Goal: Task Accomplishment & Management: Complete application form

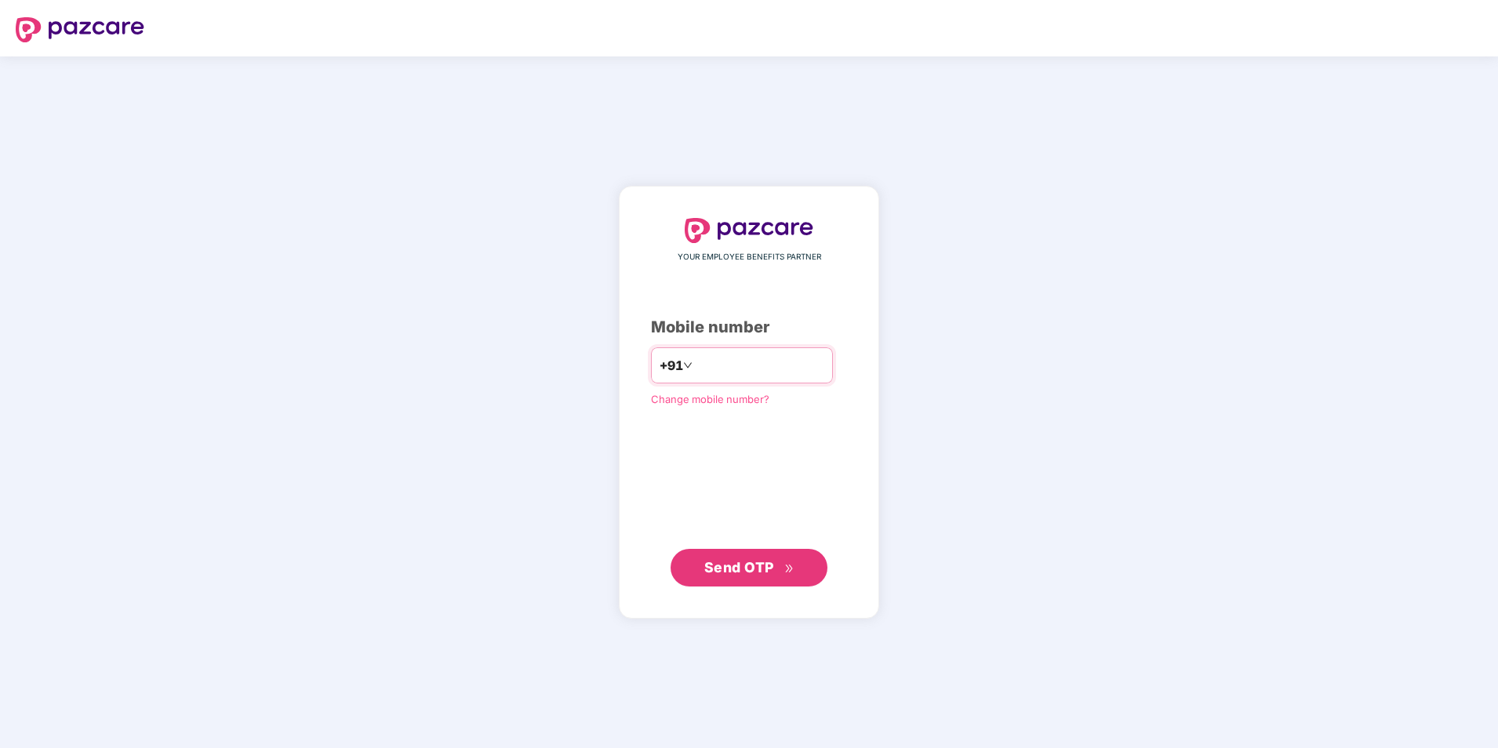
click at [723, 366] on input "number" at bounding box center [760, 365] width 129 height 25
click at [696, 358] on input "**********" at bounding box center [760, 365] width 129 height 25
type input "**********"
click at [750, 571] on span "Send OTP" at bounding box center [739, 567] width 70 height 16
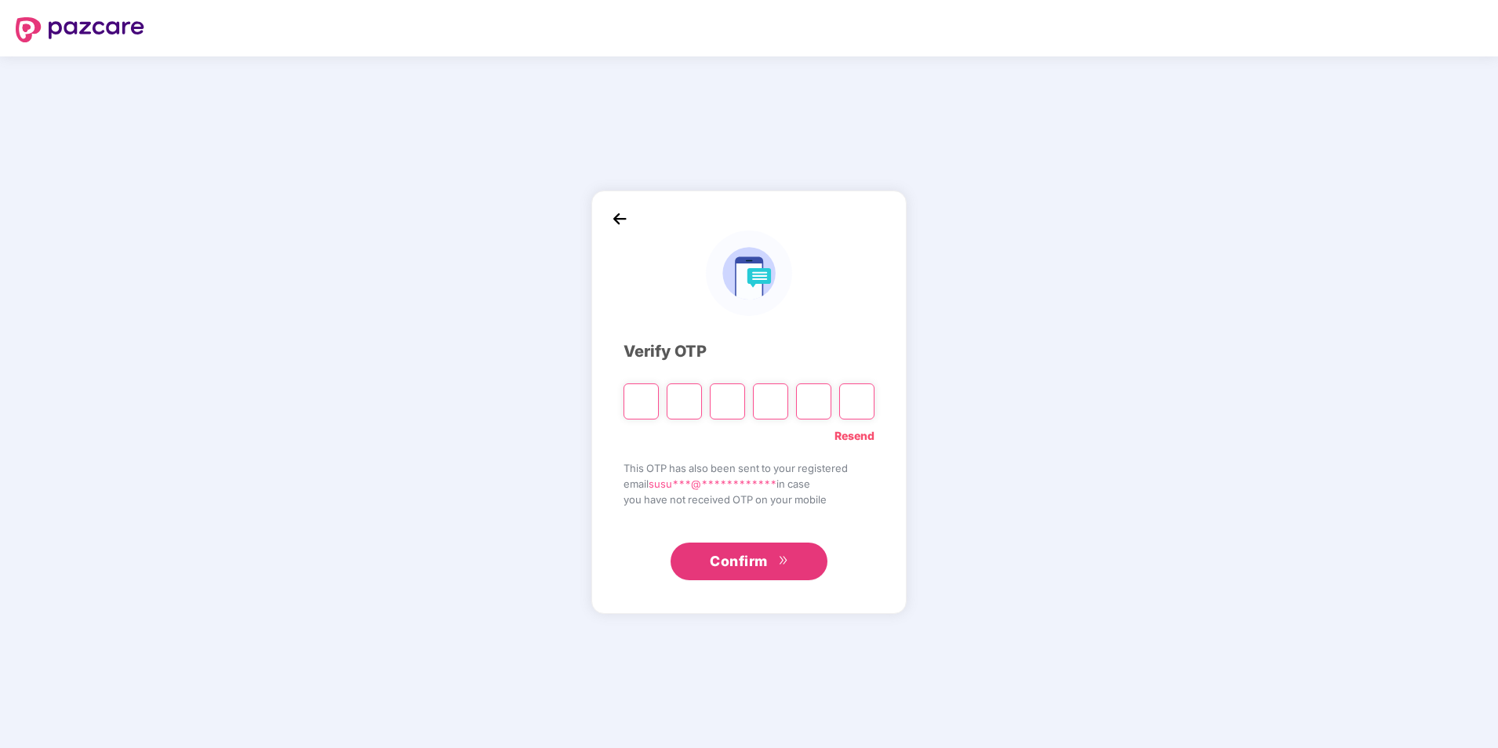
type input "*"
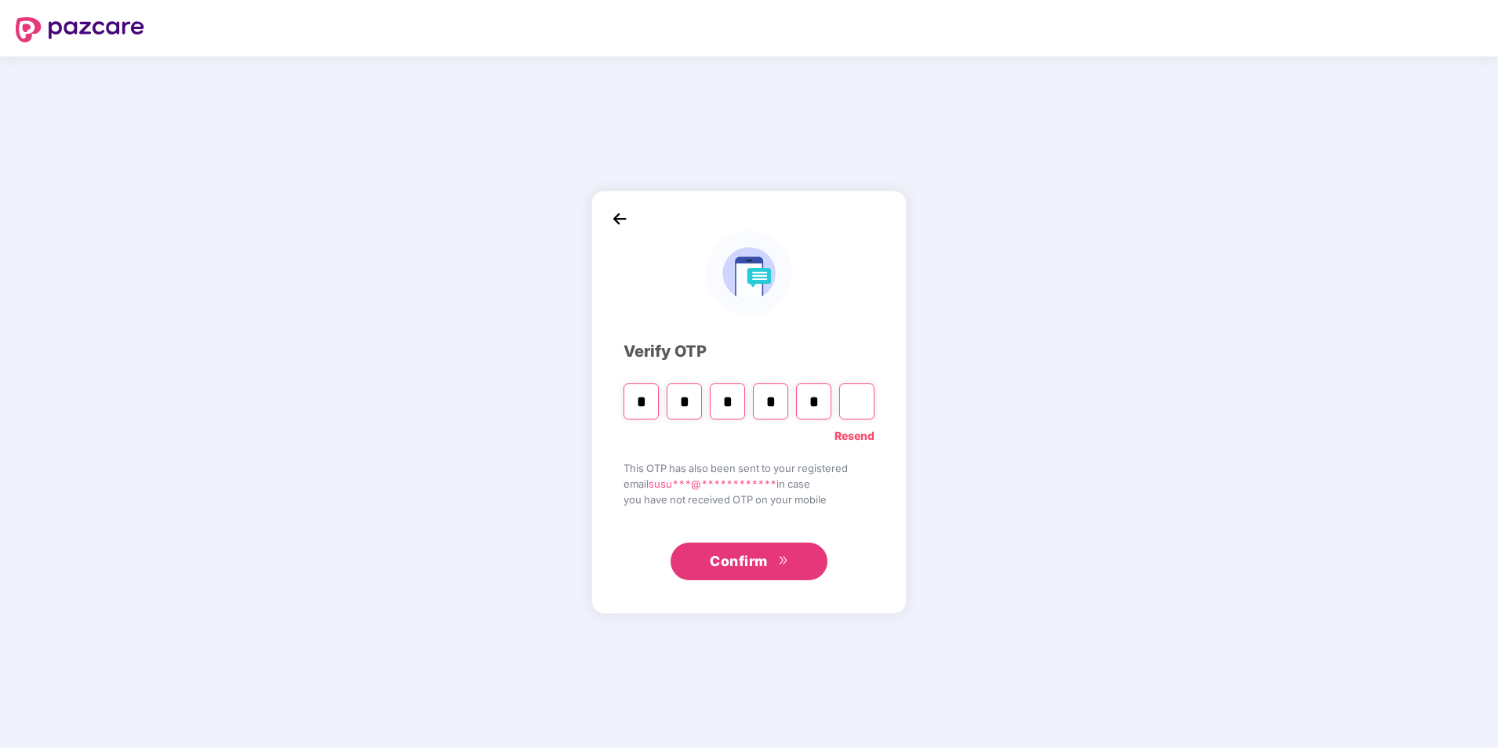
type input "*"
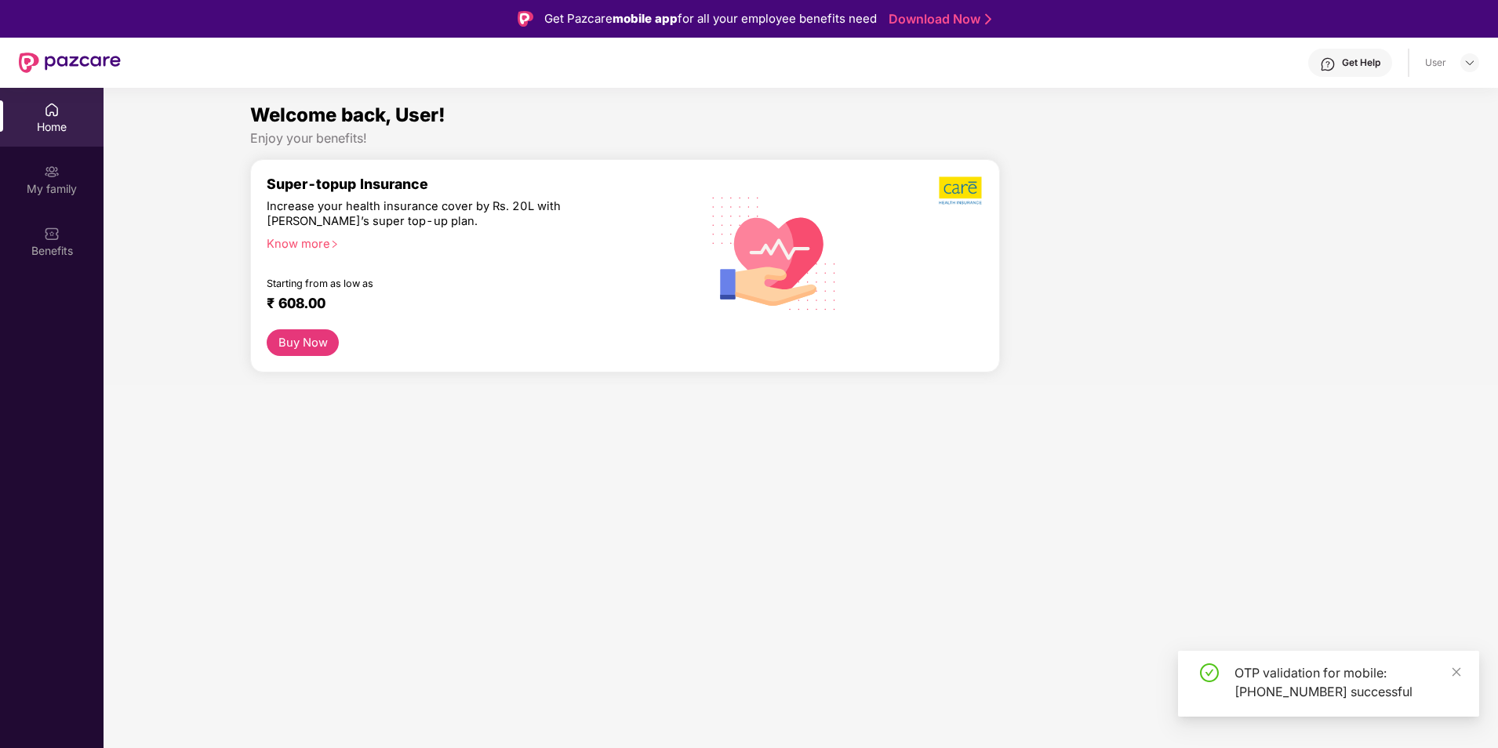
click at [56, 107] on img at bounding box center [52, 110] width 16 height 16
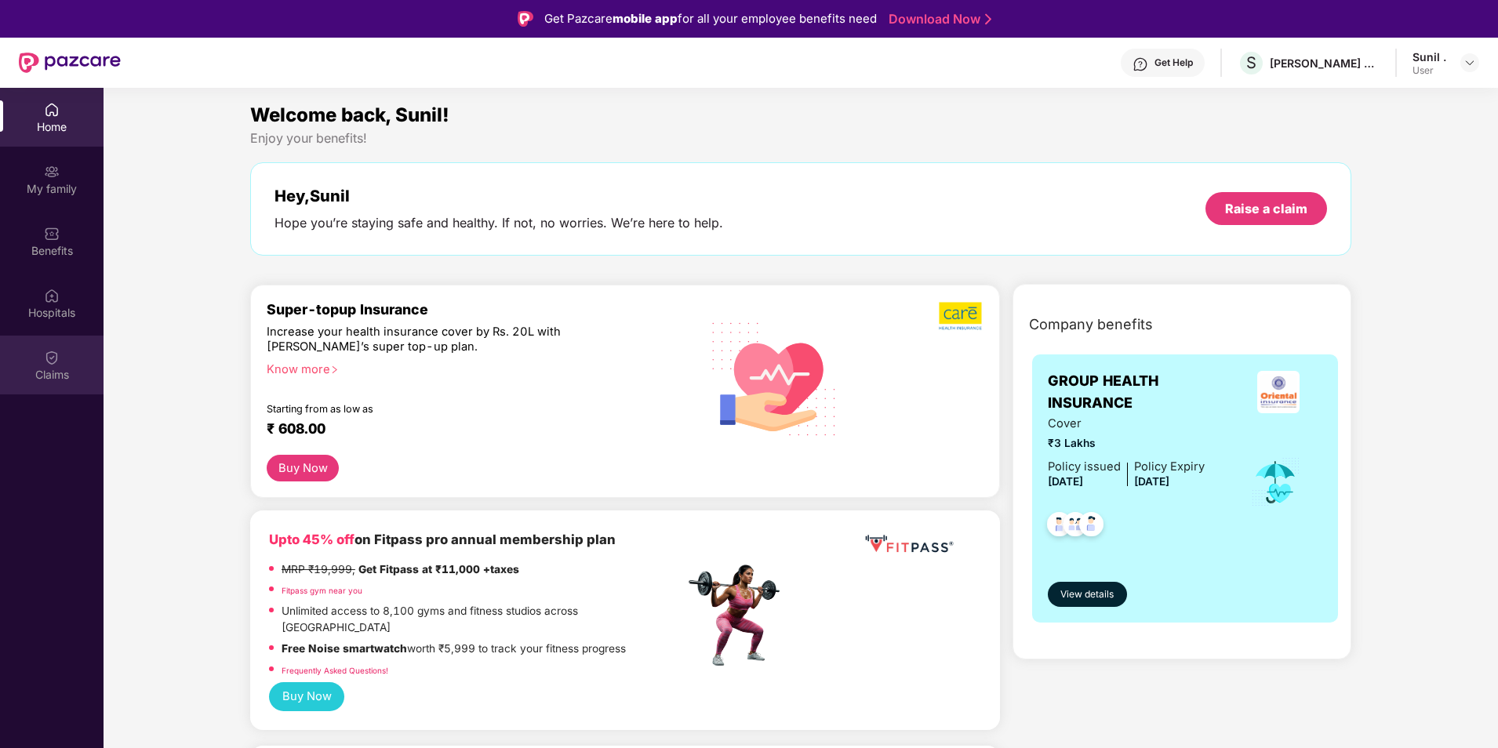
click at [60, 358] on div "Claims" at bounding box center [52, 365] width 104 height 59
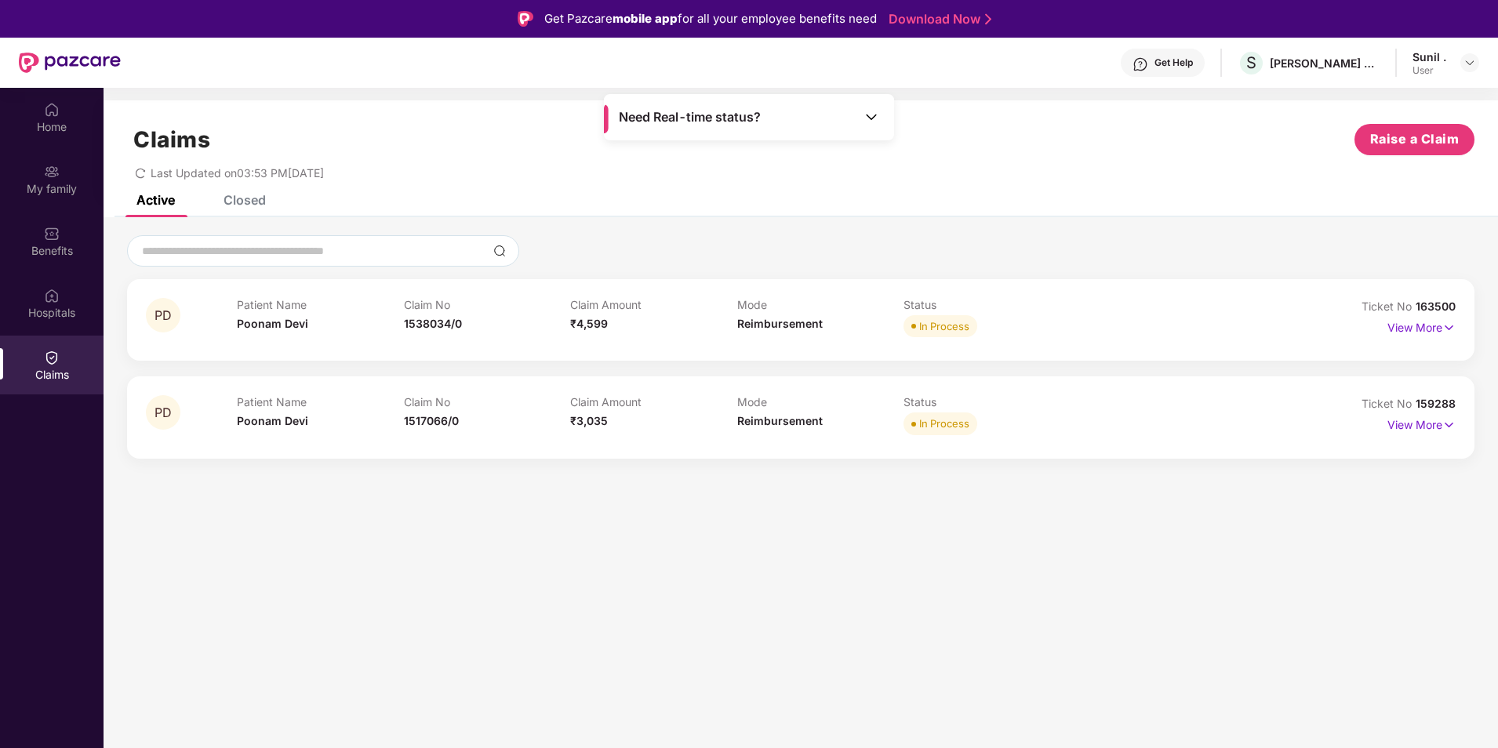
click at [236, 194] on div "Claims Raise a Claim Last Updated on 03:53 PM[DATE]" at bounding box center [801, 147] width 1395 height 95
click at [246, 209] on div "Closed" at bounding box center [233, 200] width 66 height 35
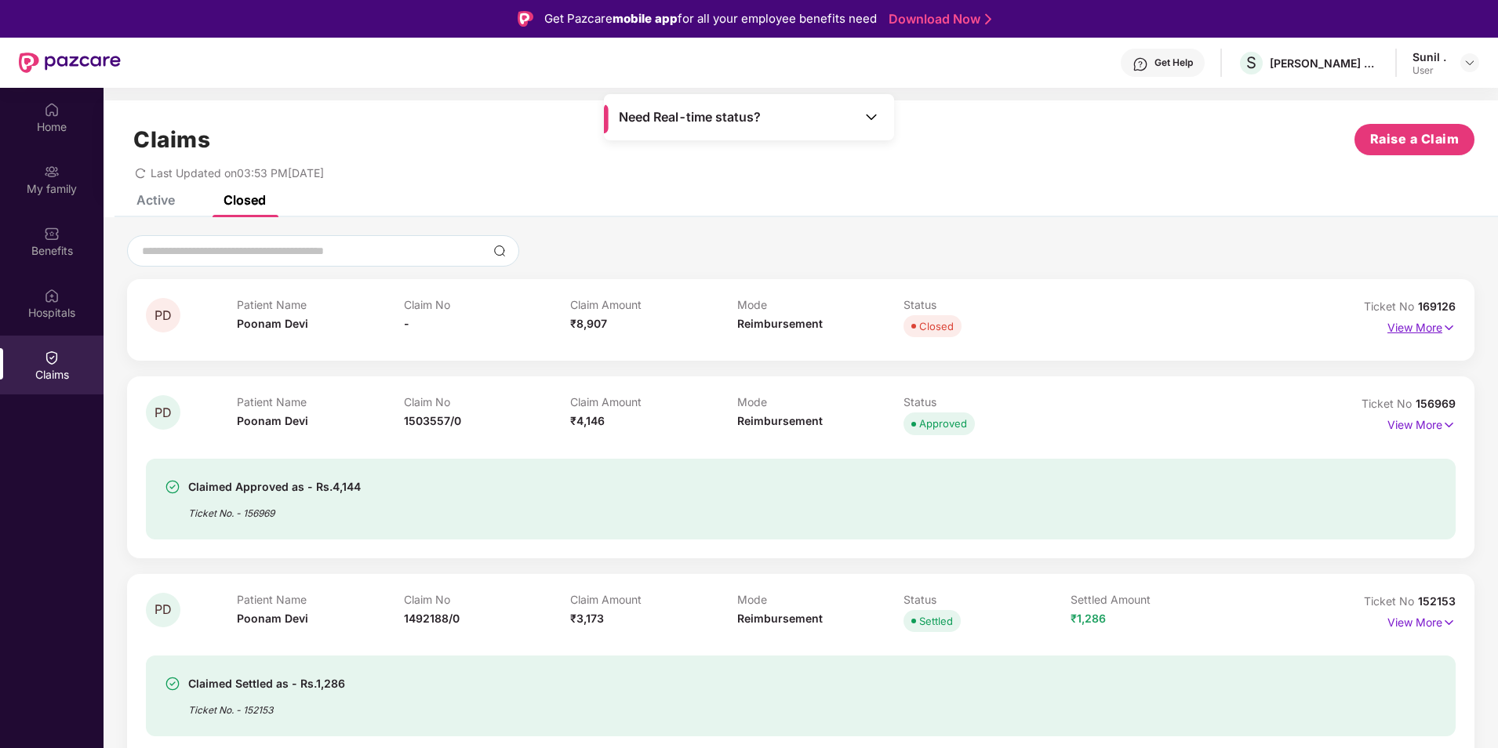
click at [1431, 323] on p "View More" at bounding box center [1422, 325] width 68 height 21
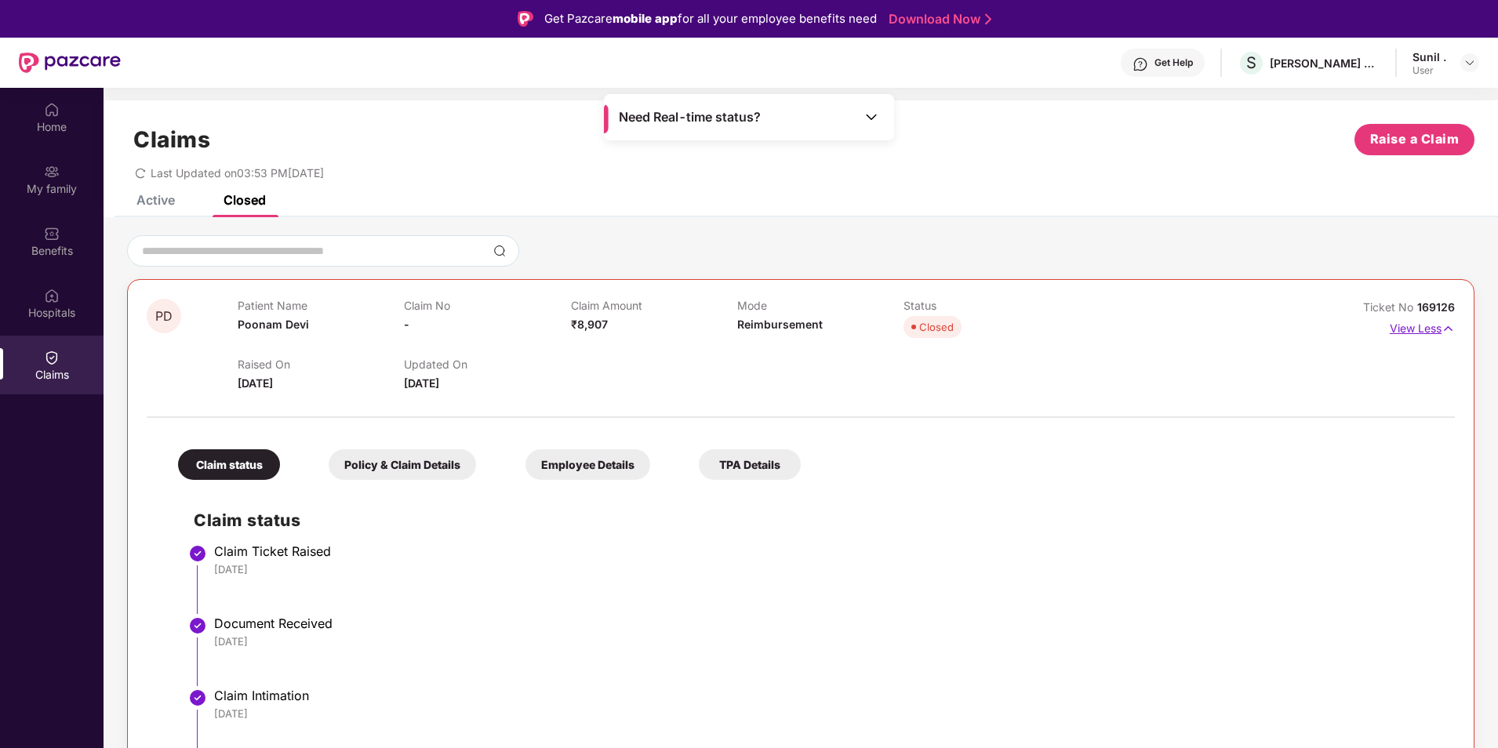
click at [1439, 331] on p "View Less" at bounding box center [1422, 326] width 65 height 21
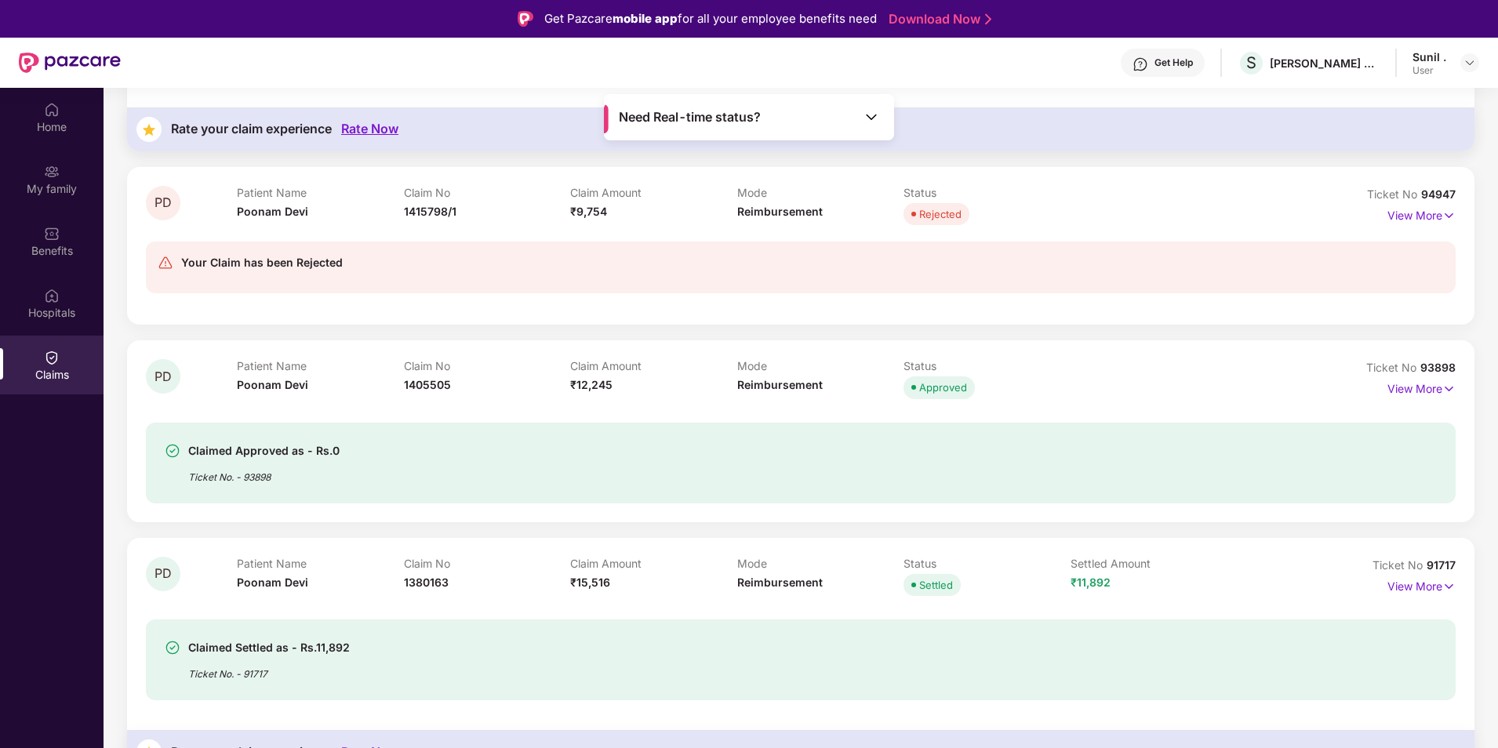
scroll to position [2145, 0]
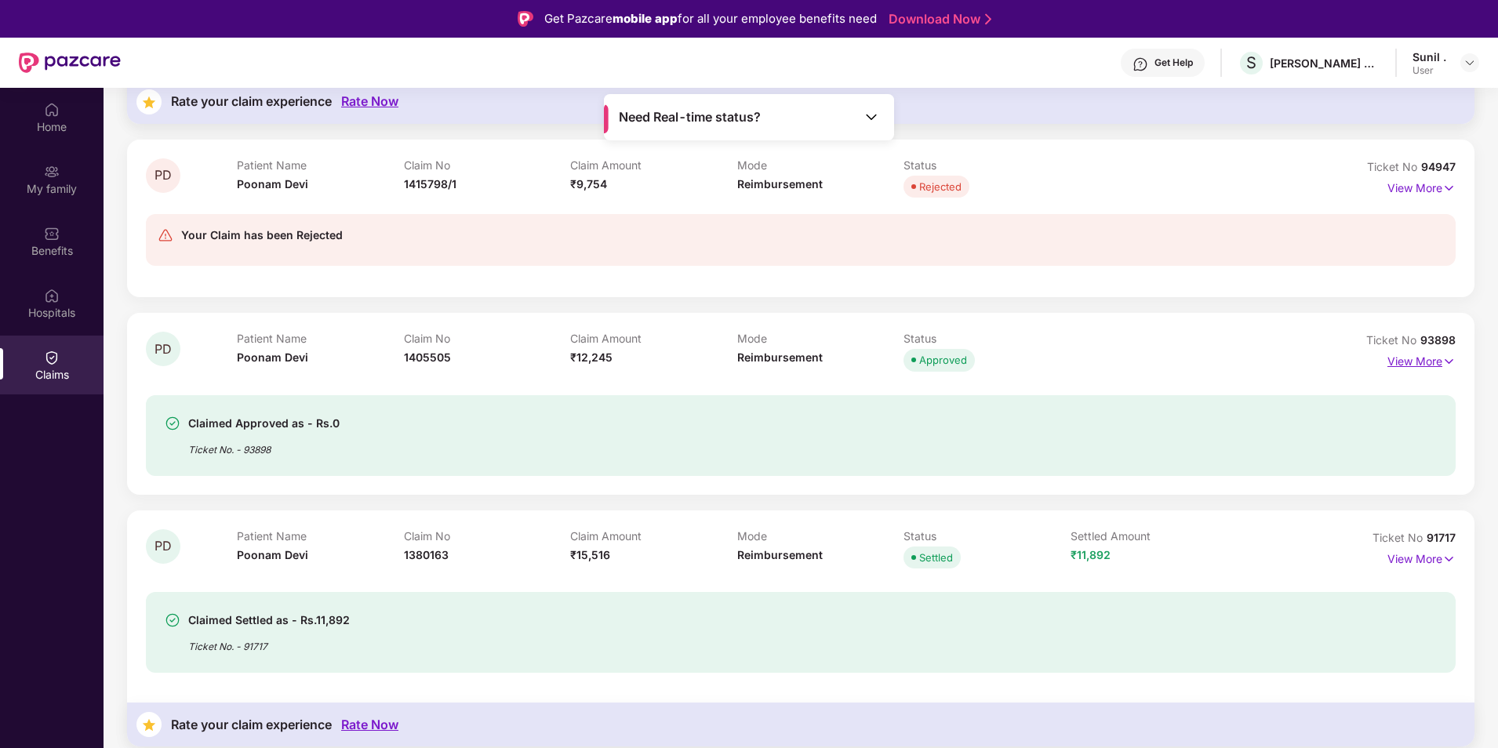
click at [1414, 355] on p "View More" at bounding box center [1422, 359] width 68 height 21
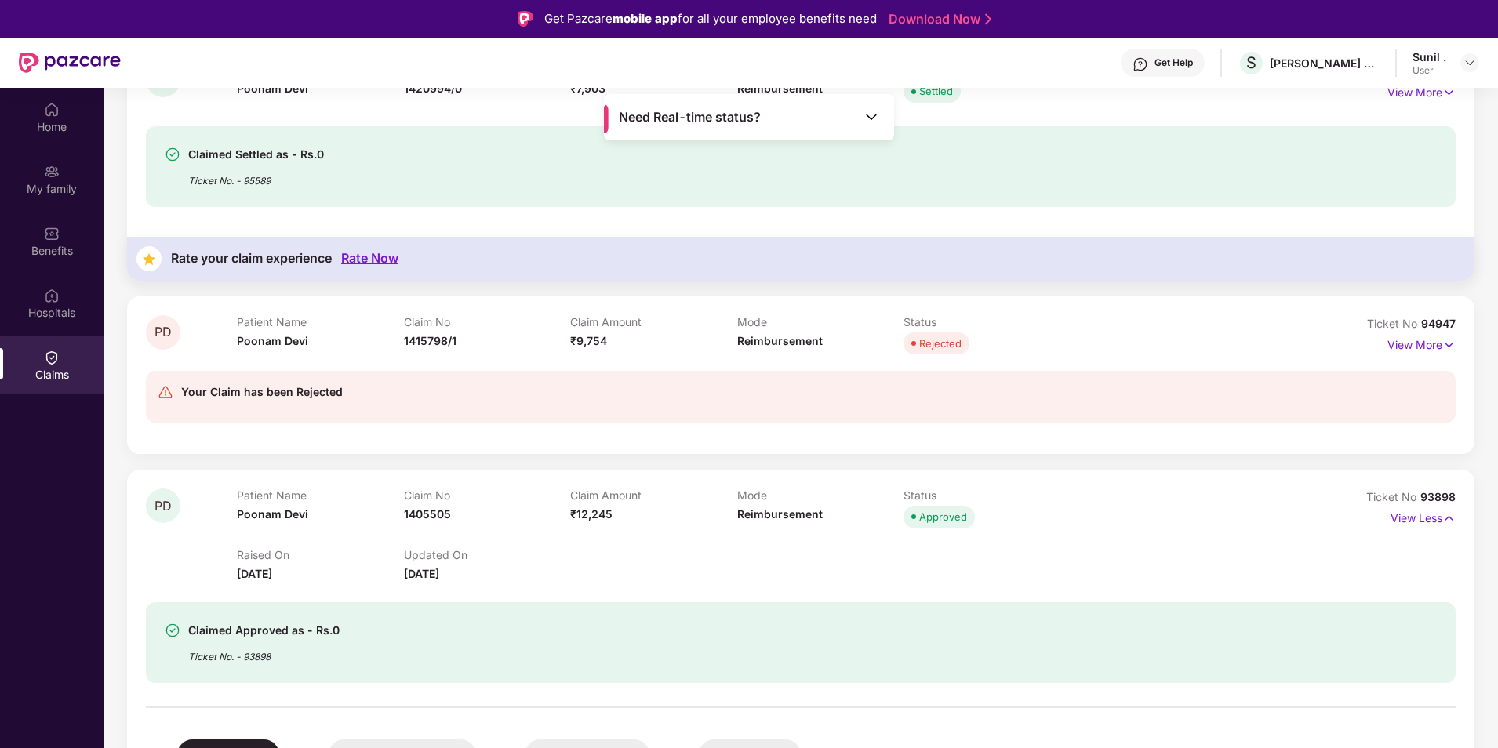
scroll to position [1909, 0]
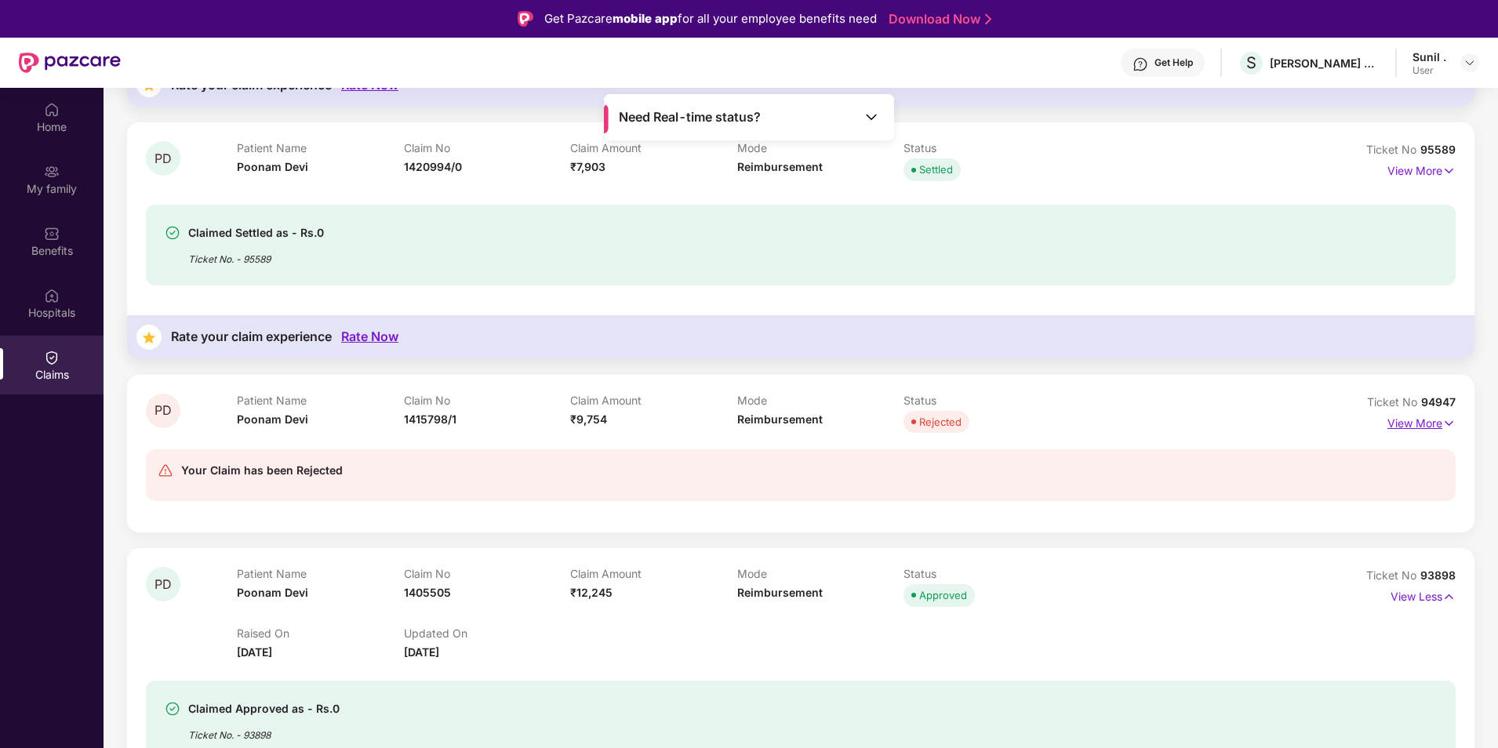
click at [1416, 423] on p "View More" at bounding box center [1422, 421] width 68 height 21
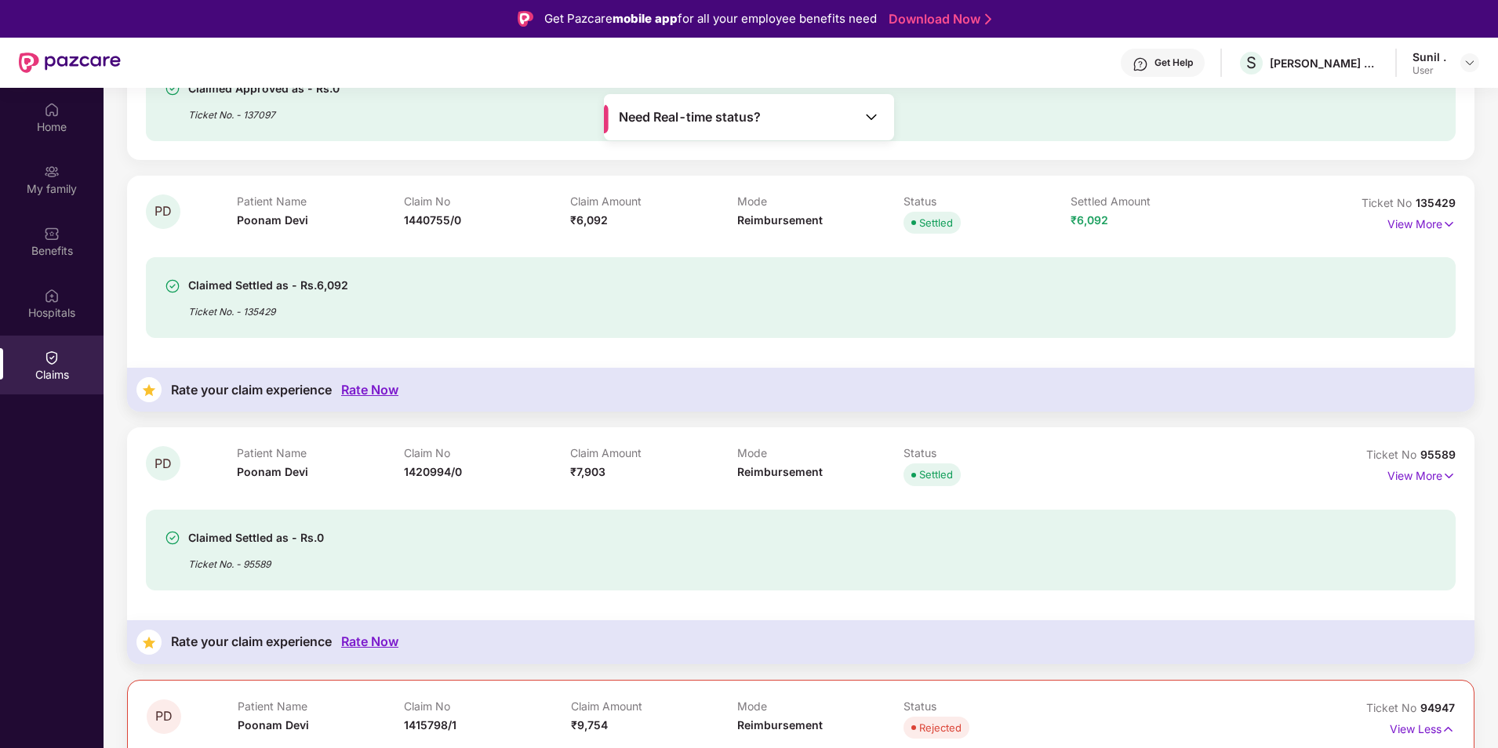
scroll to position [1595, 0]
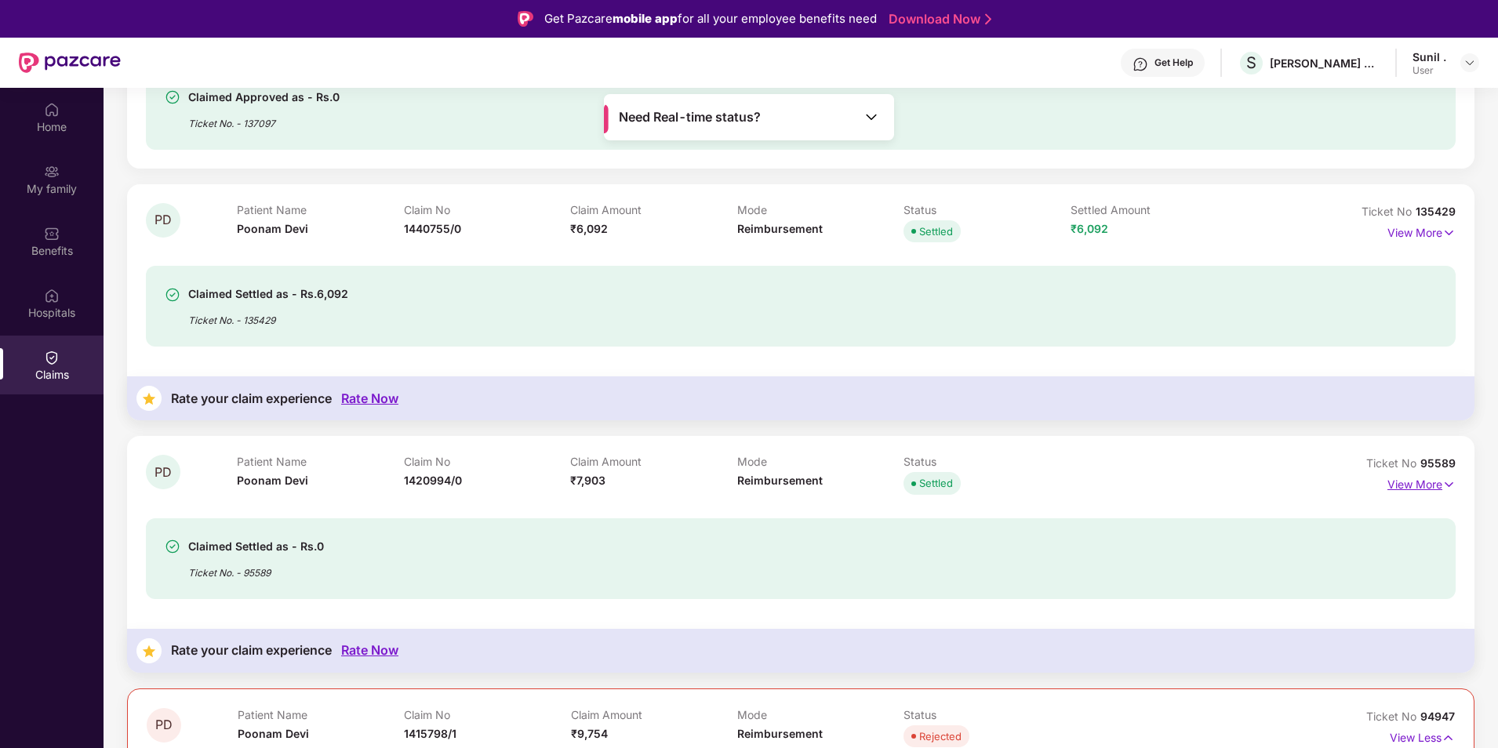
click at [1418, 479] on p "View More" at bounding box center [1422, 482] width 68 height 21
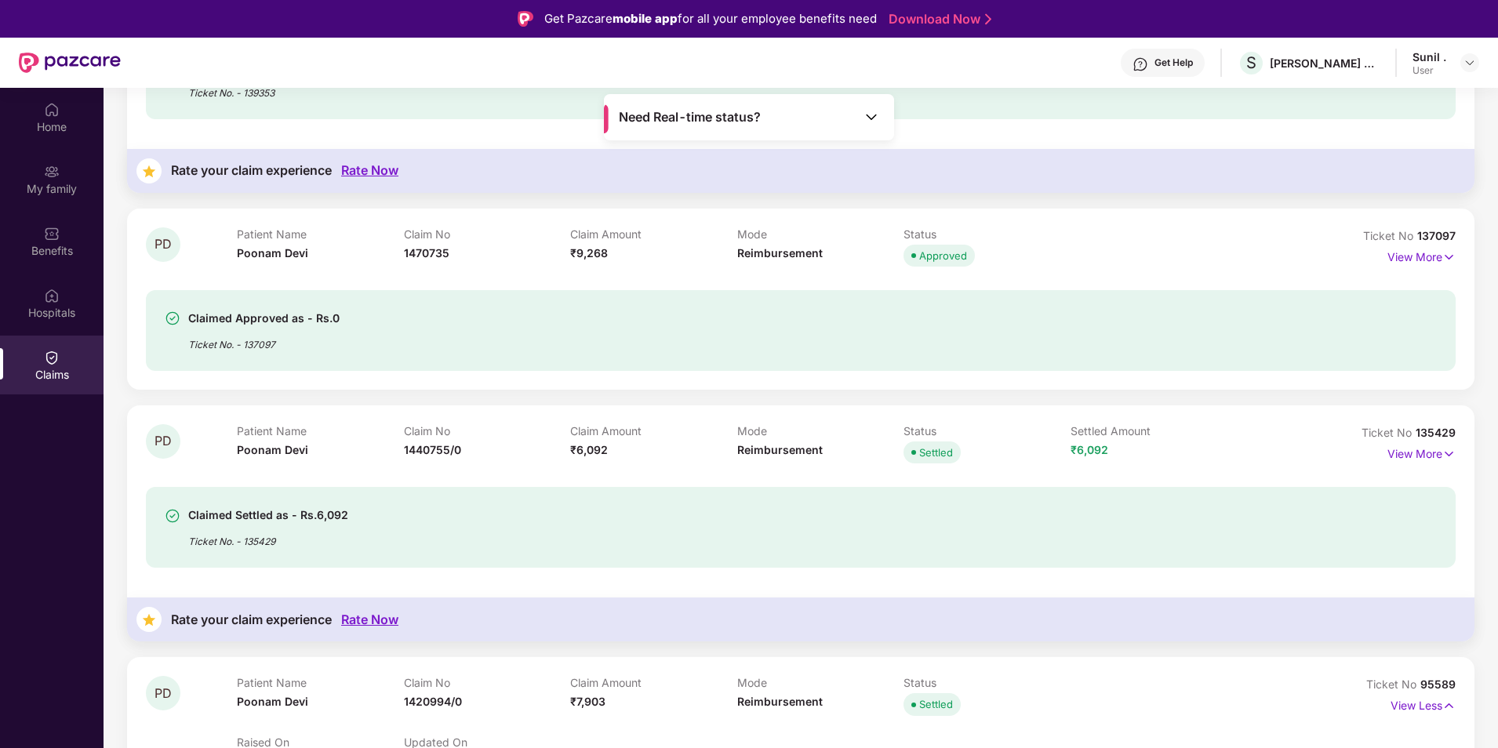
scroll to position [1360, 0]
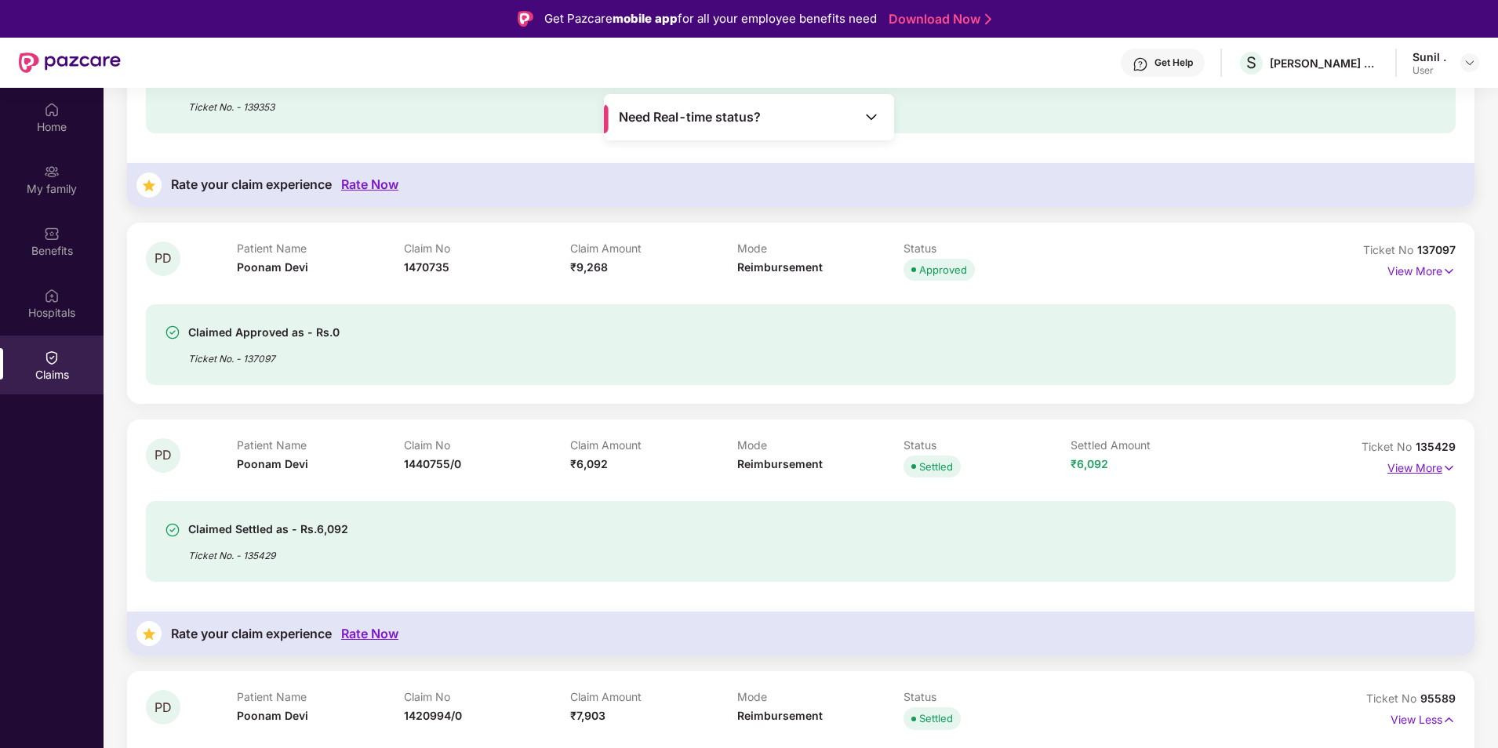
click at [1394, 467] on p "View More" at bounding box center [1422, 466] width 68 height 21
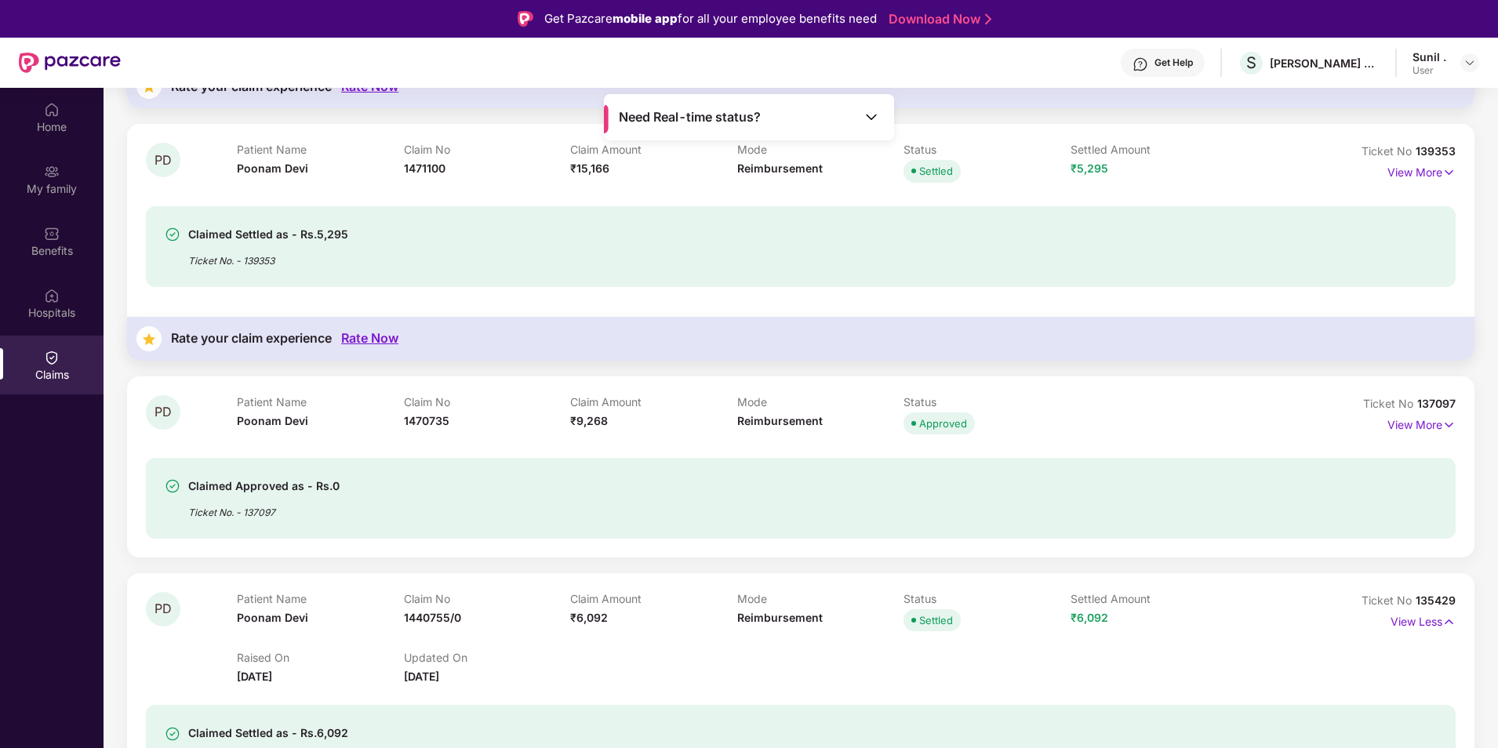
scroll to position [1203, 0]
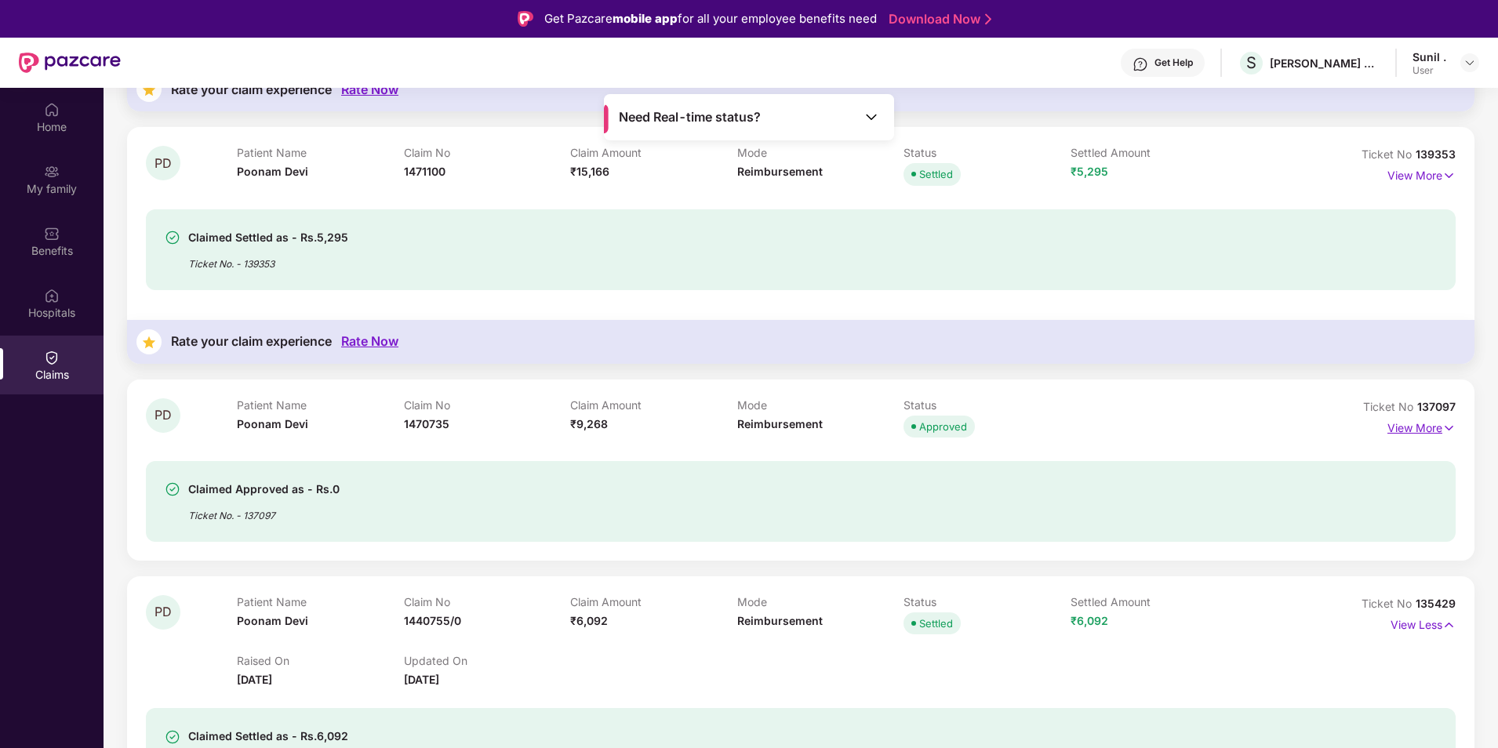
click at [1401, 431] on p "View More" at bounding box center [1422, 426] width 68 height 21
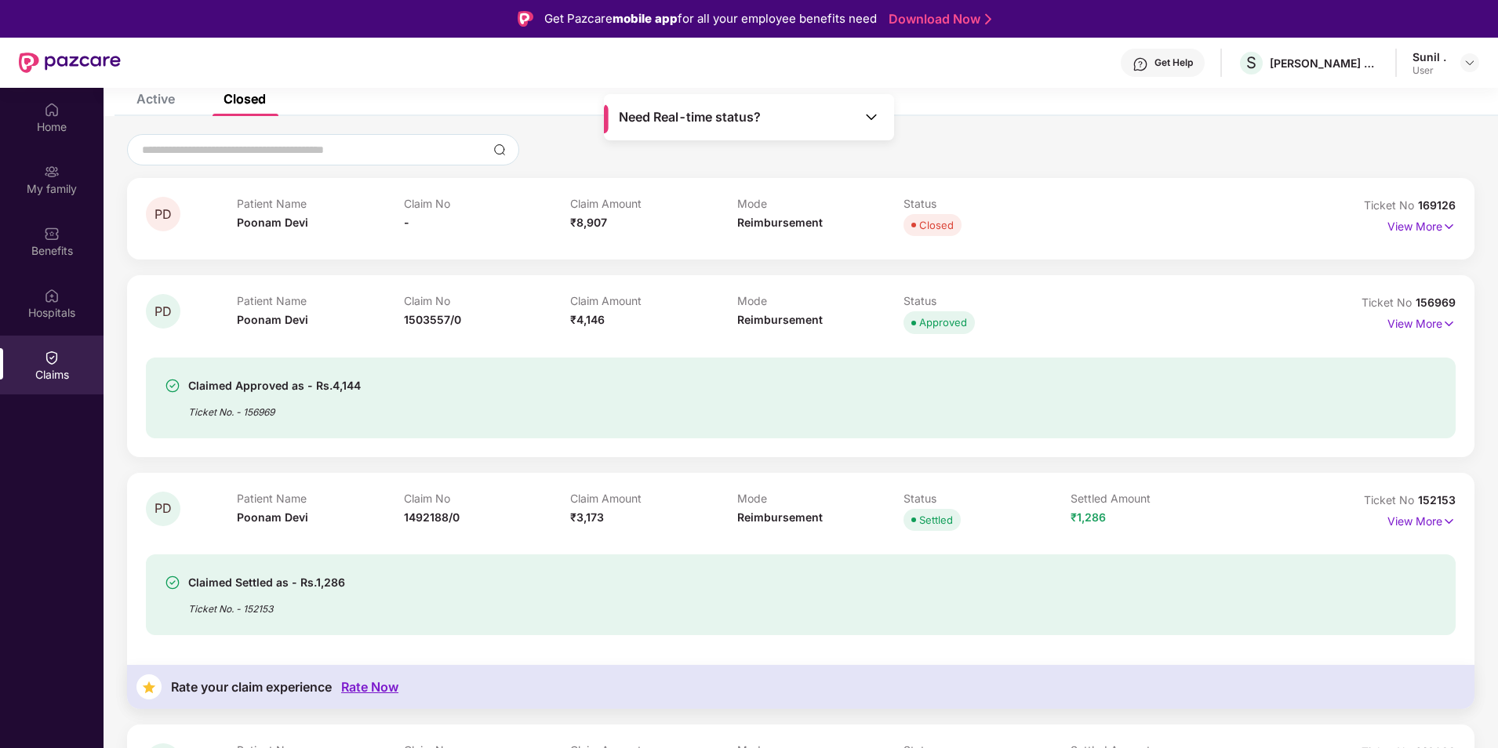
scroll to position [0, 0]
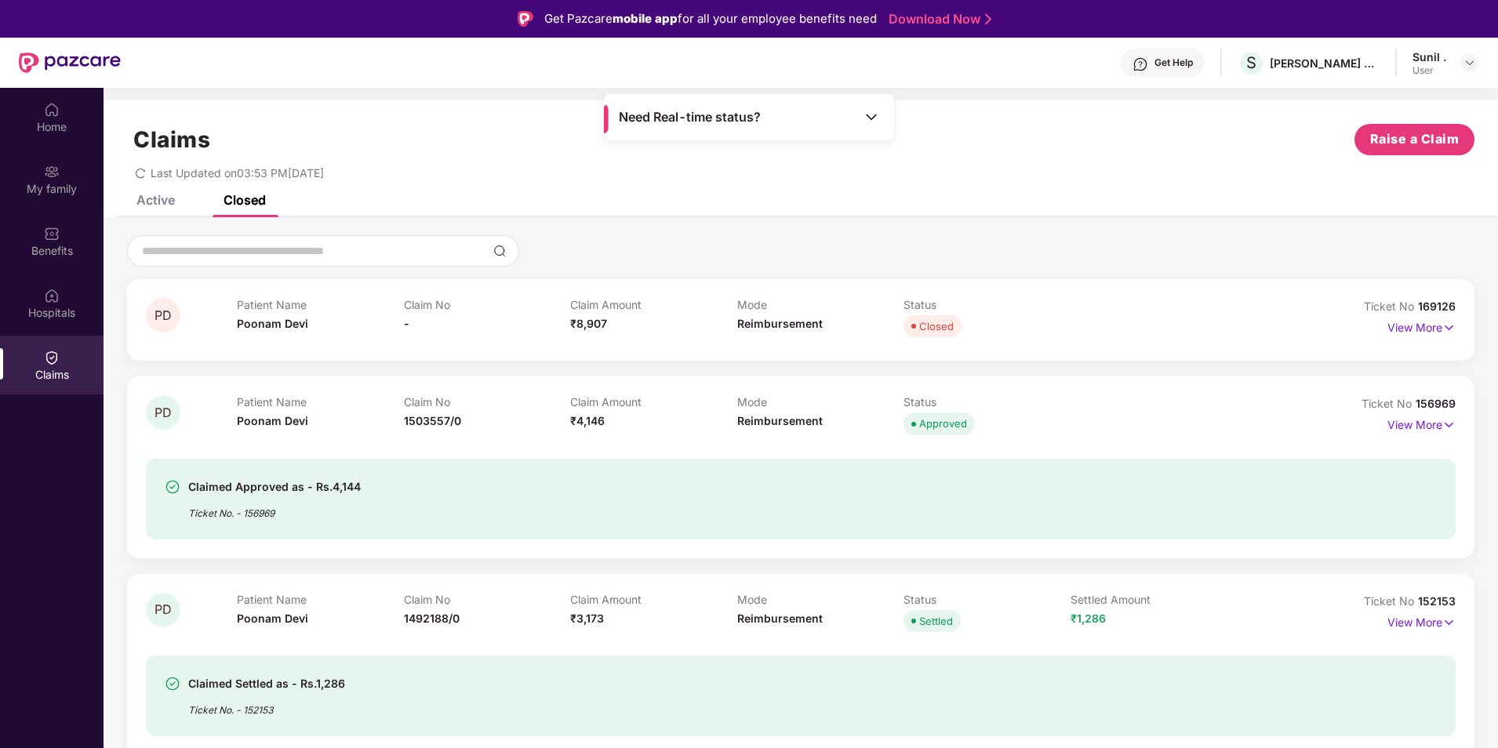
click at [146, 200] on div "Active" at bounding box center [155, 200] width 38 height 16
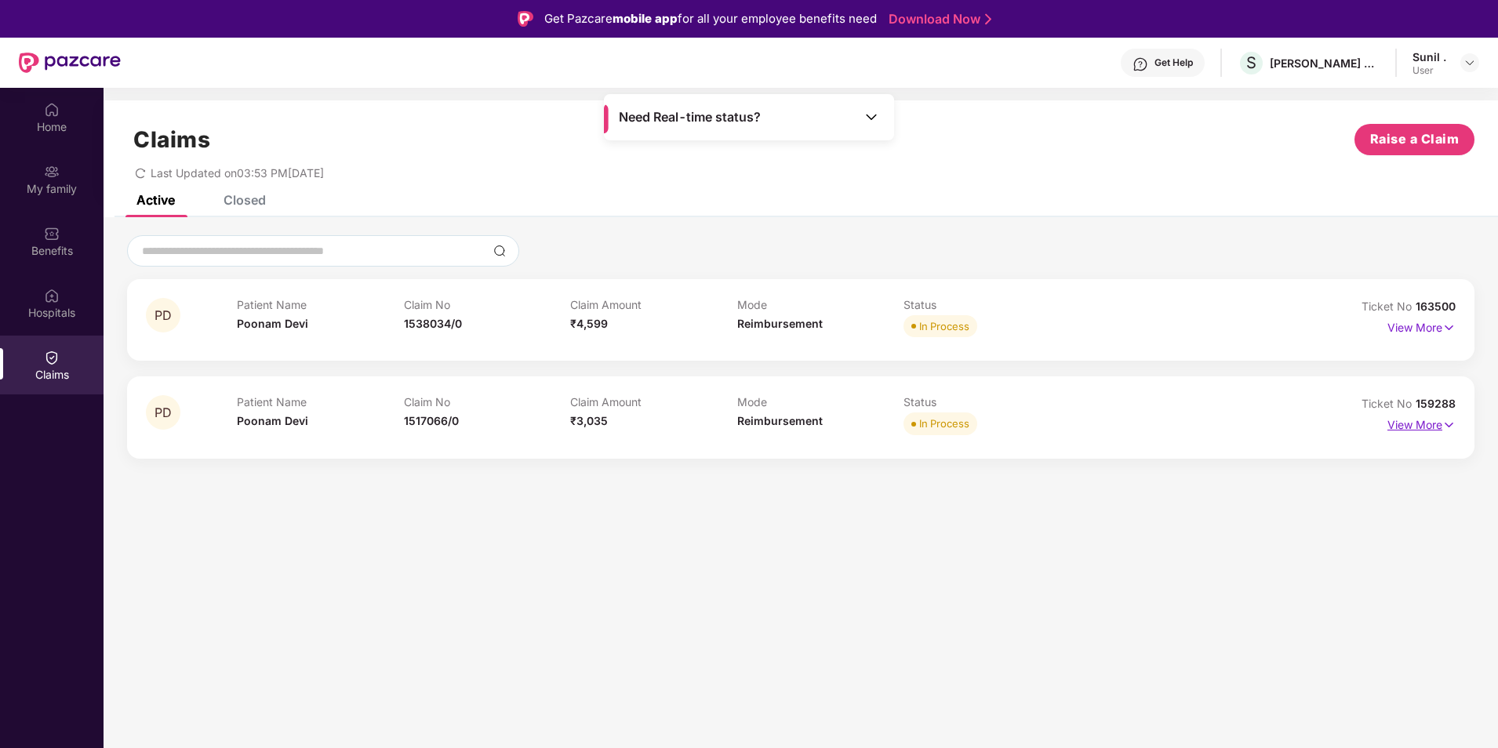
click at [1435, 429] on p "View More" at bounding box center [1422, 423] width 68 height 21
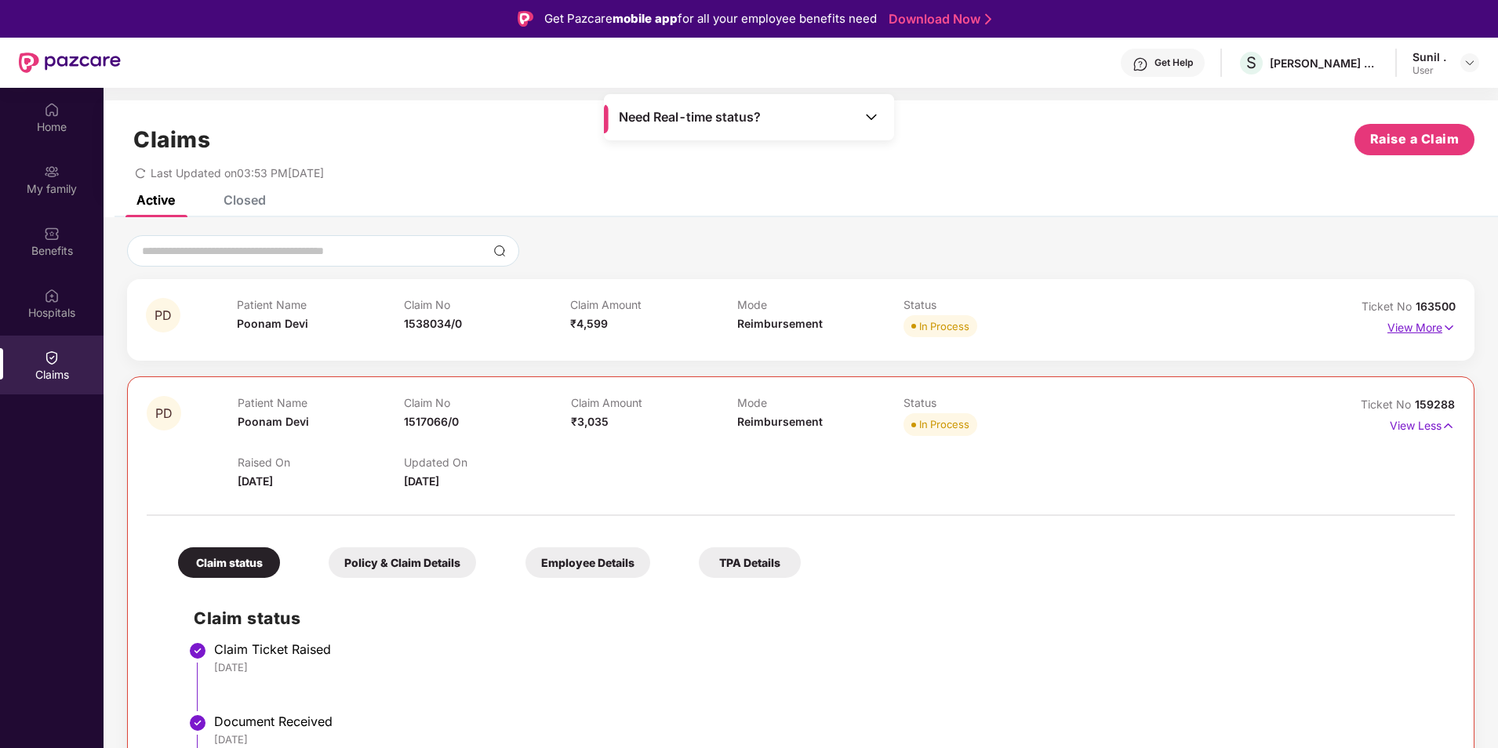
click at [1410, 326] on p "View More" at bounding box center [1422, 325] width 68 height 21
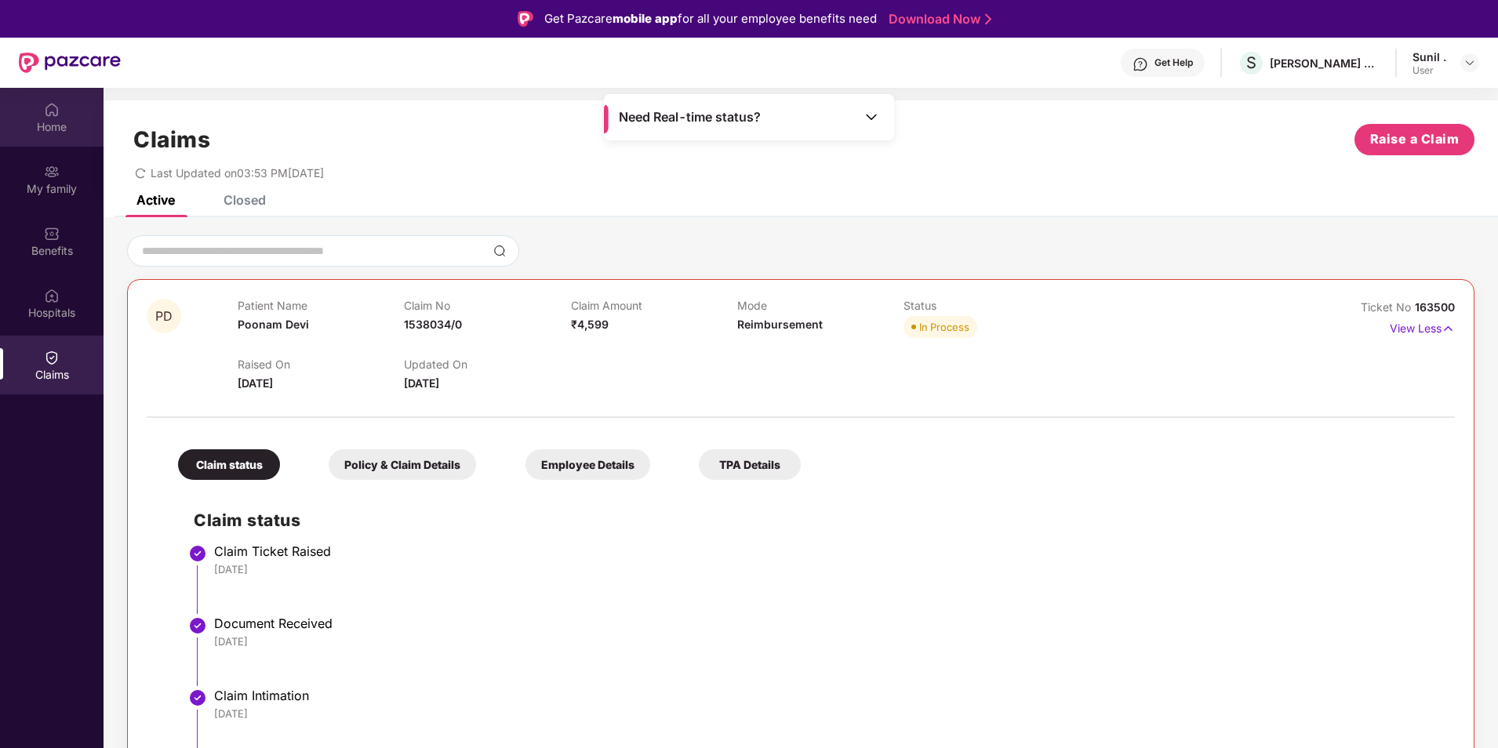
click at [45, 122] on div "Home" at bounding box center [52, 127] width 104 height 16
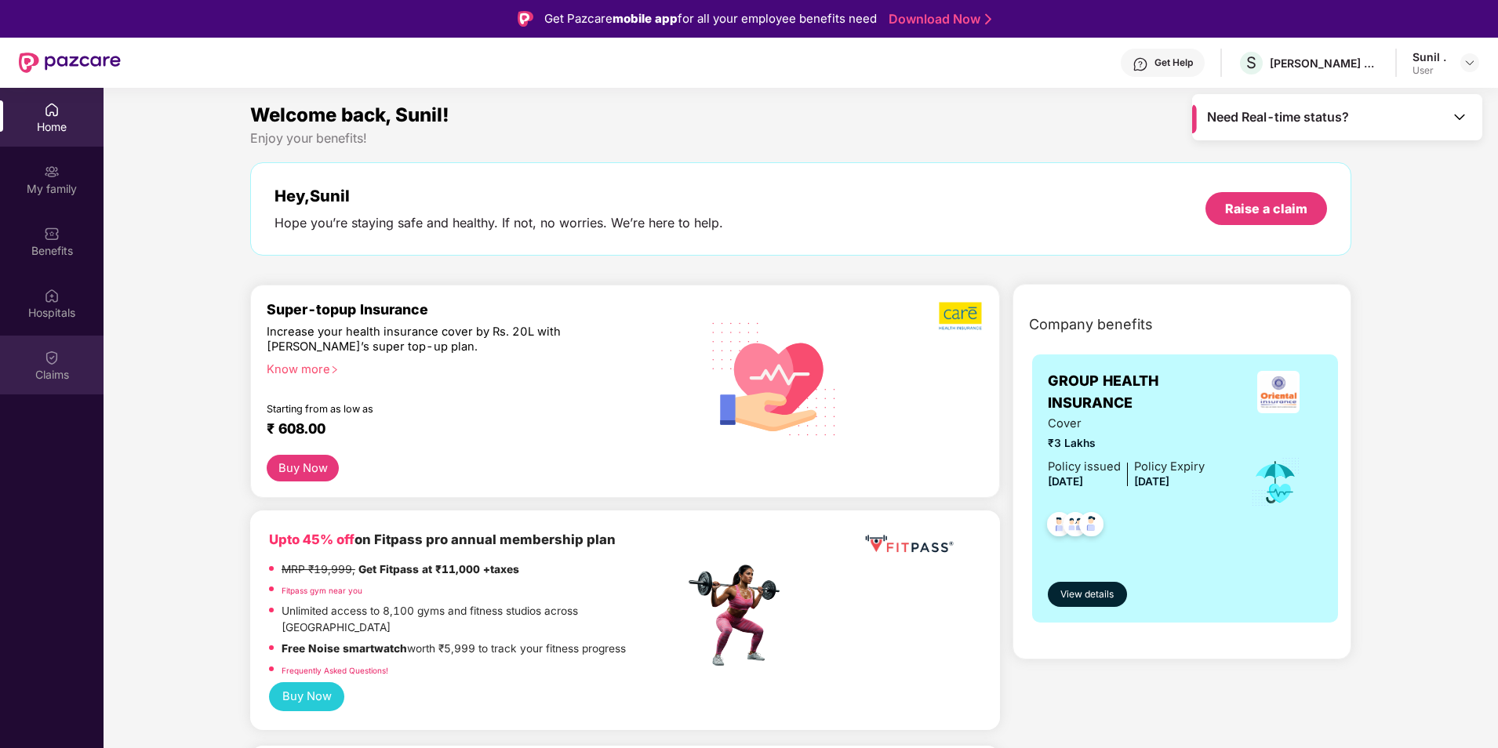
click at [47, 350] on img at bounding box center [52, 358] width 16 height 16
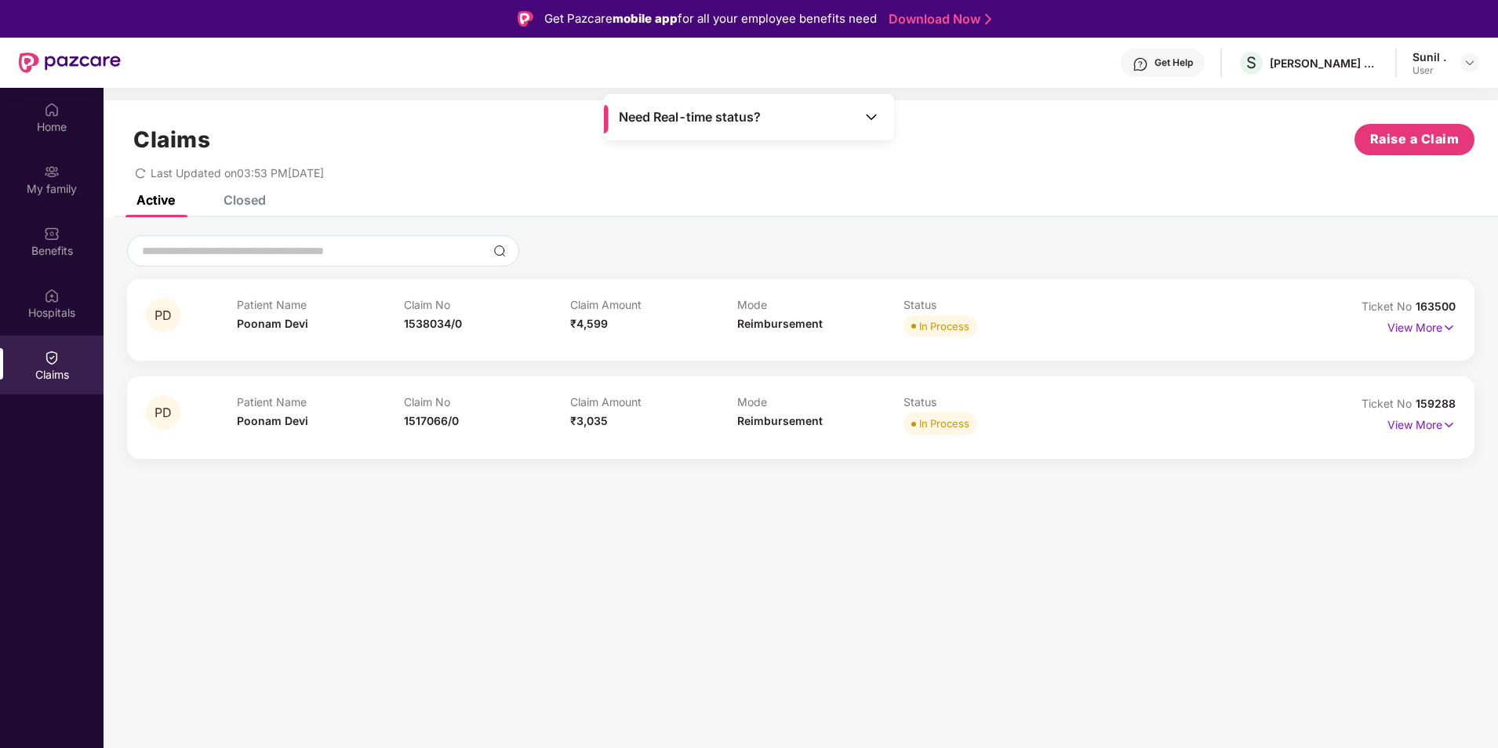
click at [238, 202] on div "Closed" at bounding box center [245, 200] width 42 height 16
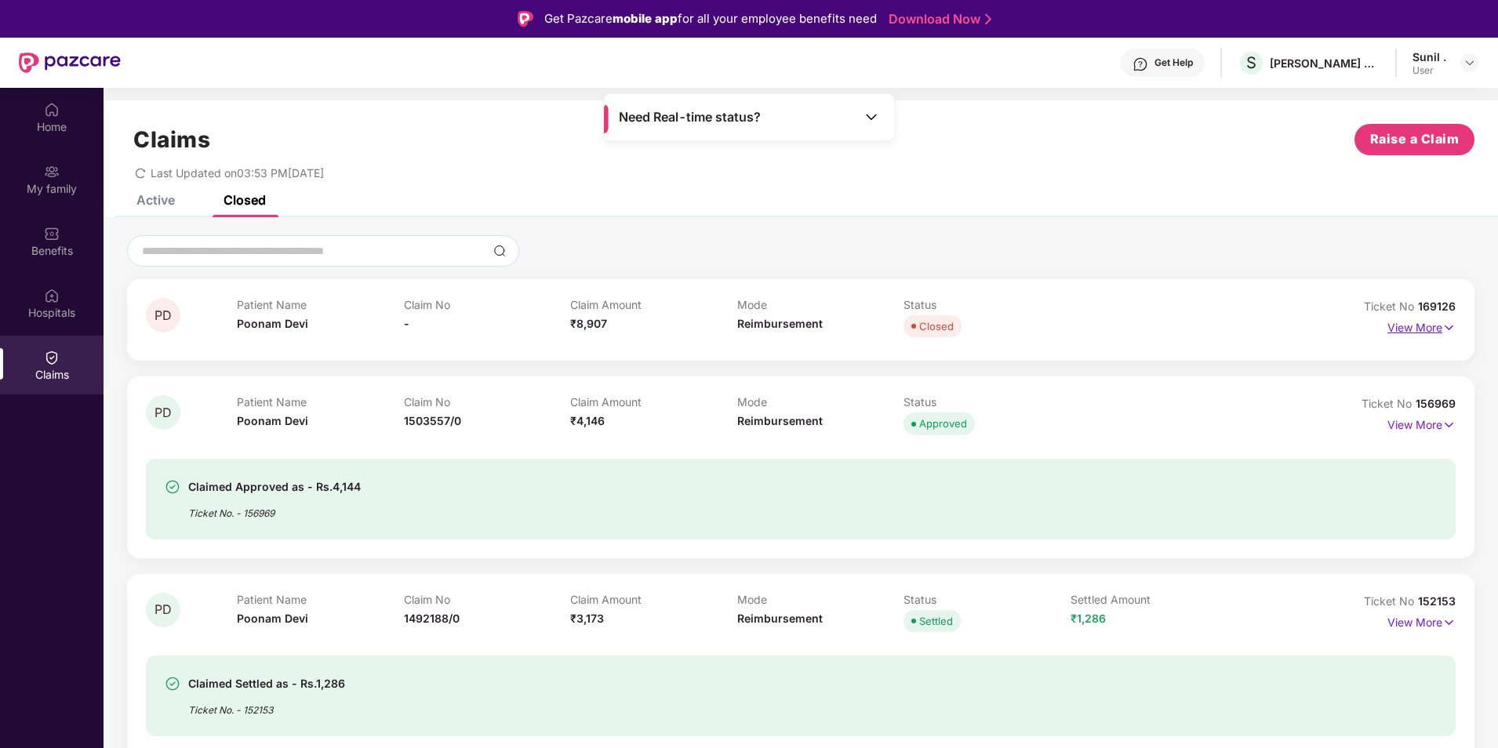
click at [1438, 329] on p "View More" at bounding box center [1422, 325] width 68 height 21
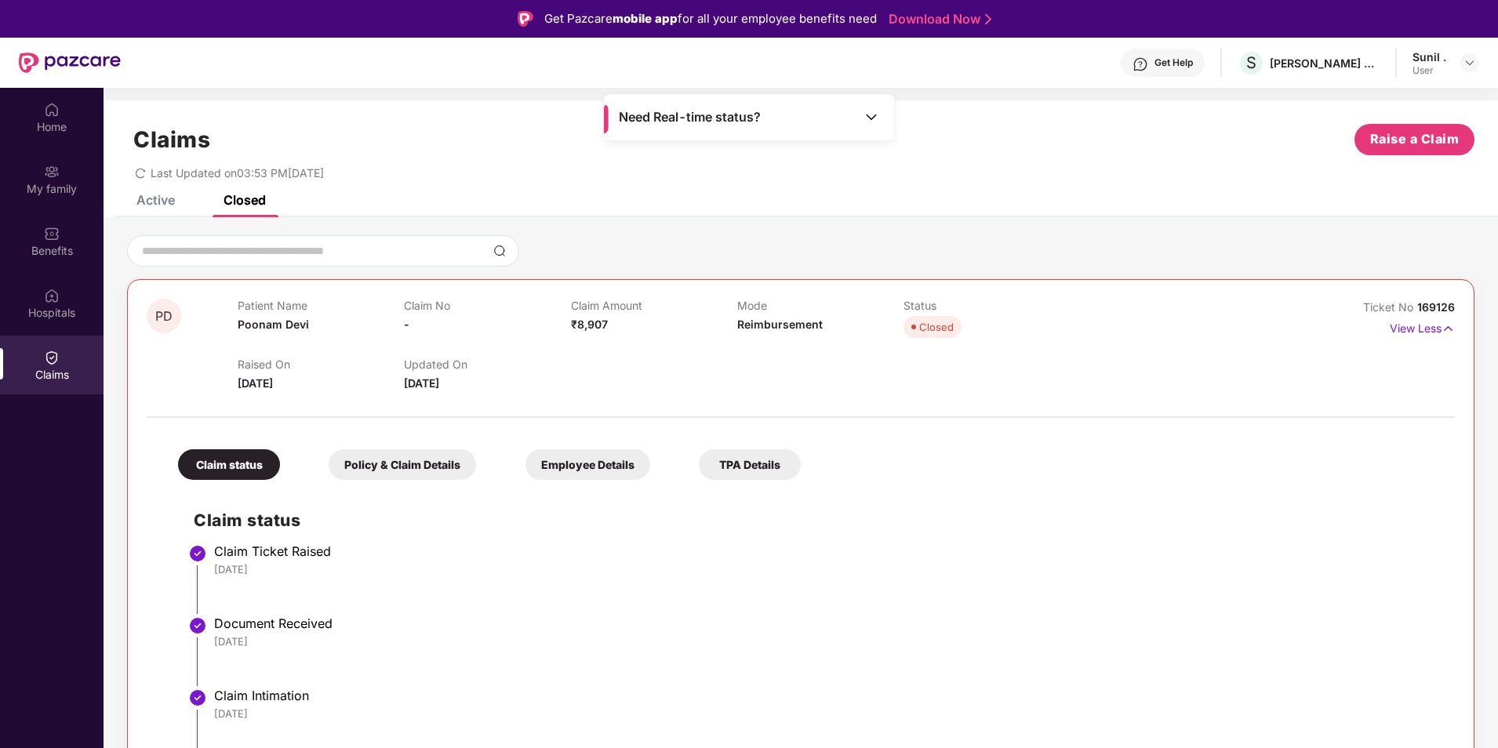
click at [162, 195] on div "Claims Raise a Claim Last Updated on 03:53 PM[DATE]" at bounding box center [801, 147] width 1395 height 95
click at [159, 198] on div "Active" at bounding box center [155, 200] width 38 height 16
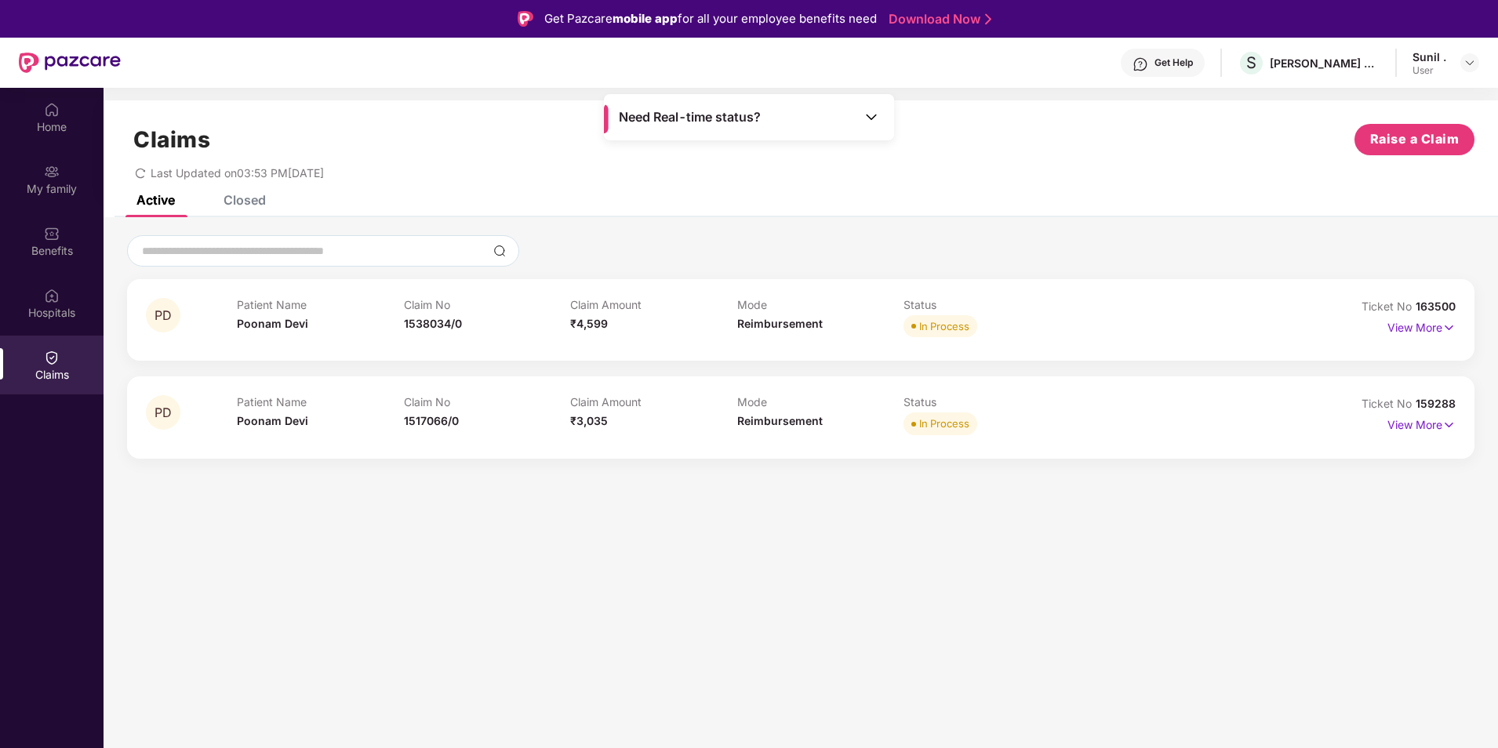
click at [246, 195] on div "Closed" at bounding box center [245, 200] width 42 height 16
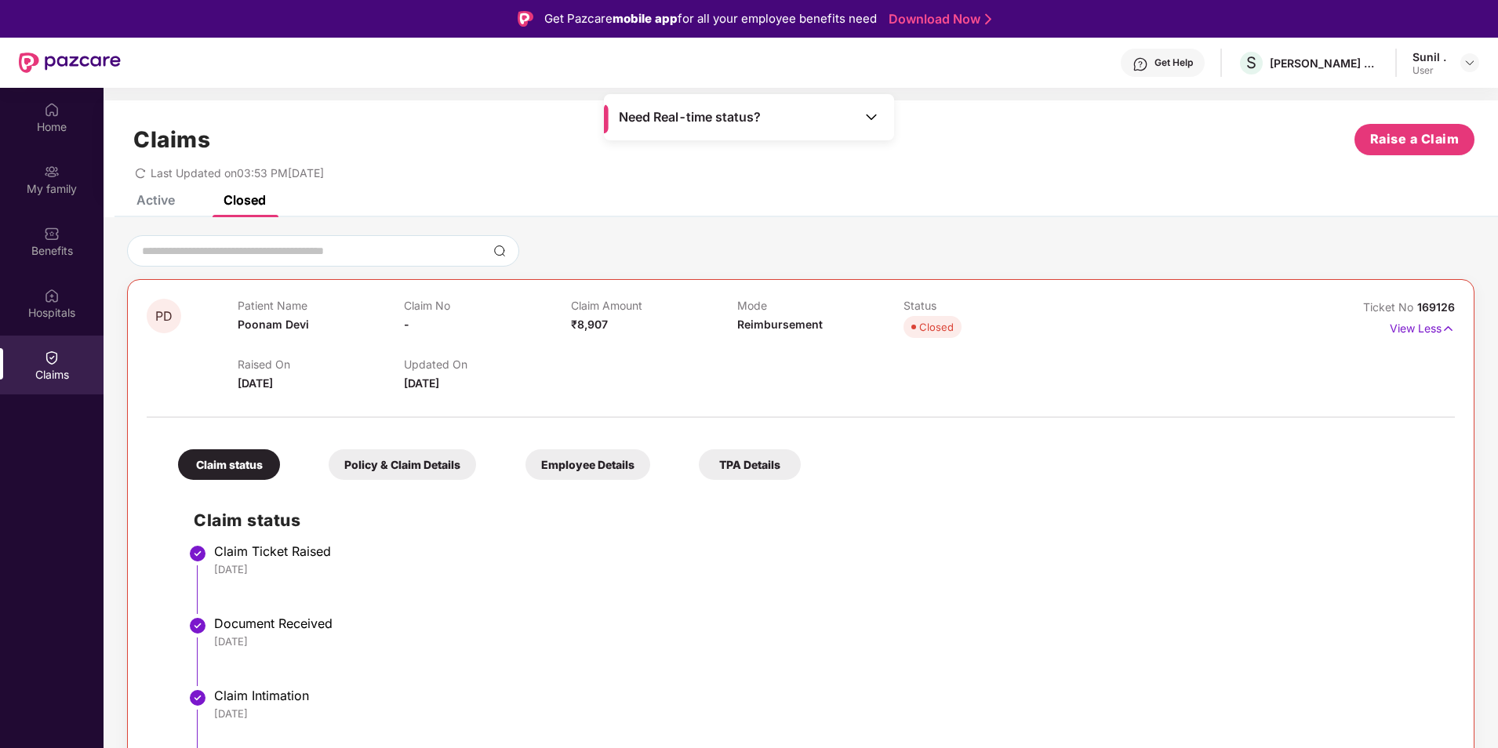
click at [136, 193] on div "Claims Raise a Claim Last Updated on 03:53 PM[DATE]" at bounding box center [801, 147] width 1395 height 95
click at [158, 197] on div "Active" at bounding box center [155, 200] width 38 height 16
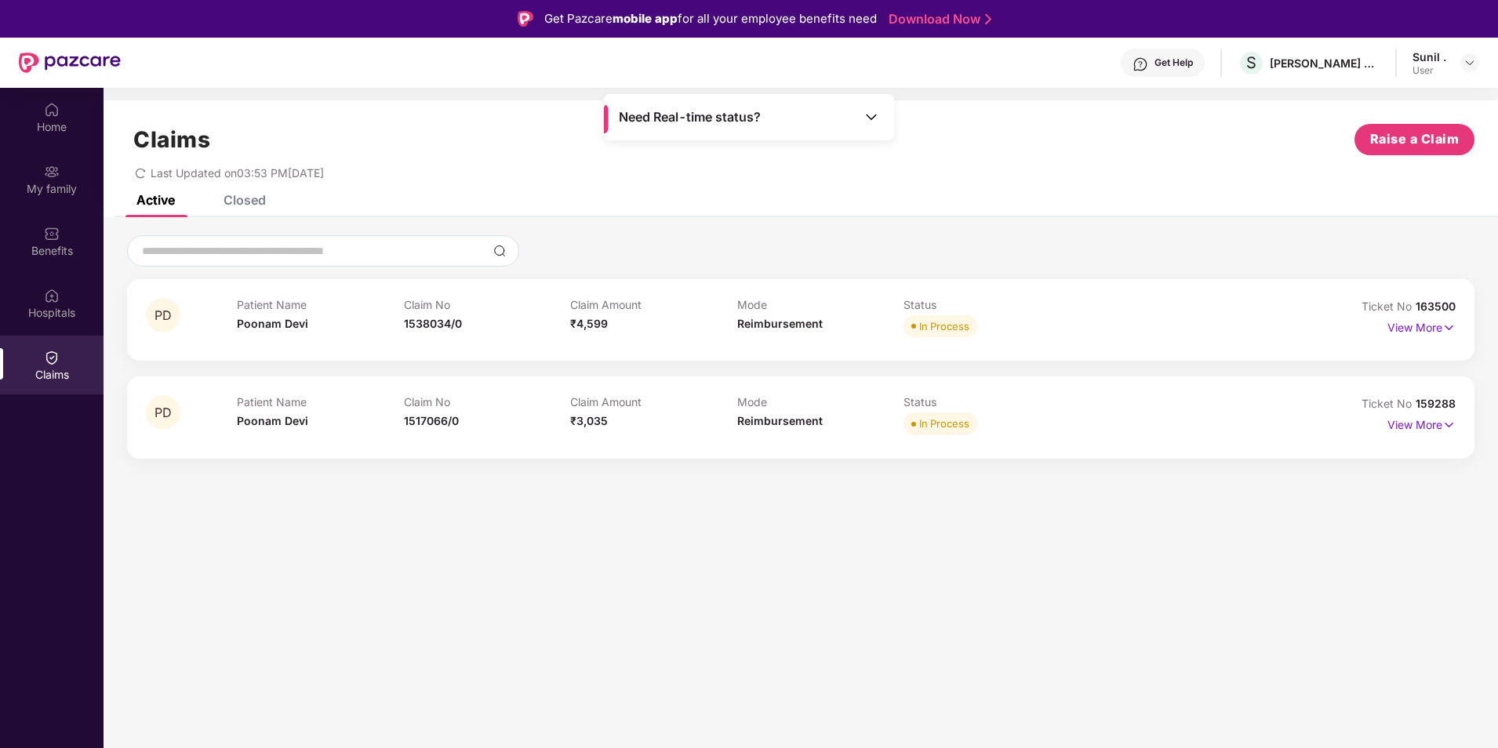
click at [246, 198] on div "Closed" at bounding box center [245, 200] width 42 height 16
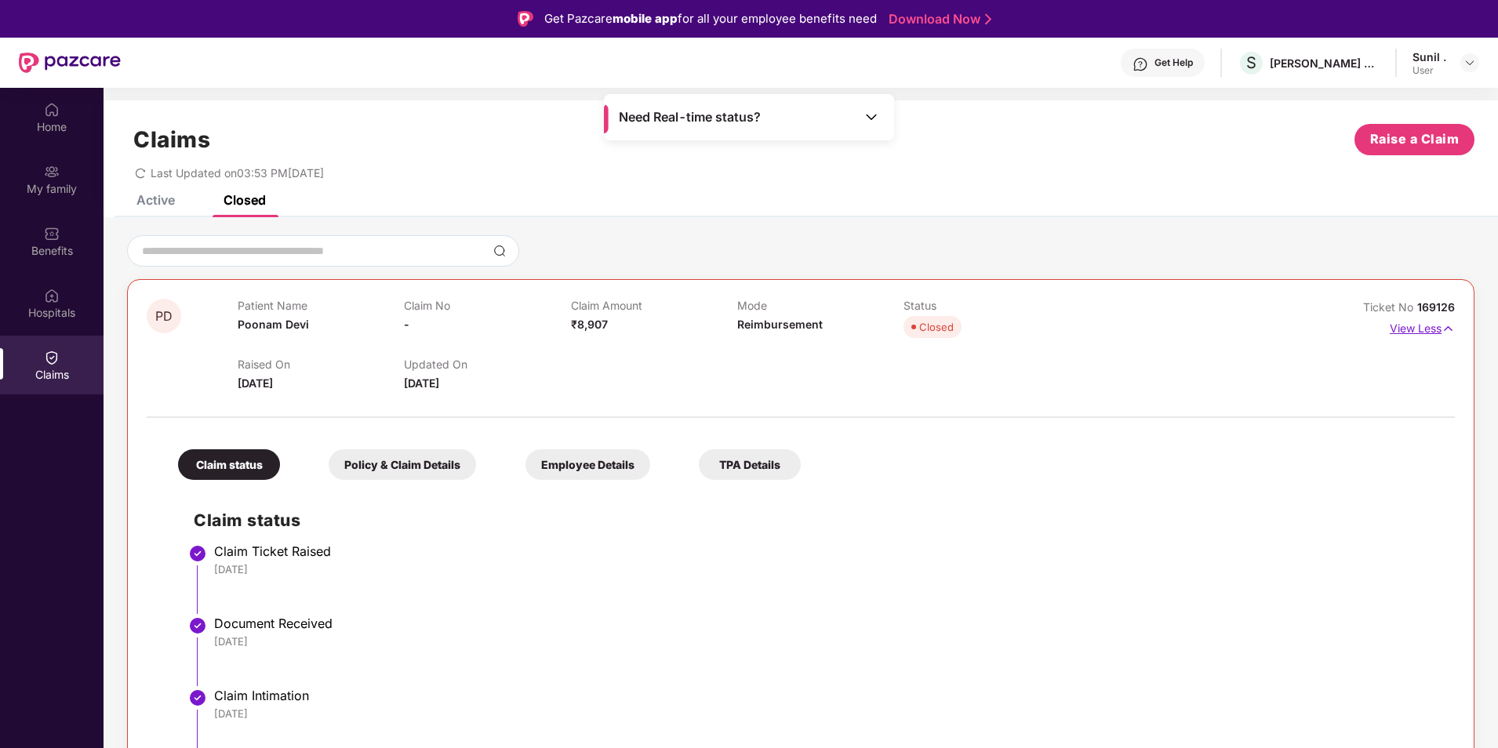
click at [1421, 320] on p "View Less" at bounding box center [1422, 326] width 65 height 21
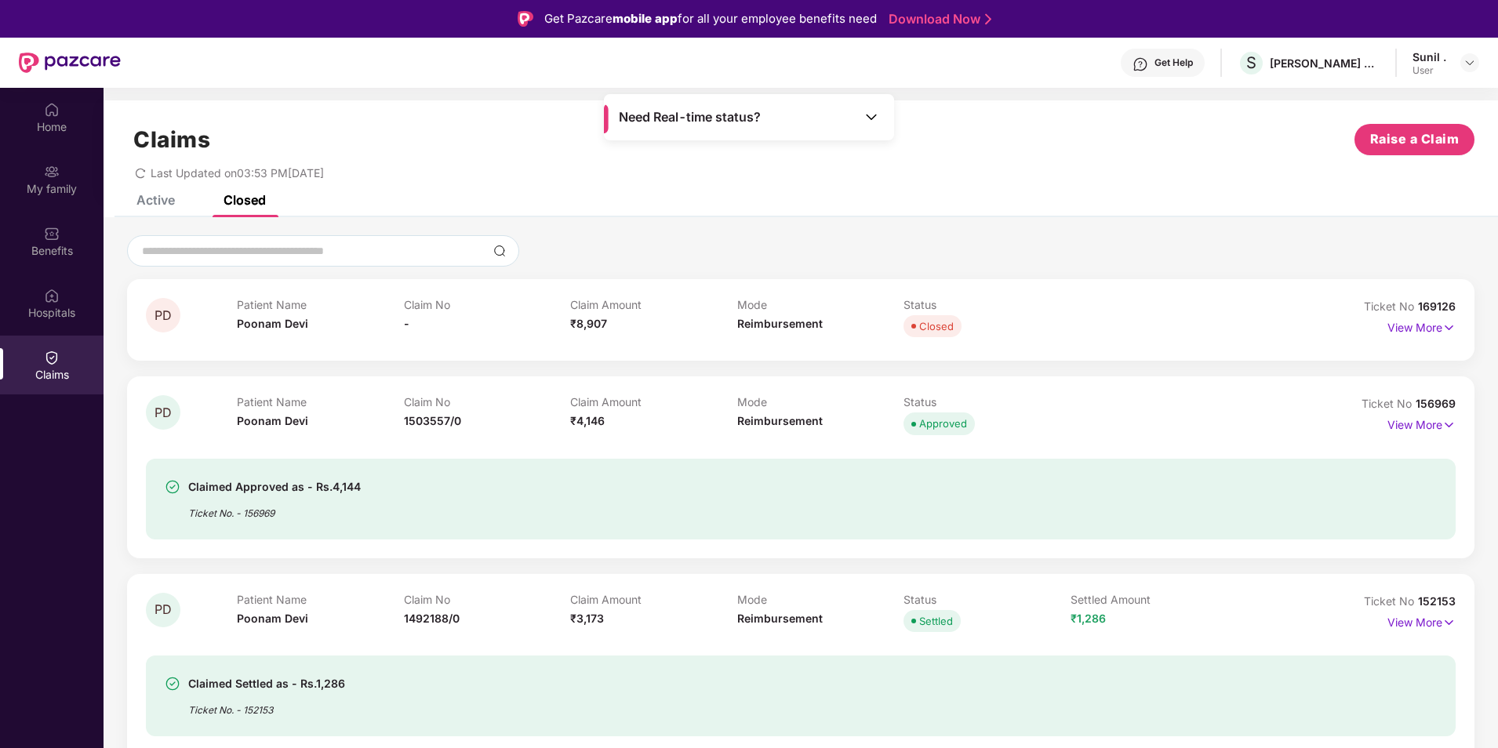
click at [941, 329] on div "Closed" at bounding box center [936, 326] width 35 height 16
click at [1430, 329] on p "View More" at bounding box center [1422, 325] width 68 height 21
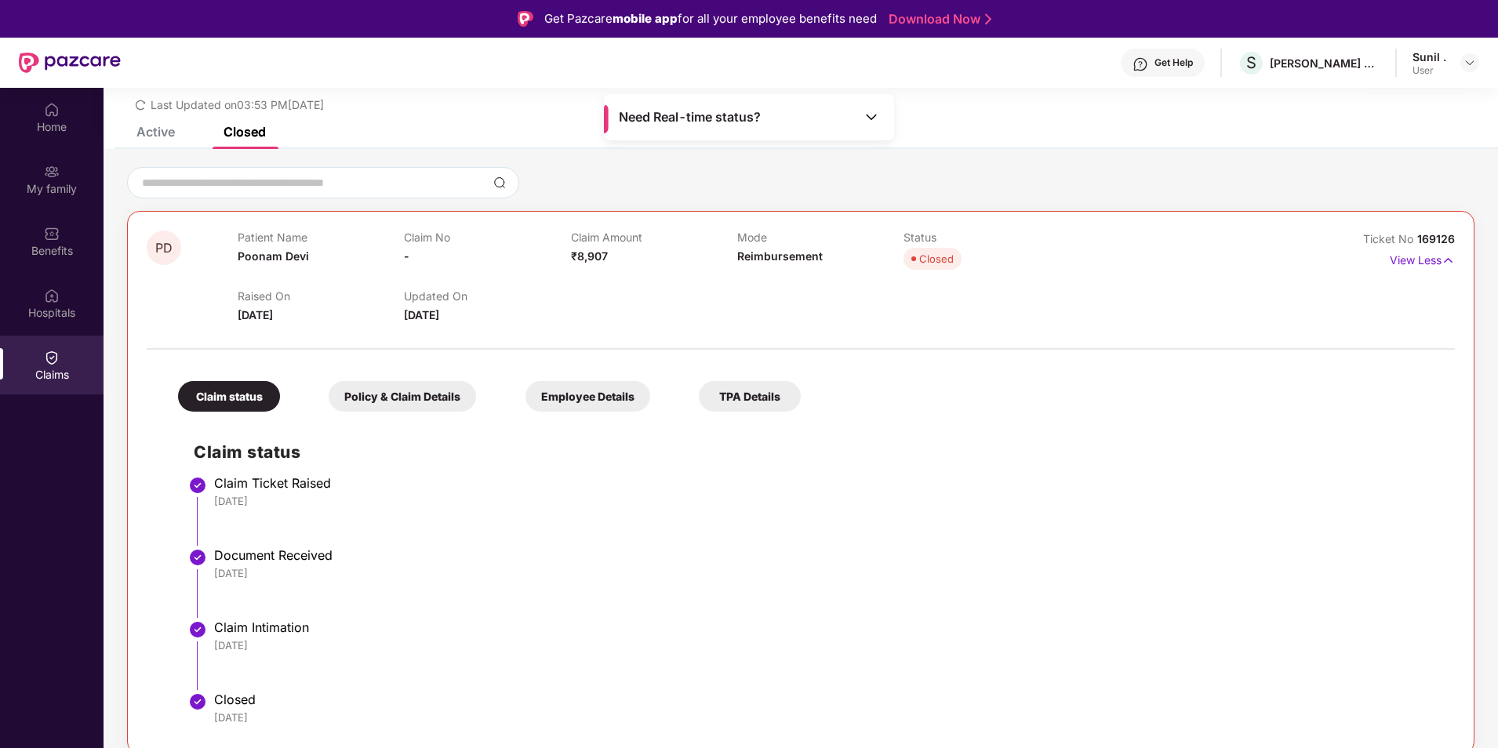
scroll to position [235, 0]
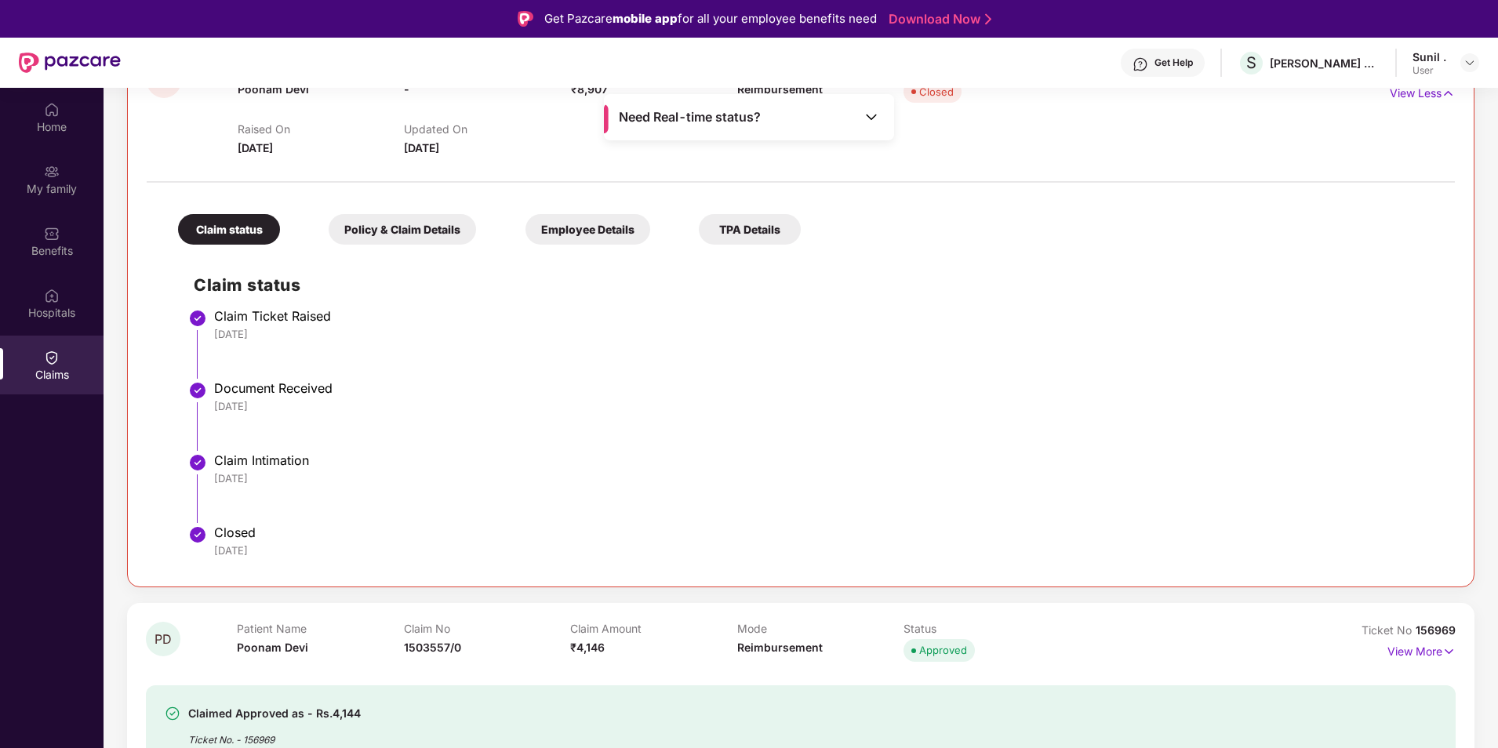
click at [610, 231] on div "Employee Details" at bounding box center [588, 229] width 125 height 31
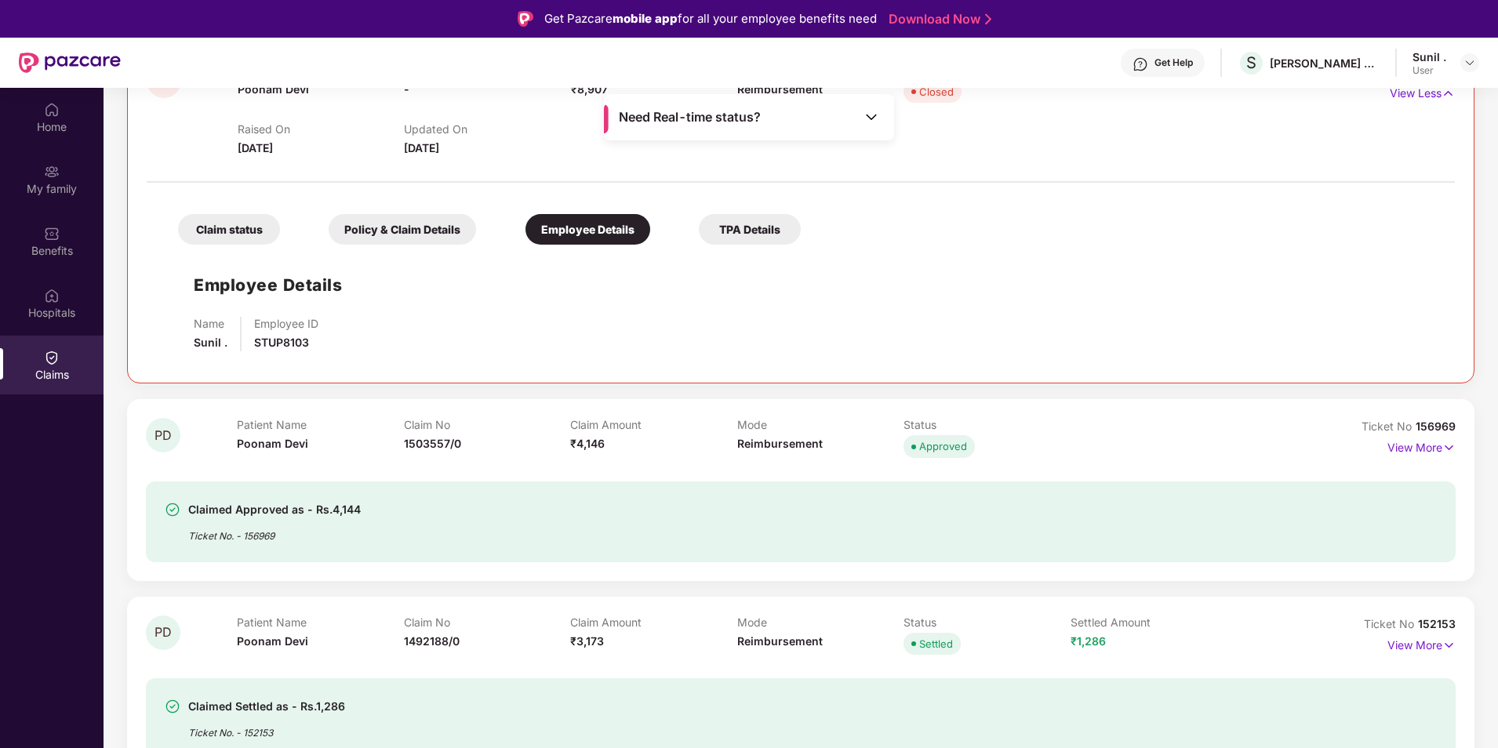
click at [744, 227] on div "TPA Details" at bounding box center [750, 229] width 102 height 31
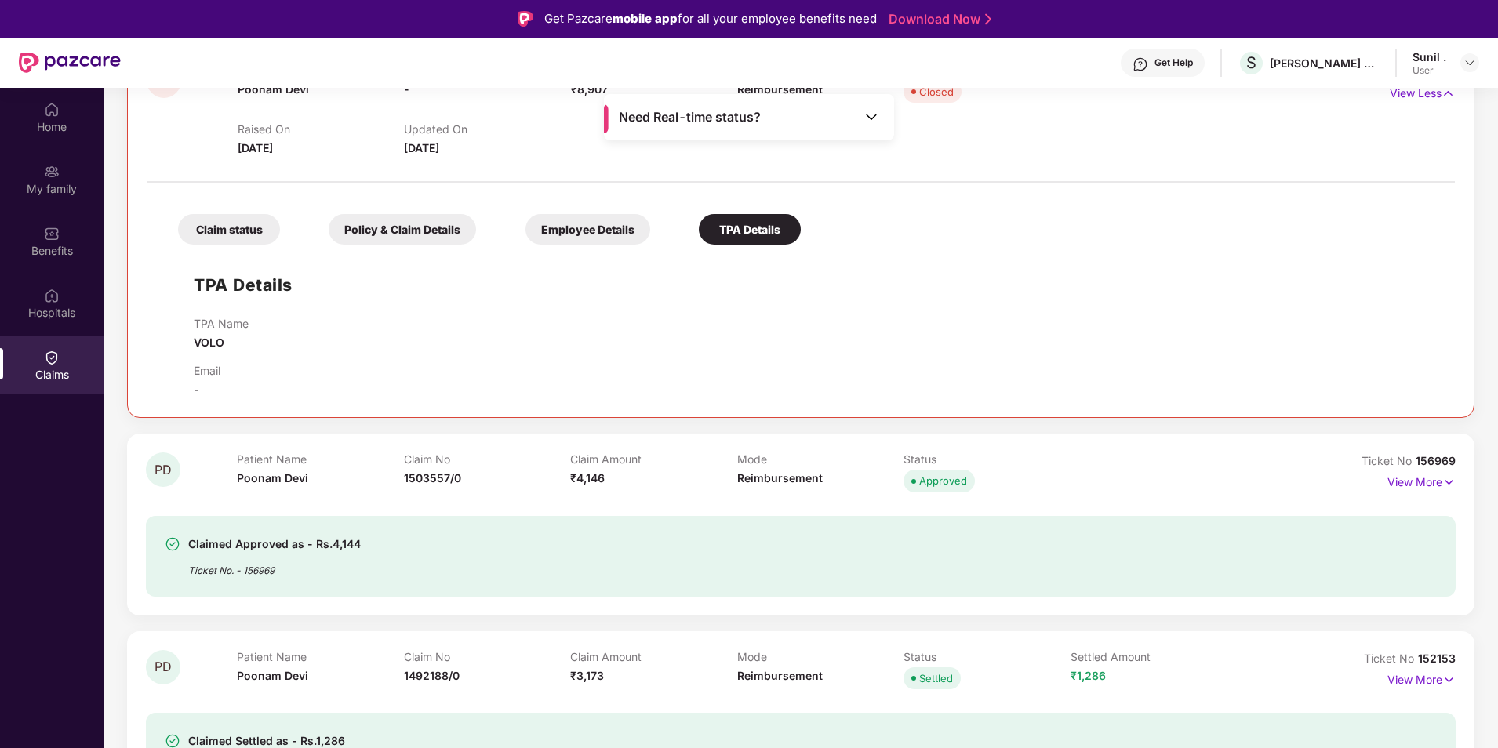
click at [387, 222] on div "Policy & Claim Details" at bounding box center [402, 229] width 147 height 31
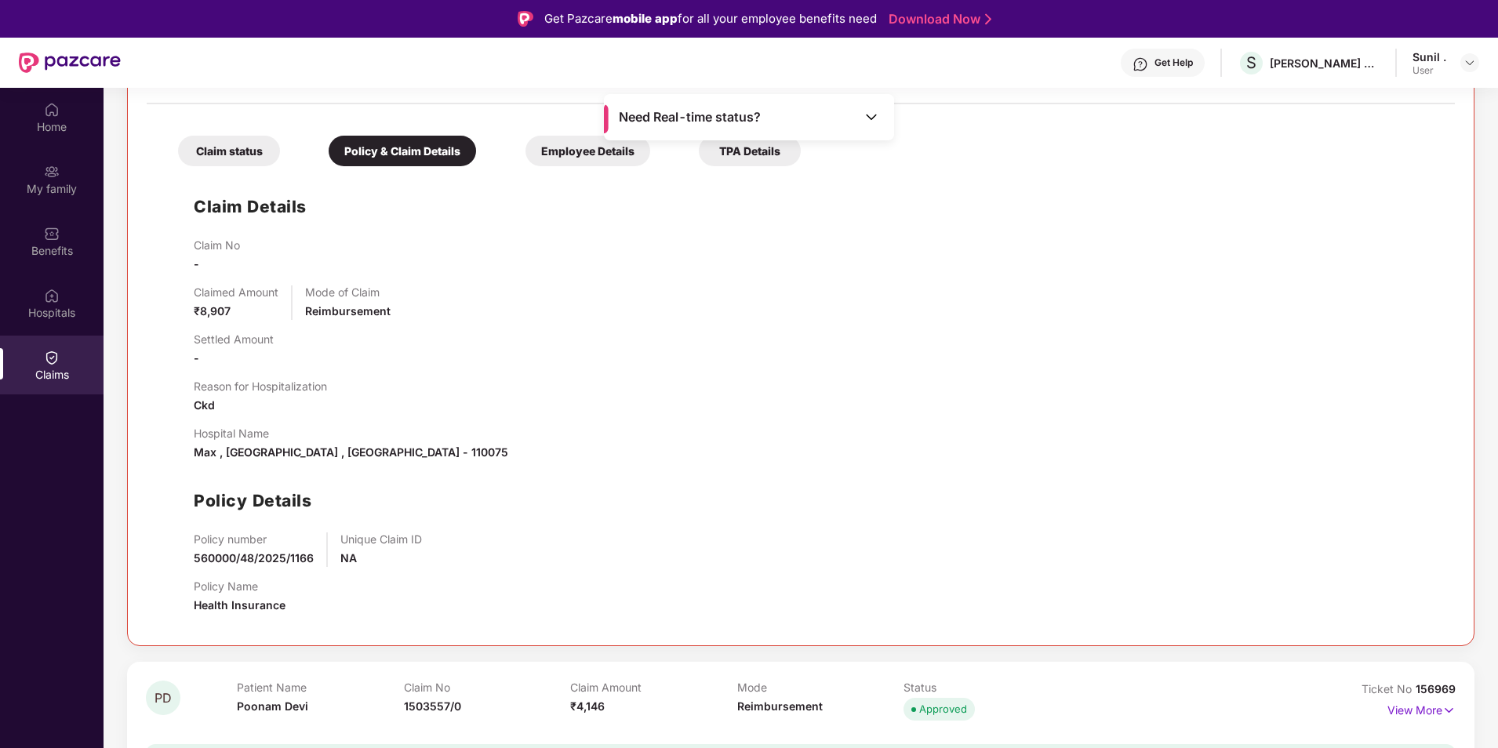
scroll to position [0, 0]
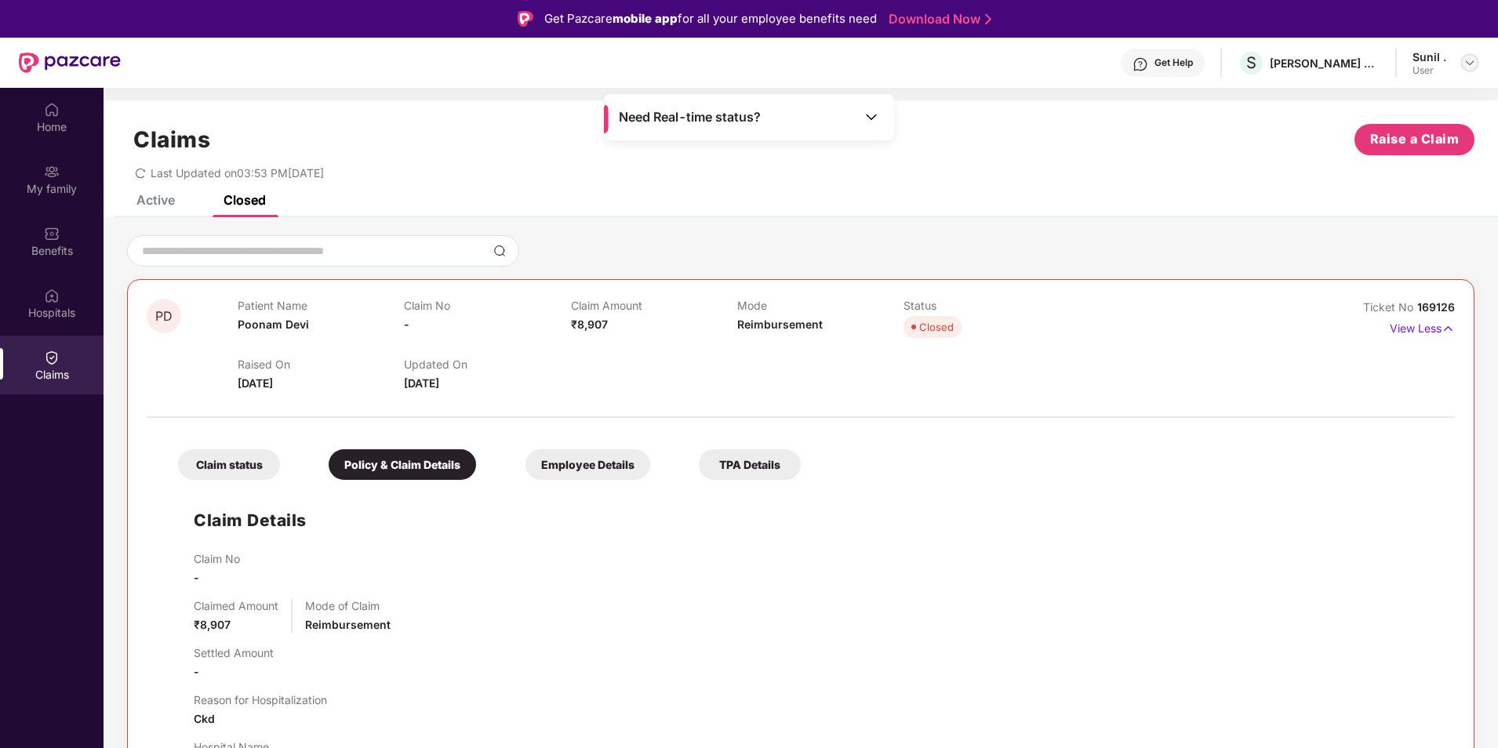
click at [1472, 71] on div at bounding box center [1470, 62] width 19 height 19
click at [1203, 147] on div "Claims Raise a Claim" at bounding box center [801, 139] width 1348 height 31
click at [1184, 65] on div "Get Help" at bounding box center [1174, 62] width 38 height 13
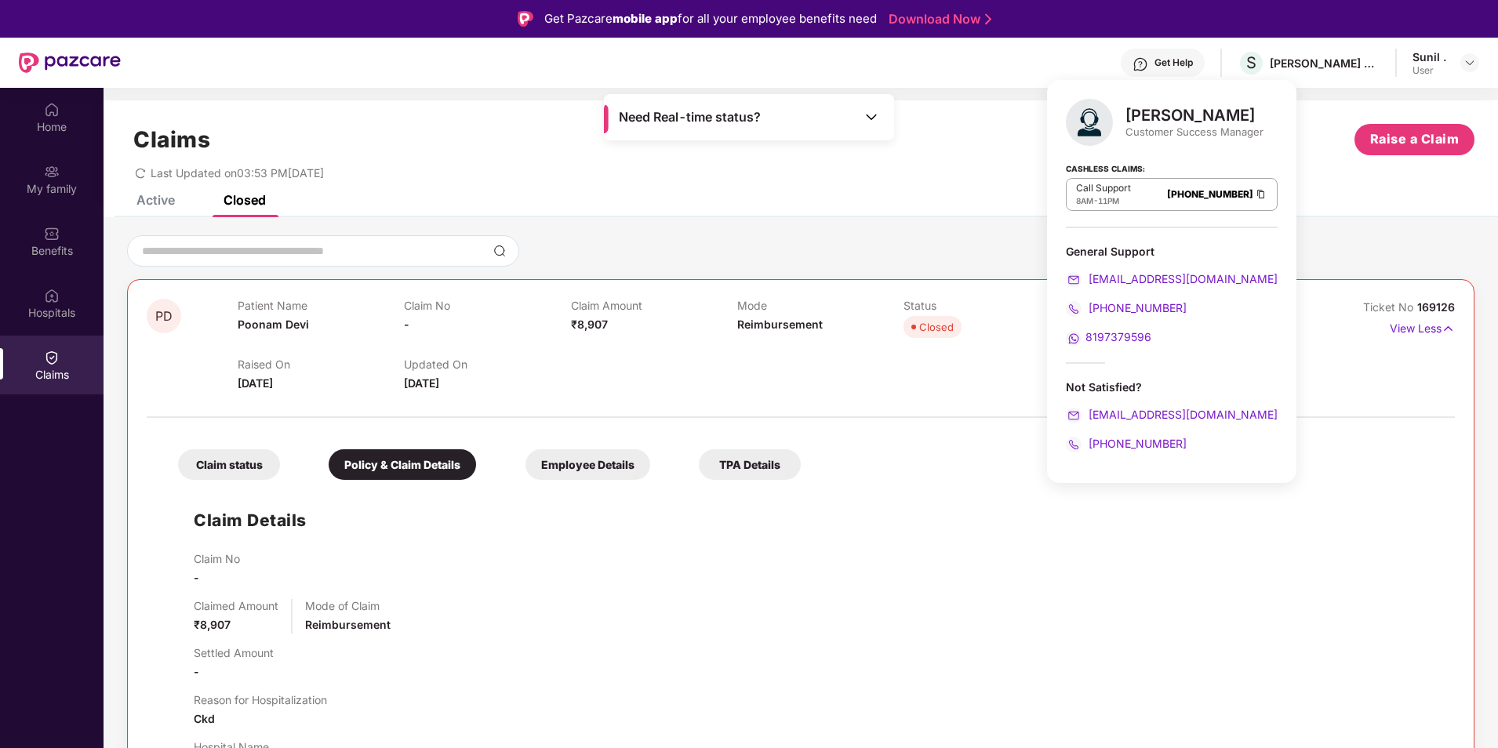
click at [1304, 184] on div "Claims Raise a Claim Last Updated on 03:53 PM[DATE]" at bounding box center [801, 147] width 1395 height 95
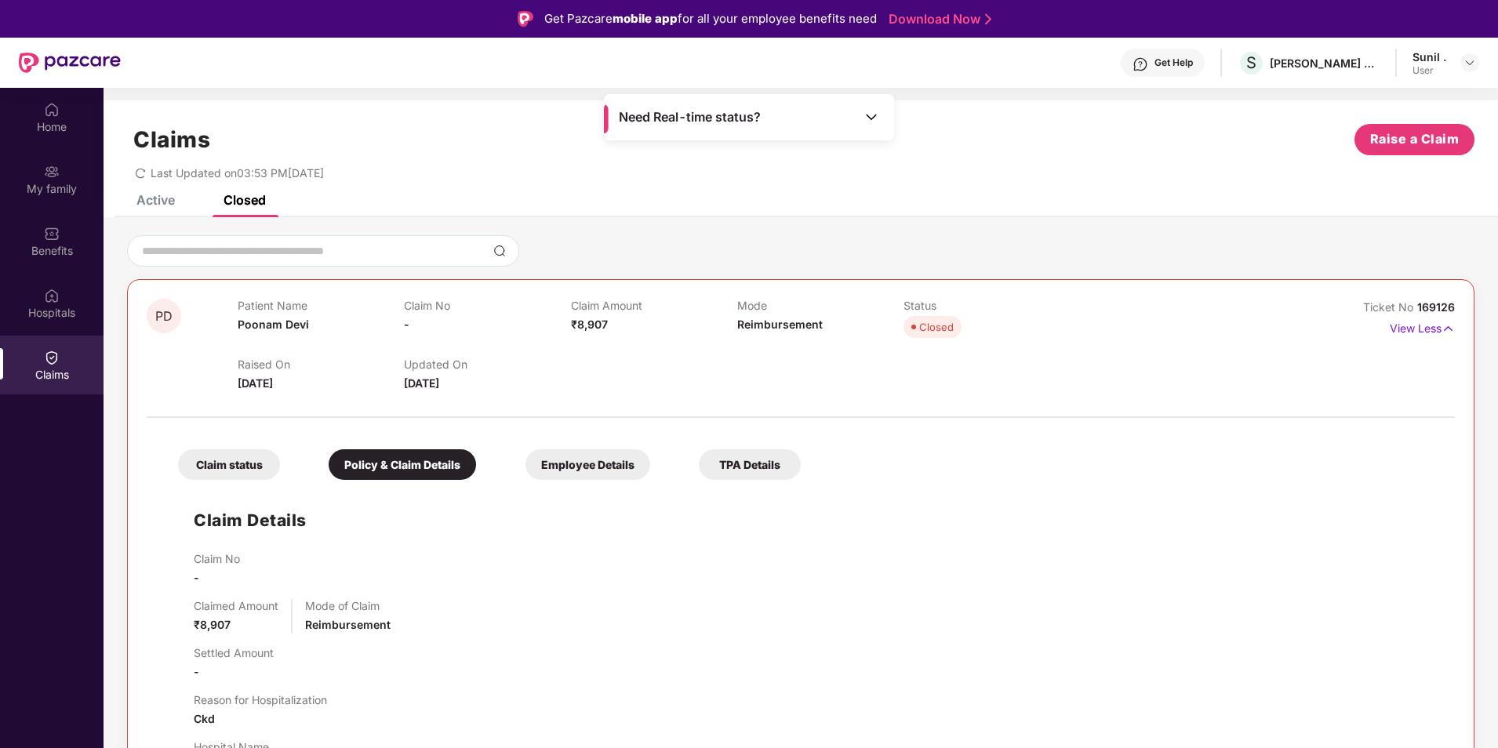
click at [144, 200] on div "Active" at bounding box center [155, 200] width 38 height 16
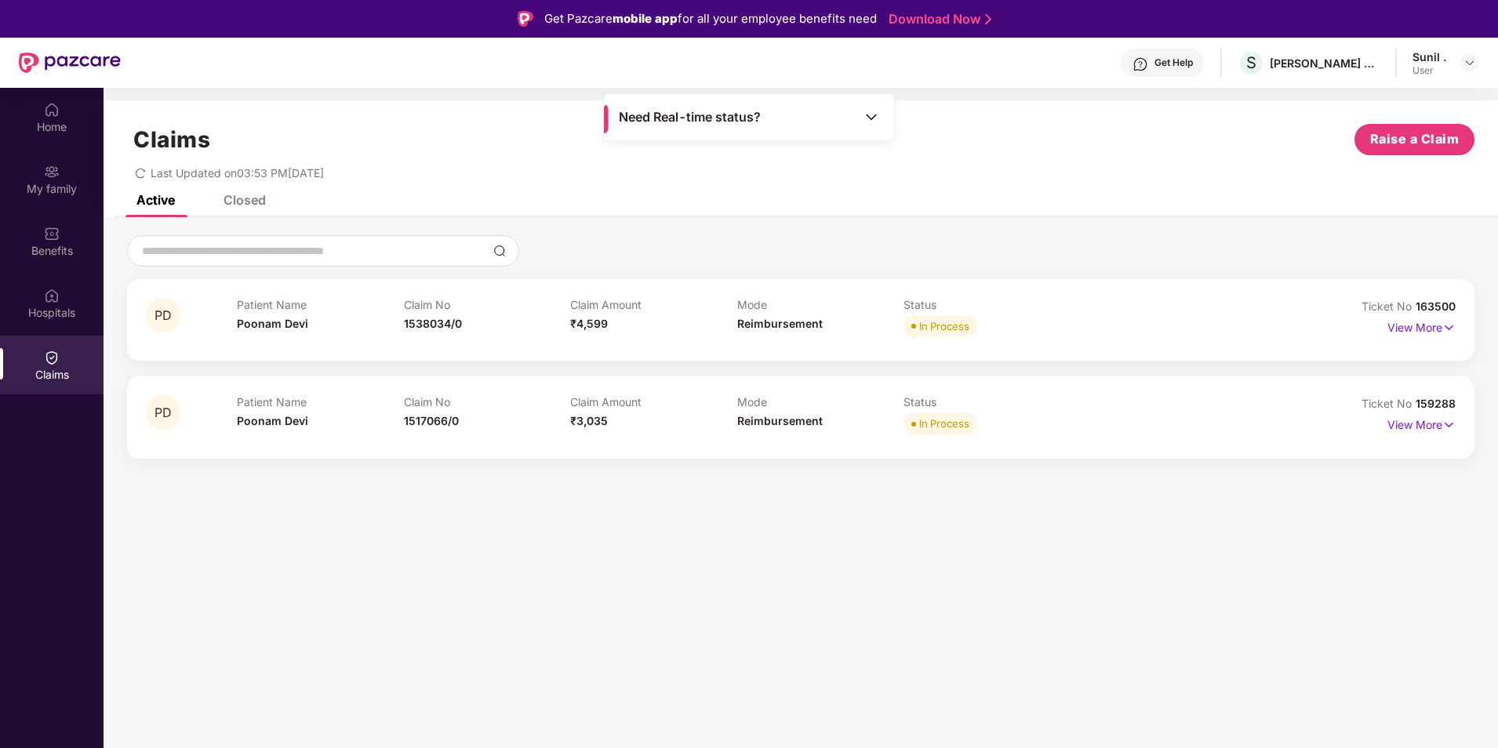
click at [242, 203] on div "Closed" at bounding box center [245, 200] width 42 height 16
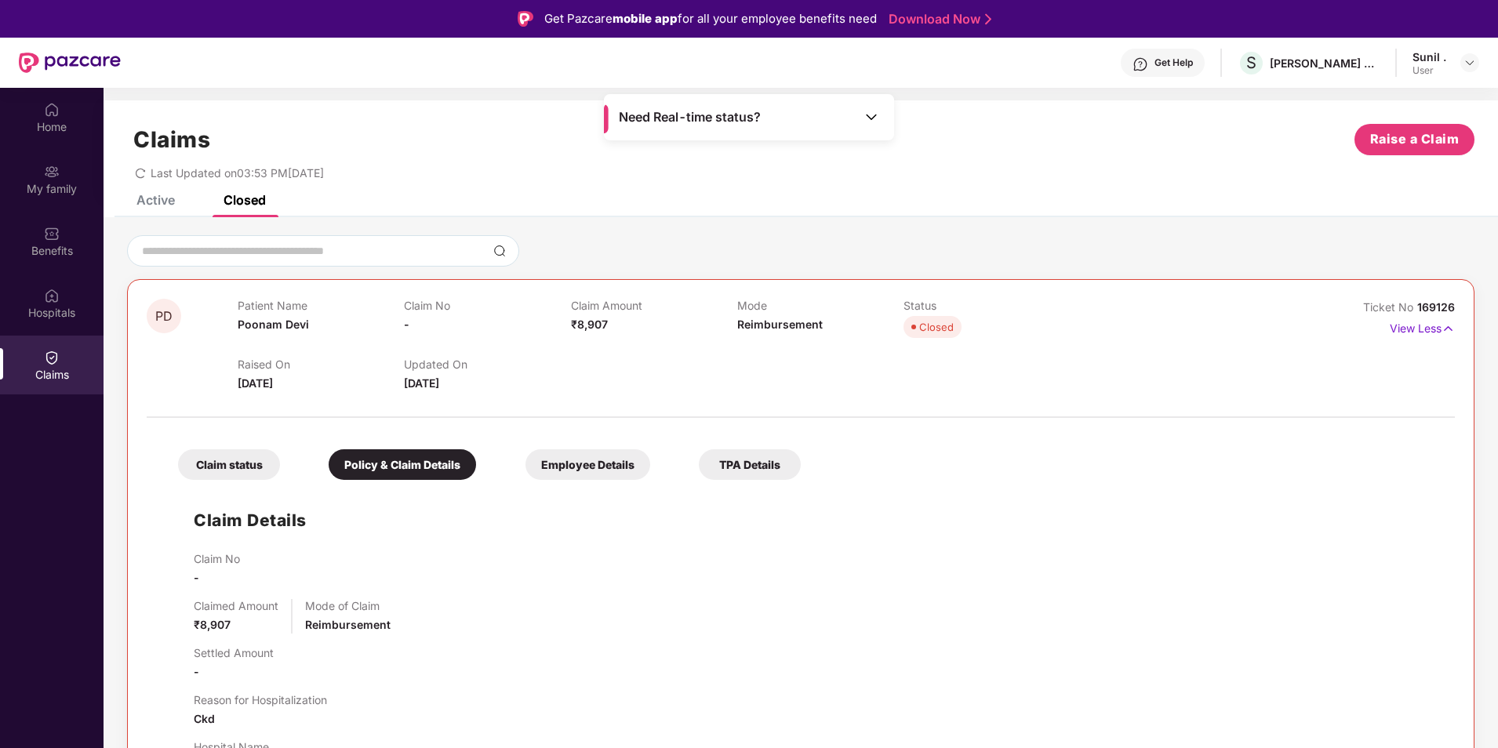
click at [199, 462] on div "Claim status" at bounding box center [229, 464] width 102 height 31
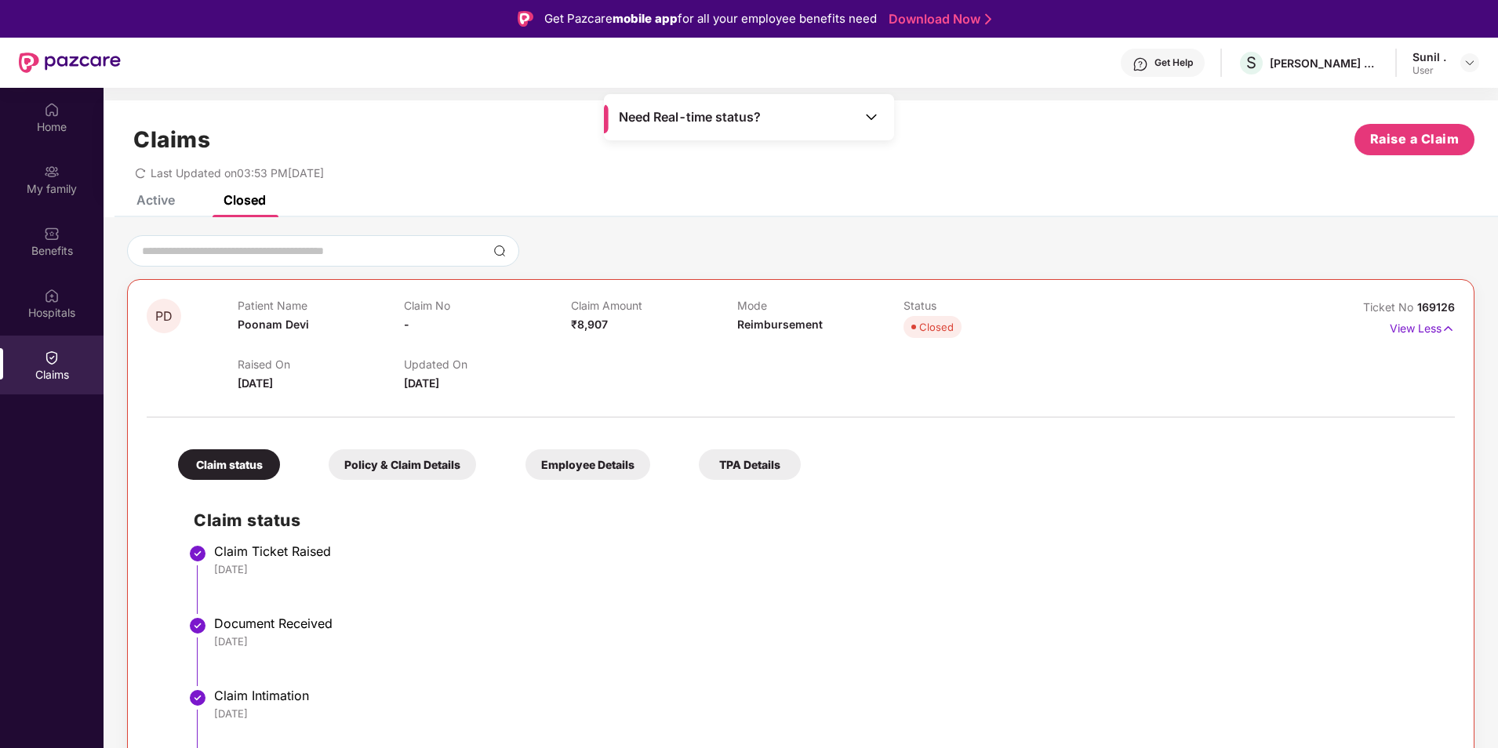
click at [163, 203] on div "Active" at bounding box center [155, 200] width 38 height 16
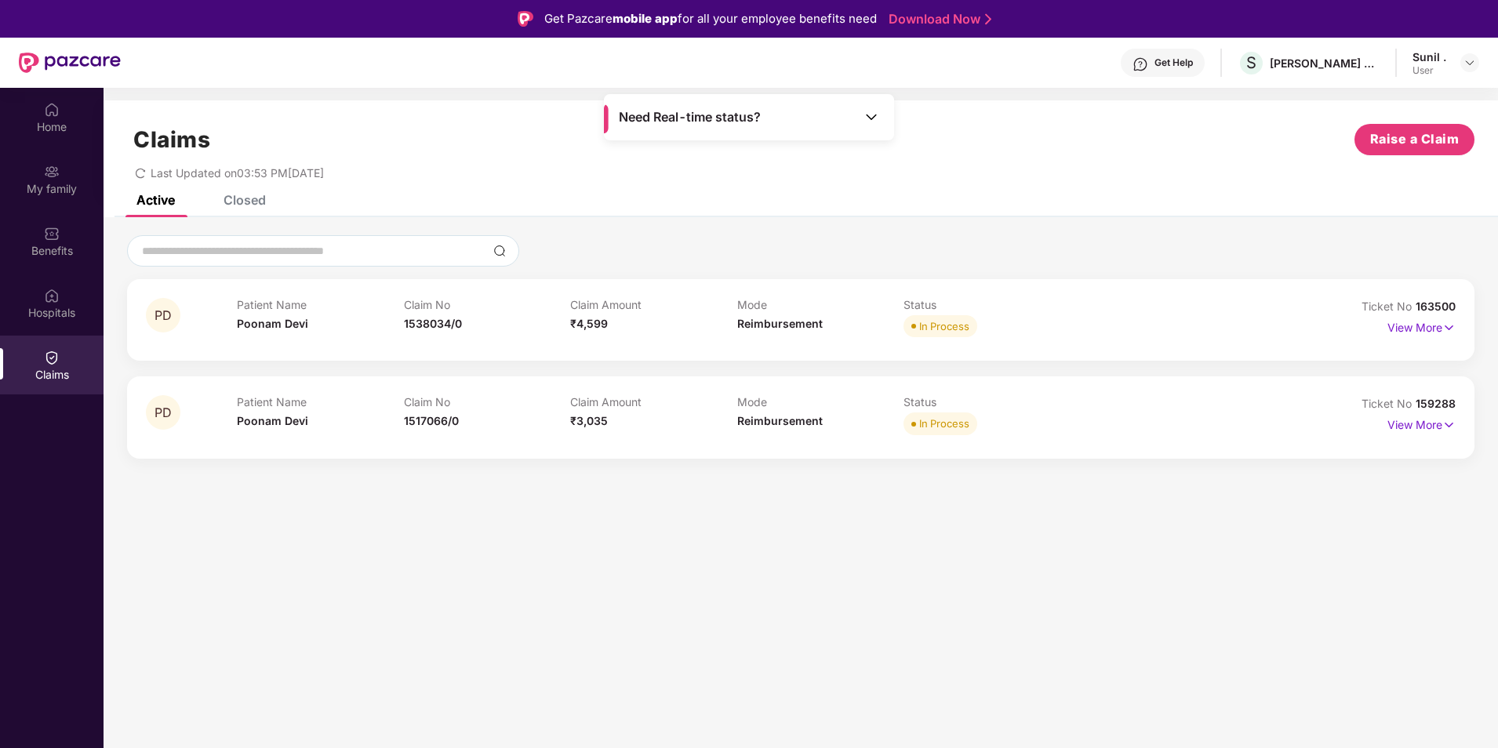
click at [239, 200] on div "Closed" at bounding box center [245, 200] width 42 height 16
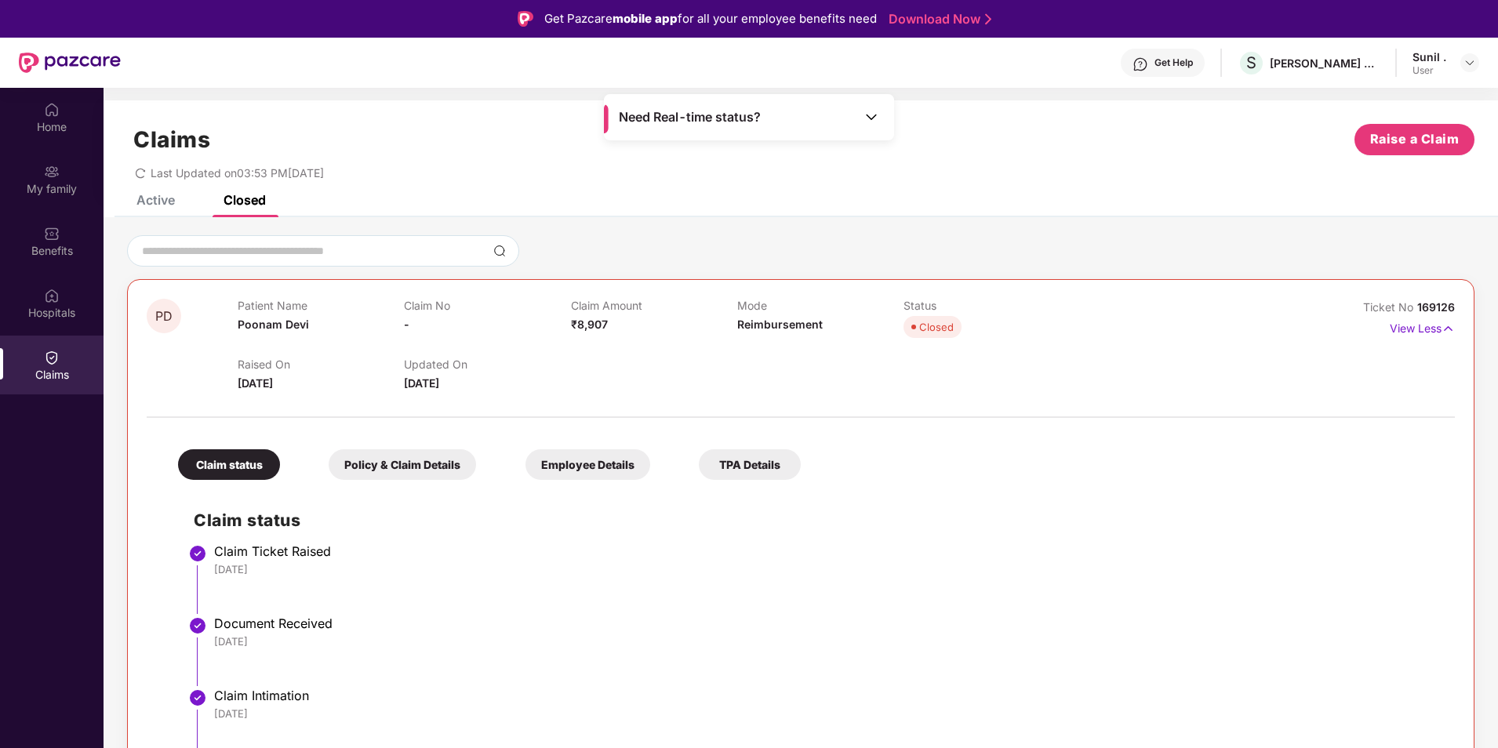
click at [140, 202] on div "Active" at bounding box center [155, 200] width 38 height 16
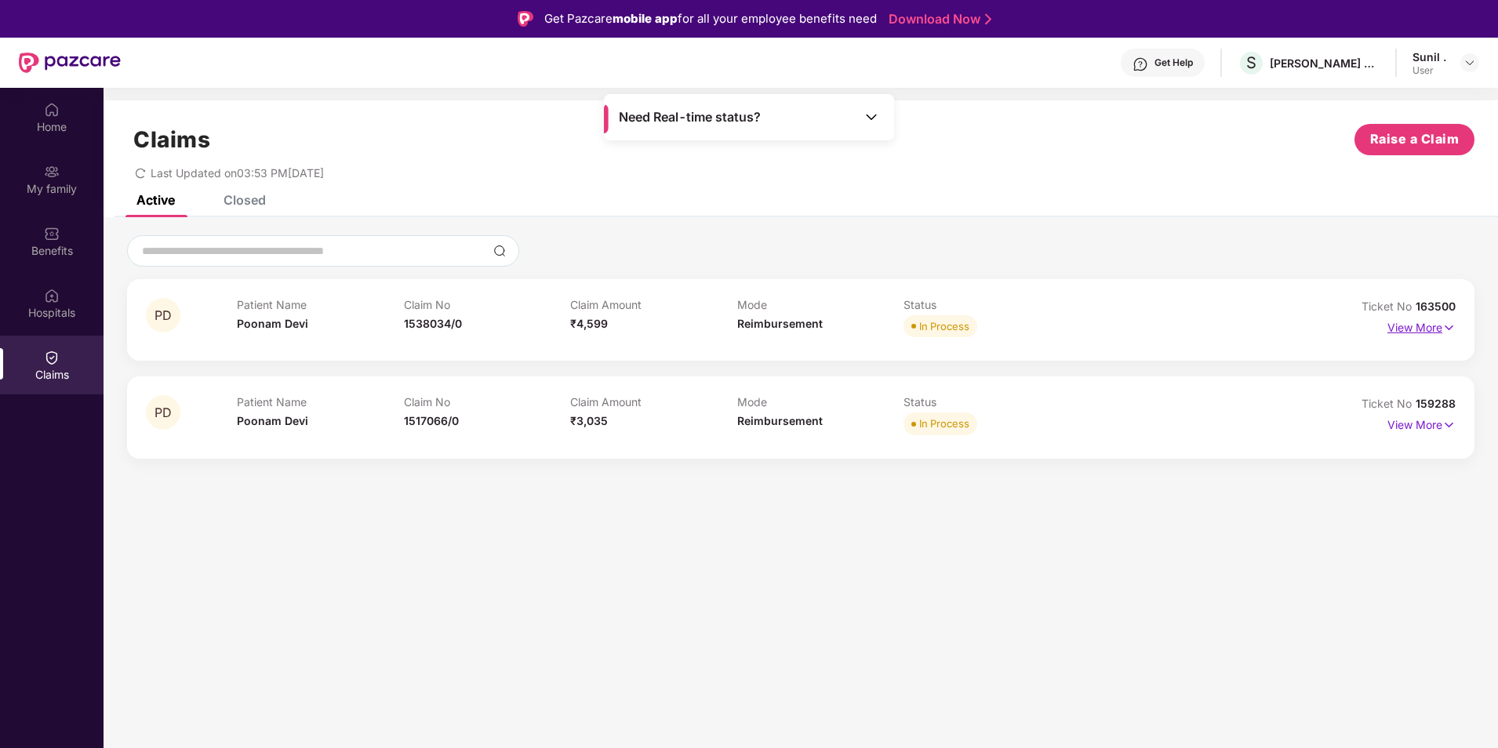
click at [1410, 325] on p "View More" at bounding box center [1422, 325] width 68 height 21
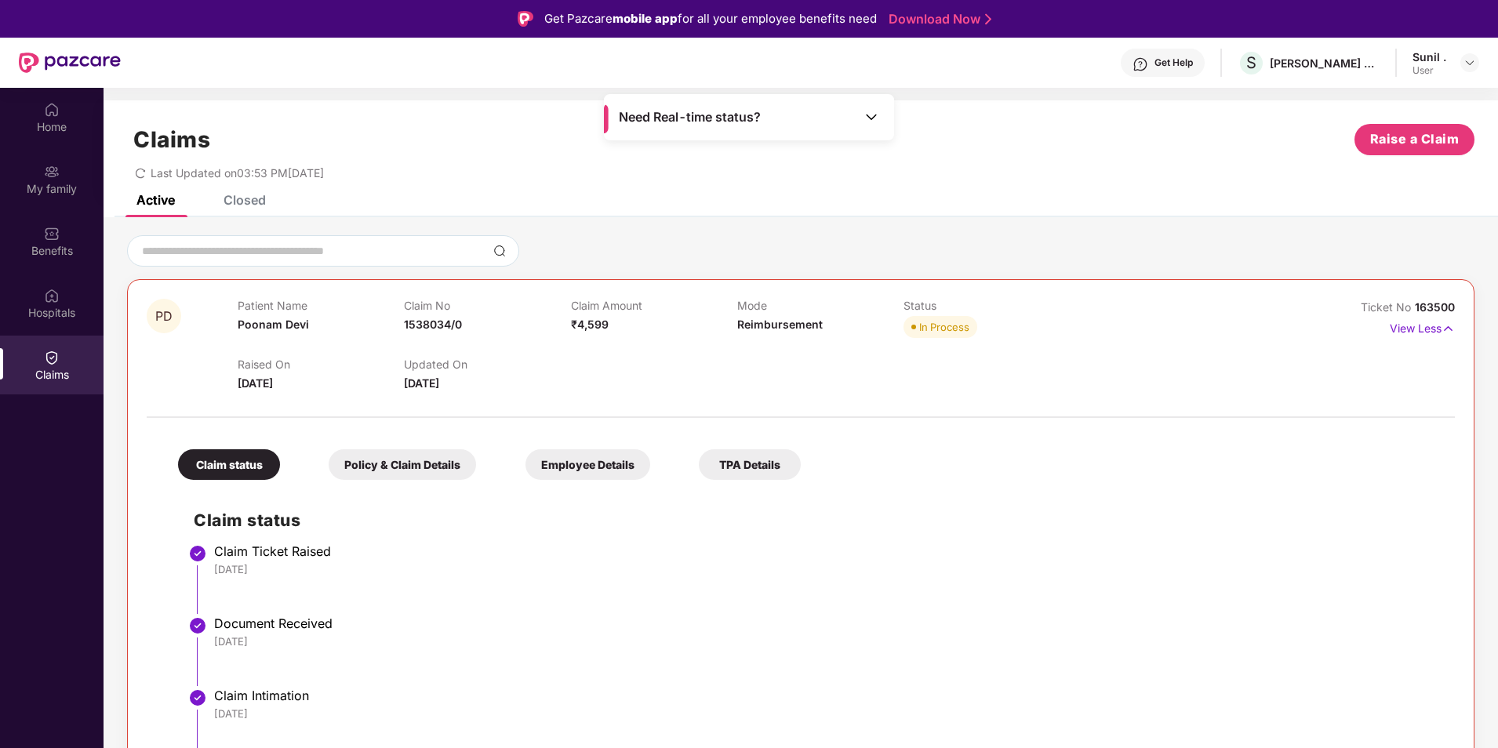
click at [245, 206] on div "Closed" at bounding box center [245, 200] width 42 height 16
click at [152, 200] on div "Active" at bounding box center [155, 200] width 38 height 16
click at [32, 102] on div "Home" at bounding box center [52, 117] width 104 height 59
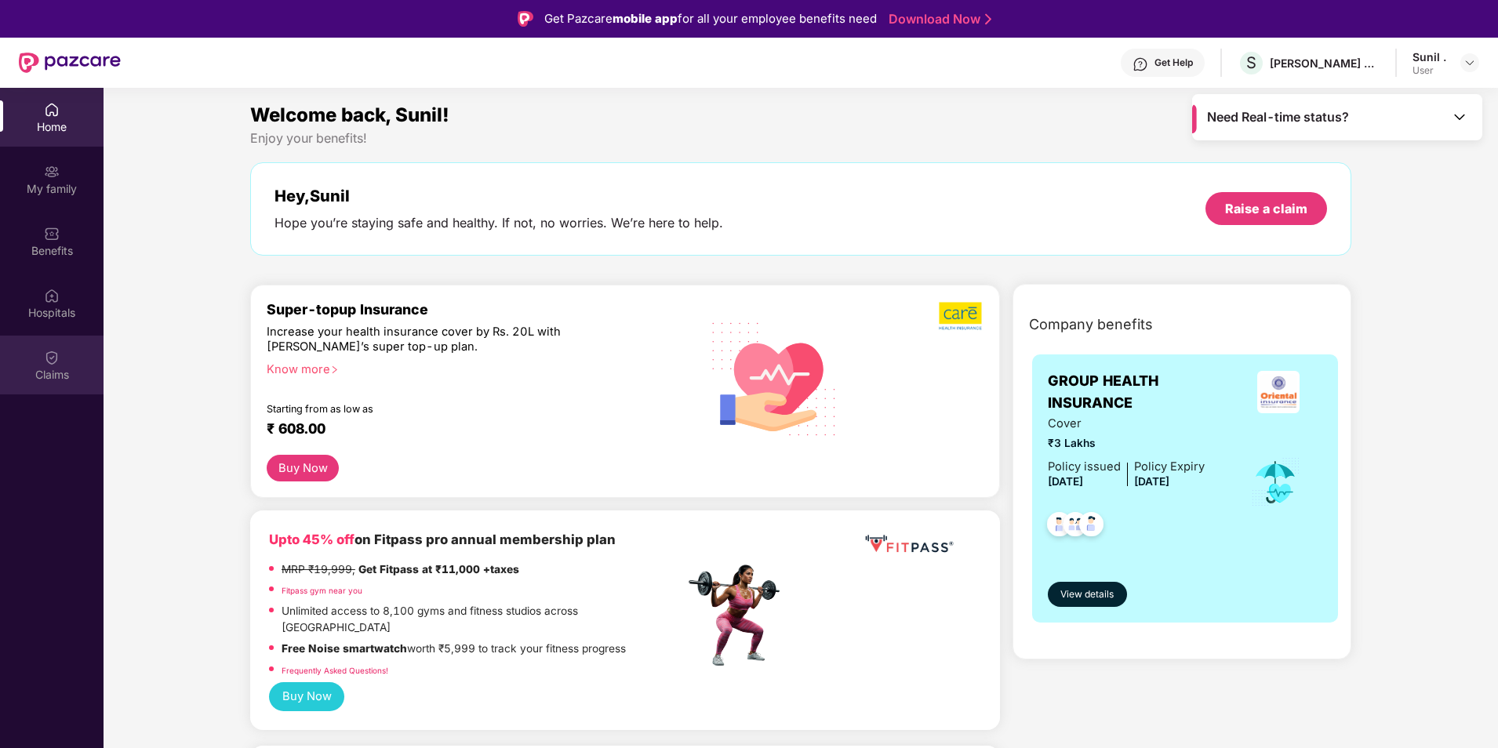
click at [53, 361] on img at bounding box center [52, 358] width 16 height 16
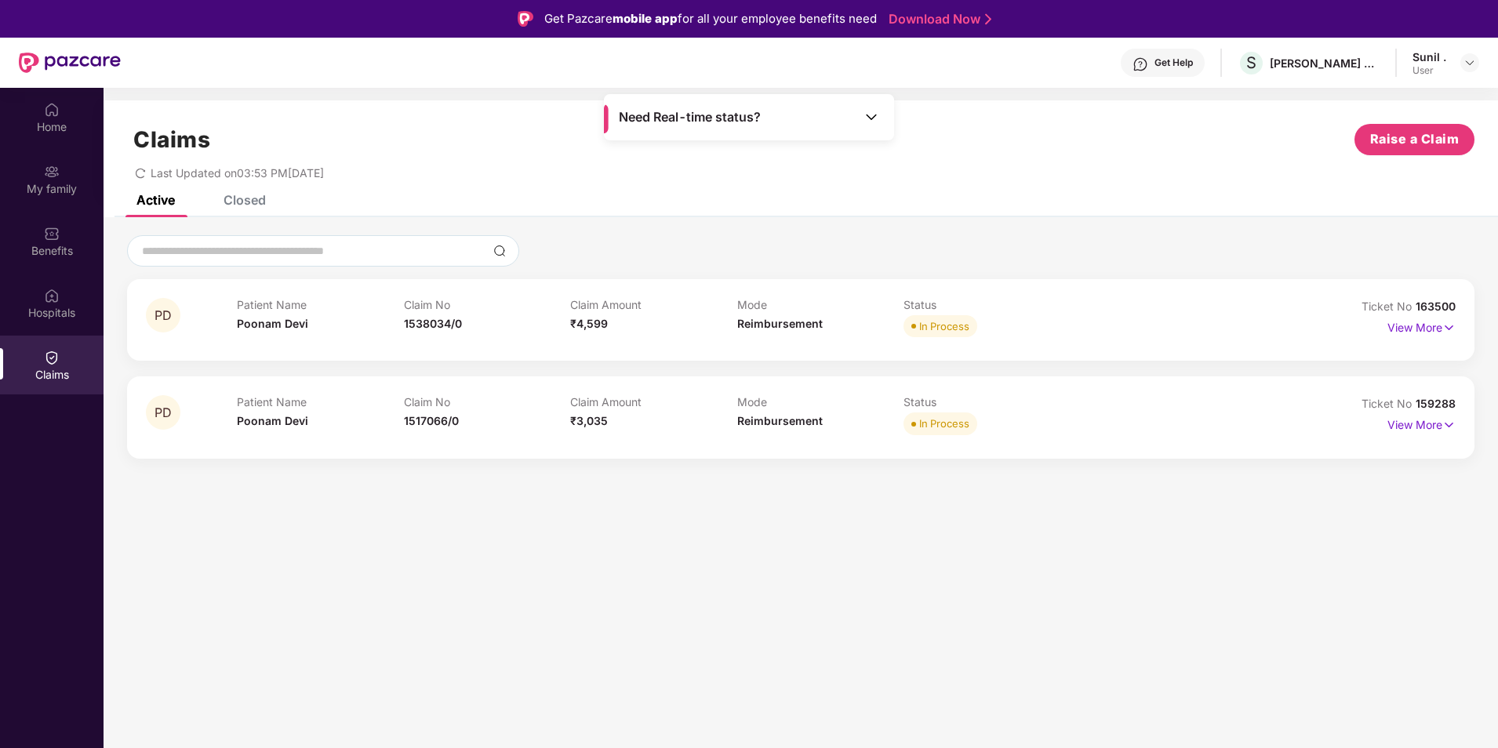
click at [249, 205] on div "Closed" at bounding box center [245, 200] width 42 height 16
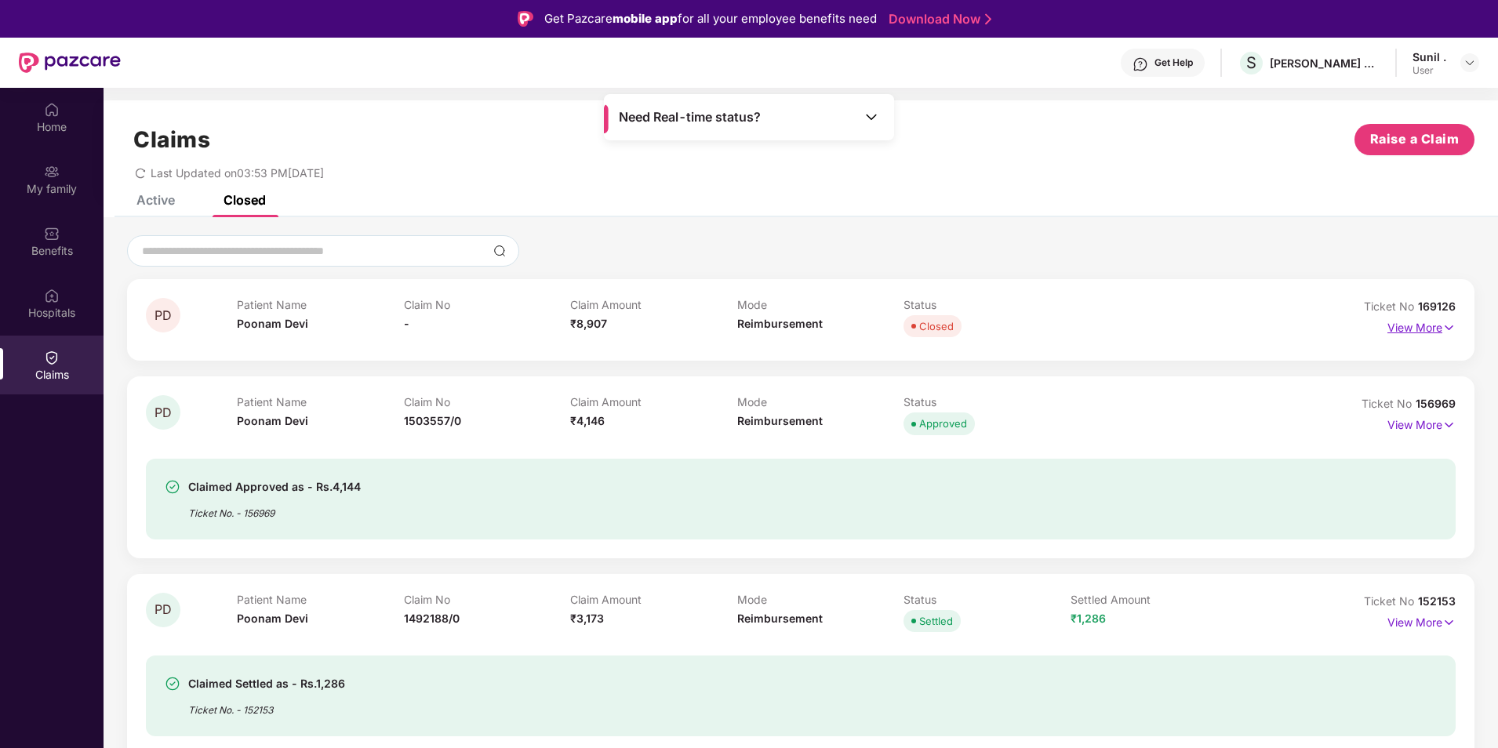
click at [1436, 326] on p "View More" at bounding box center [1422, 325] width 68 height 21
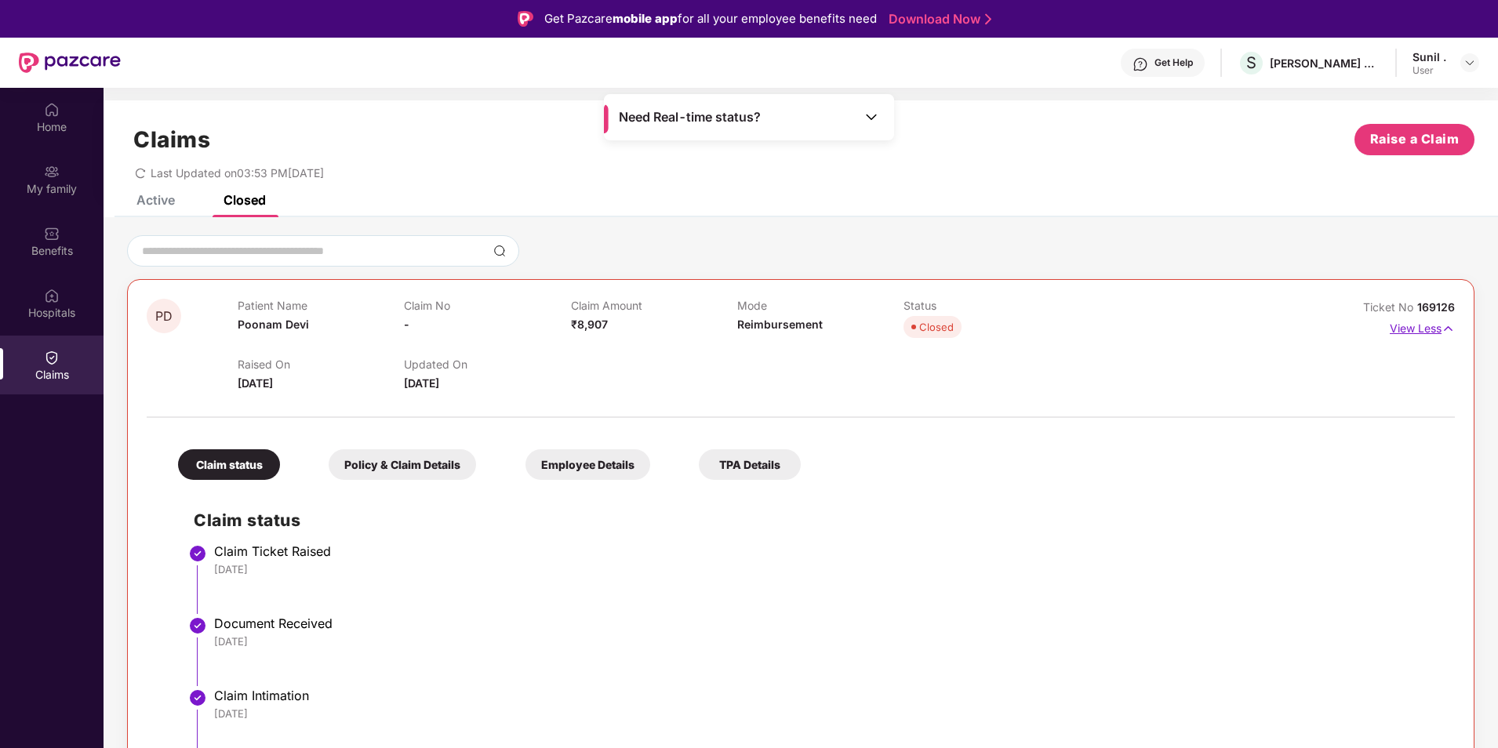
click at [1435, 326] on p "View Less" at bounding box center [1422, 326] width 65 height 21
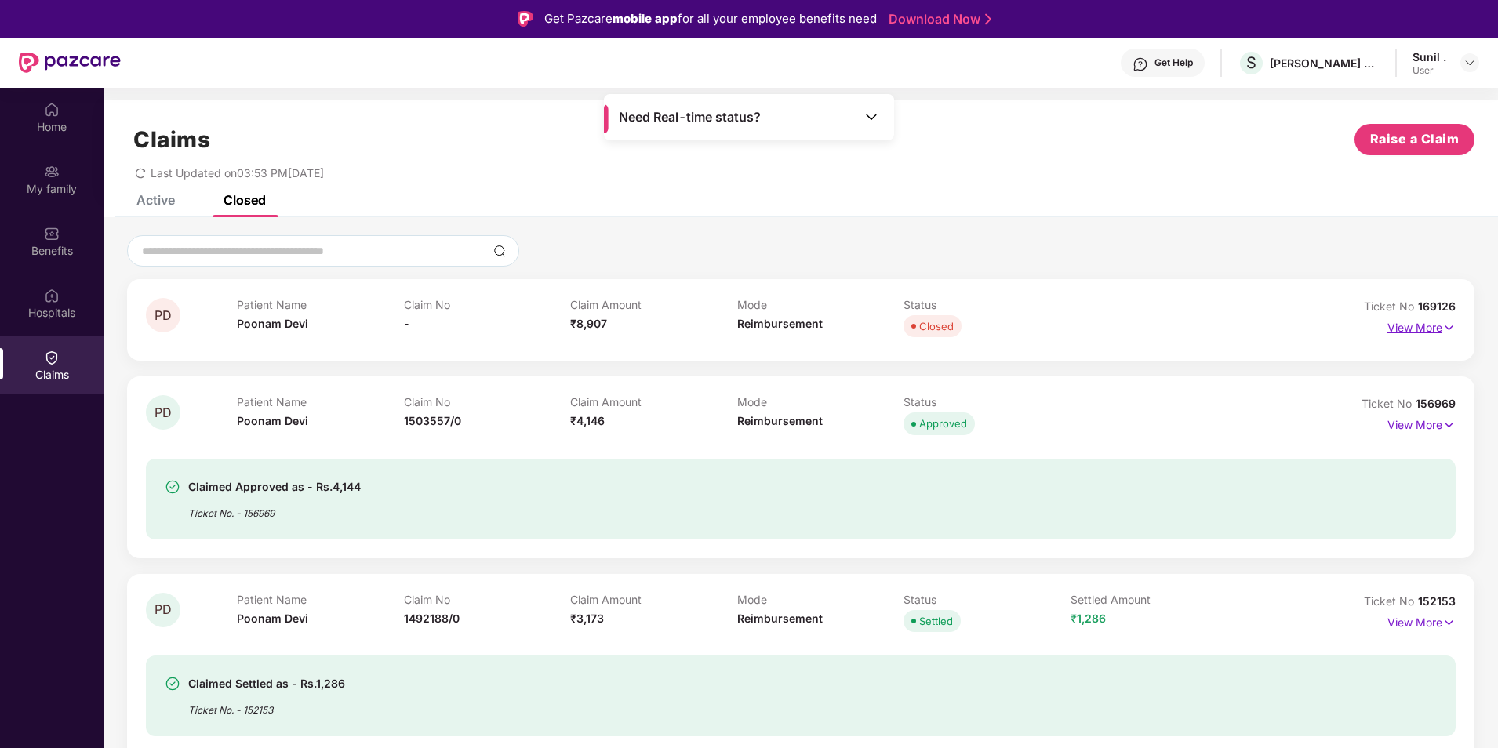
click at [1439, 327] on p "View More" at bounding box center [1422, 325] width 68 height 21
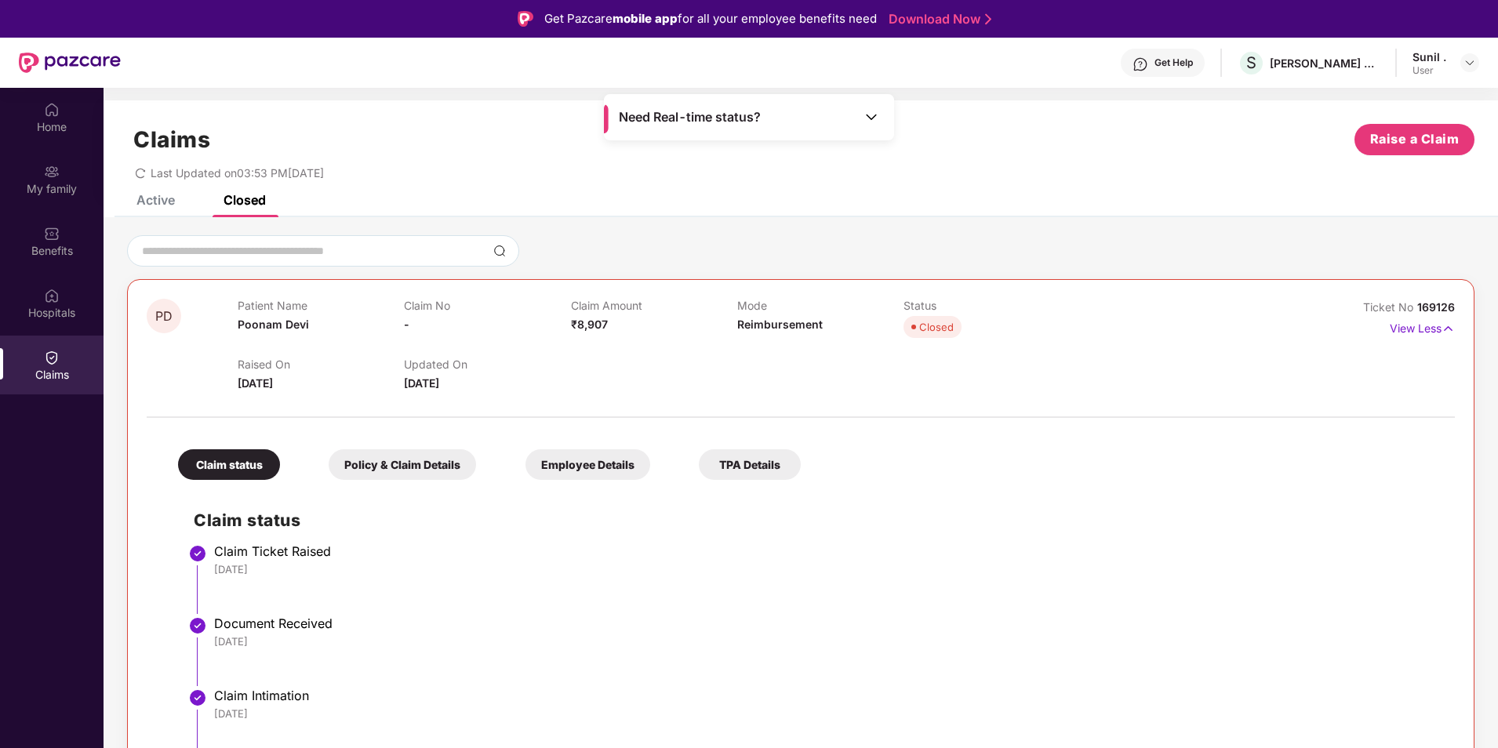
click at [164, 196] on div "Active" at bounding box center [155, 200] width 38 height 16
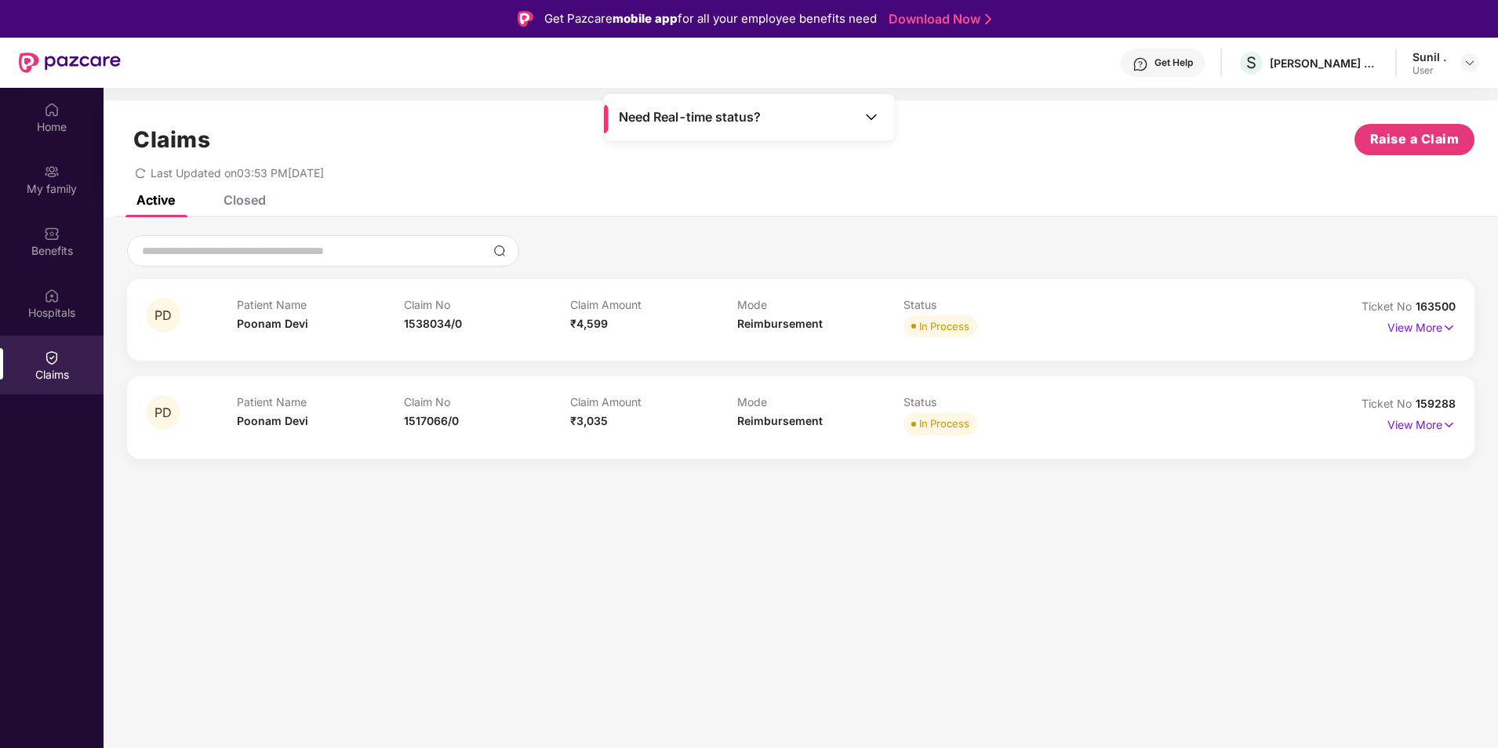
click at [253, 204] on div "Closed" at bounding box center [245, 200] width 42 height 16
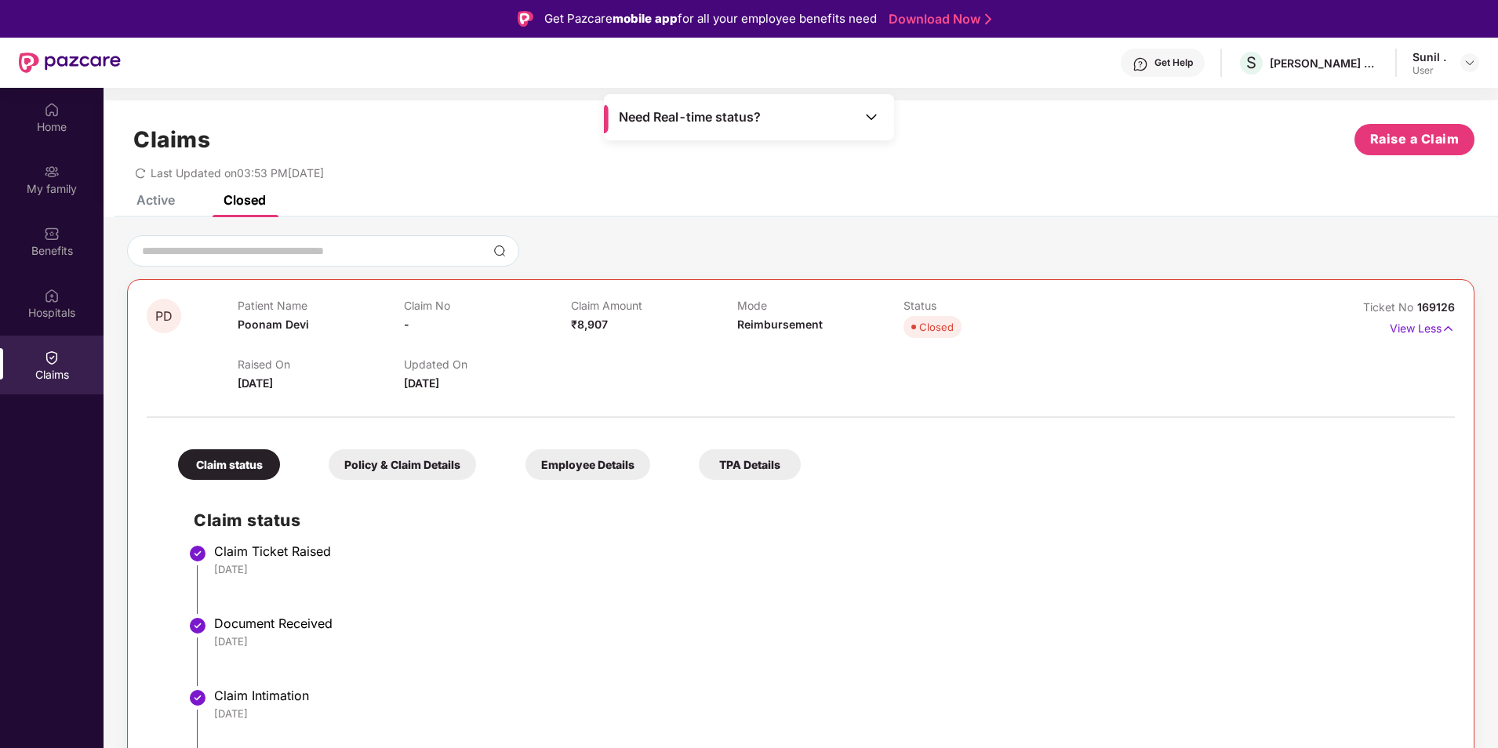
click at [167, 206] on div "Active" at bounding box center [155, 200] width 38 height 16
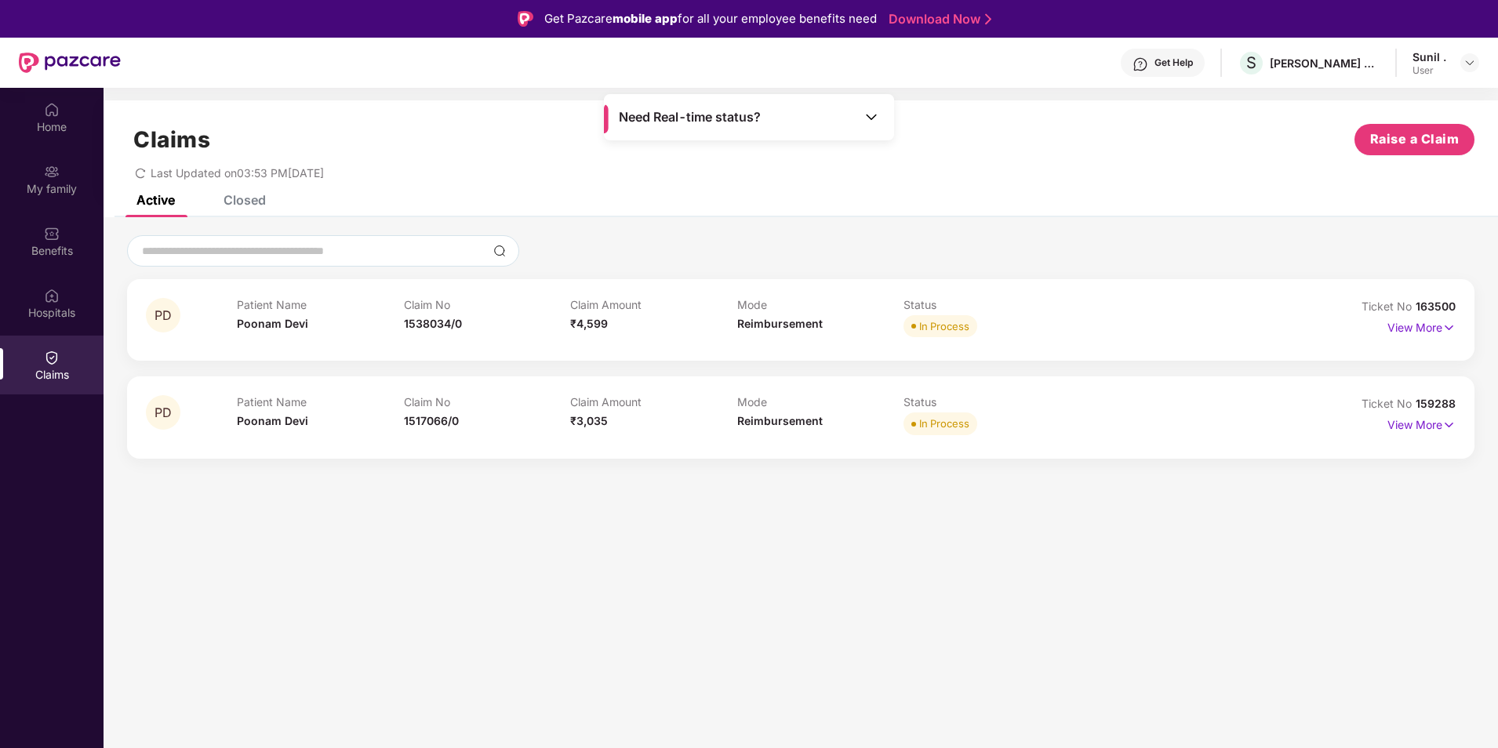
click at [258, 199] on div "Closed" at bounding box center [245, 200] width 42 height 16
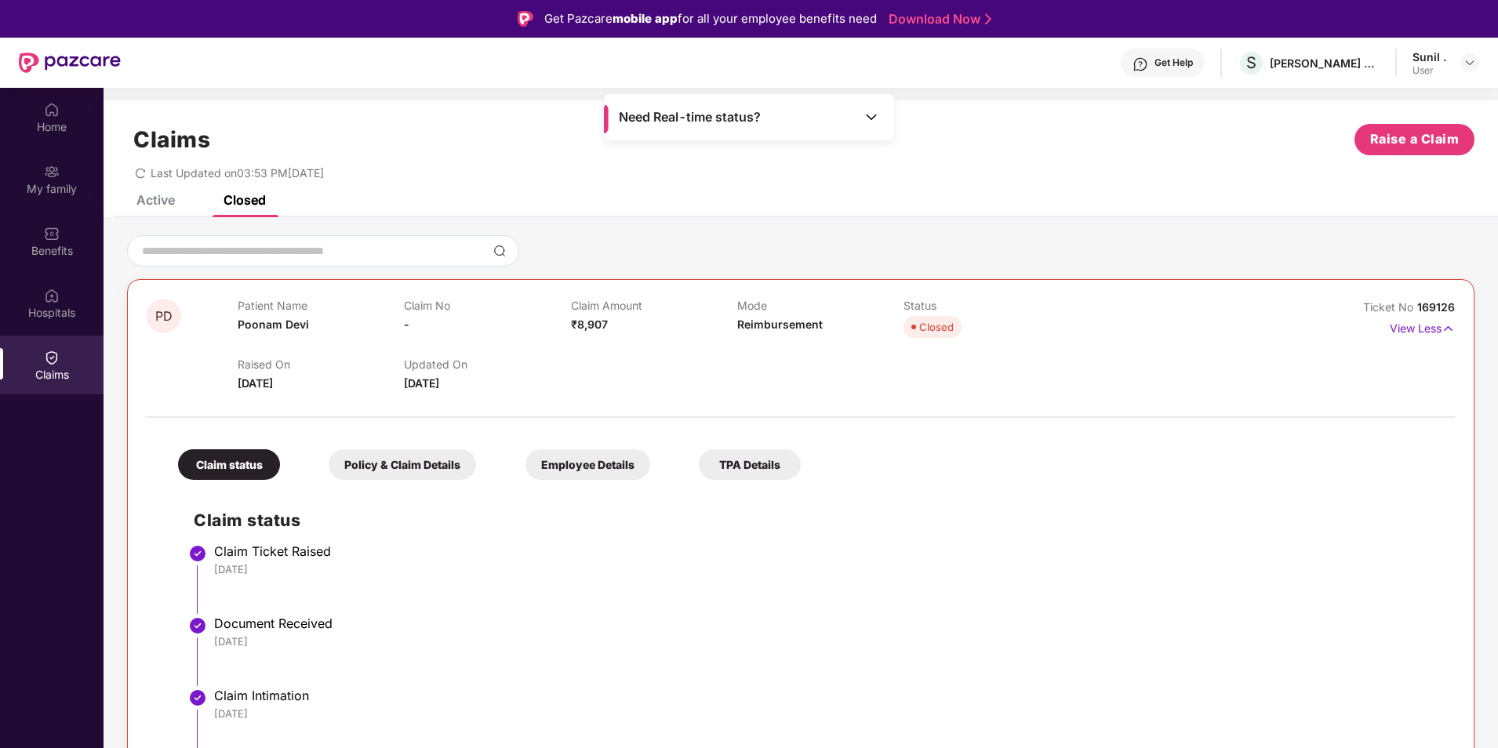
click at [162, 196] on div "Active" at bounding box center [155, 200] width 38 height 16
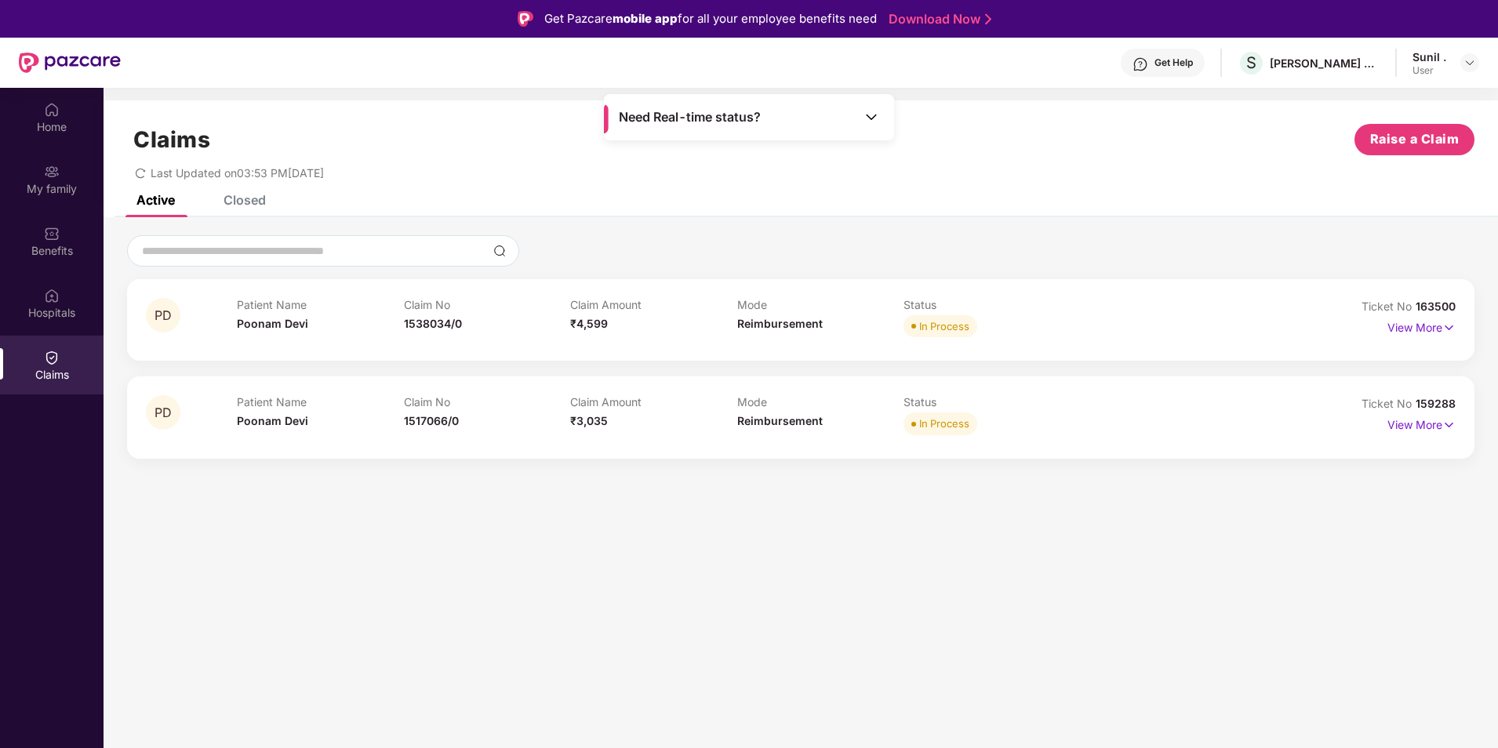
click at [246, 198] on div "Closed" at bounding box center [245, 200] width 42 height 16
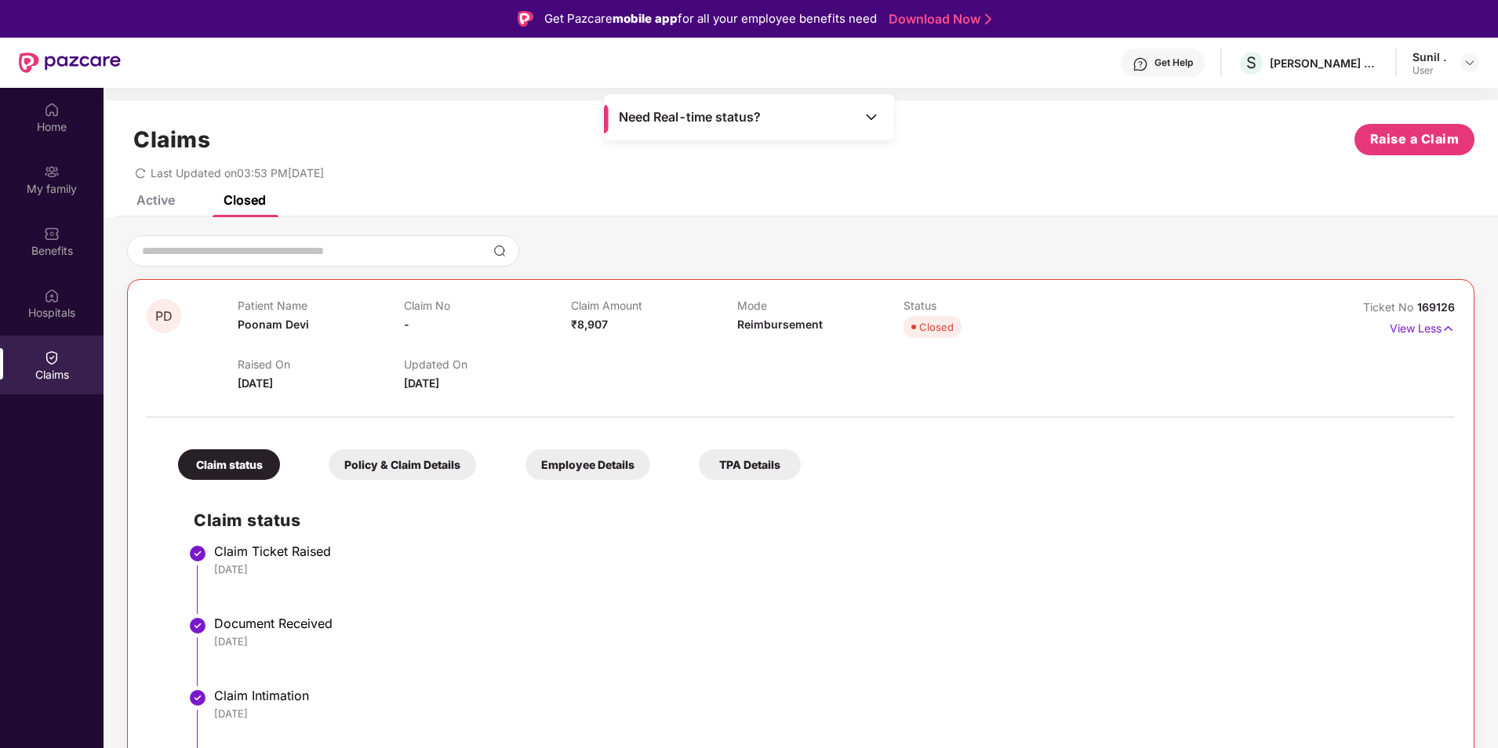
click at [145, 198] on div "Active" at bounding box center [155, 200] width 38 height 16
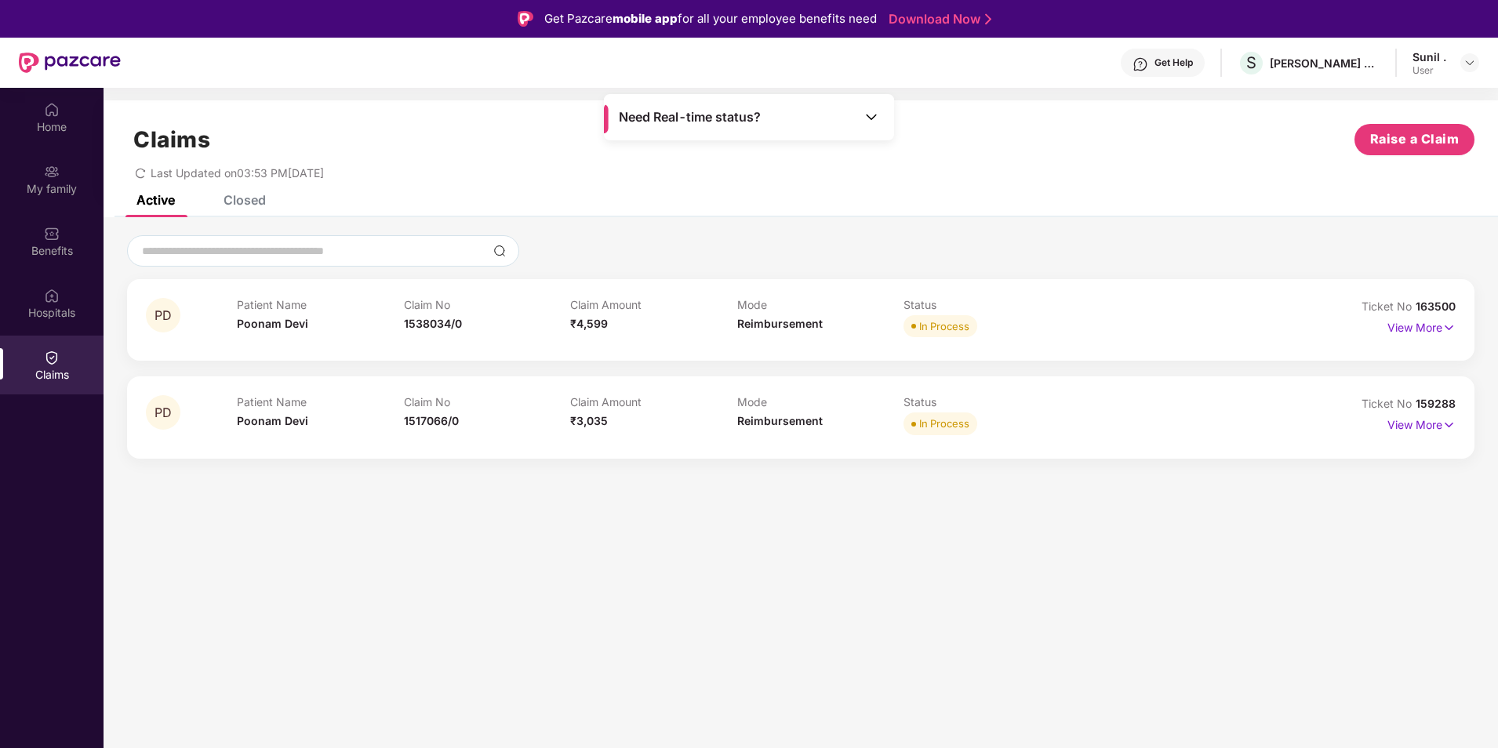
click at [239, 197] on div "Closed" at bounding box center [245, 200] width 42 height 16
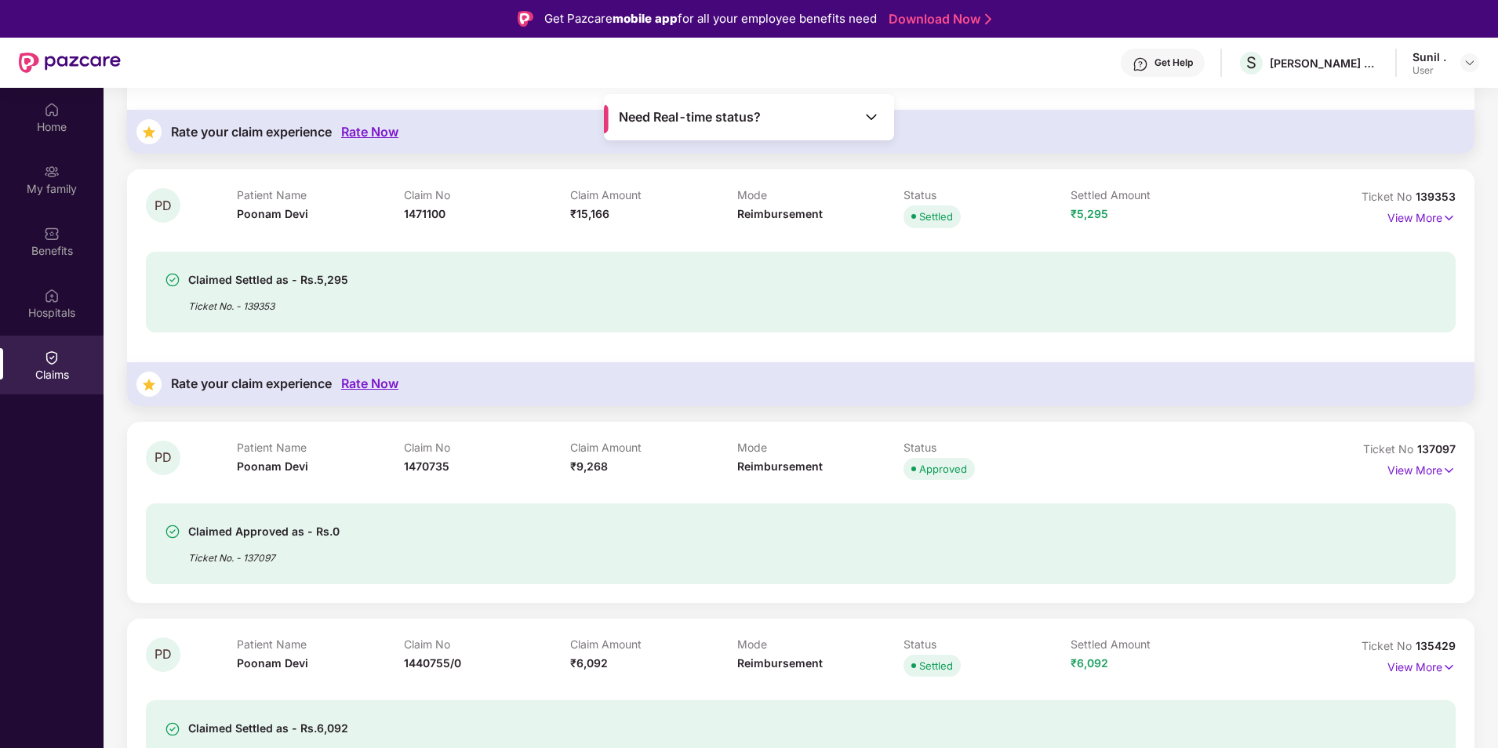
scroll to position [1647, 0]
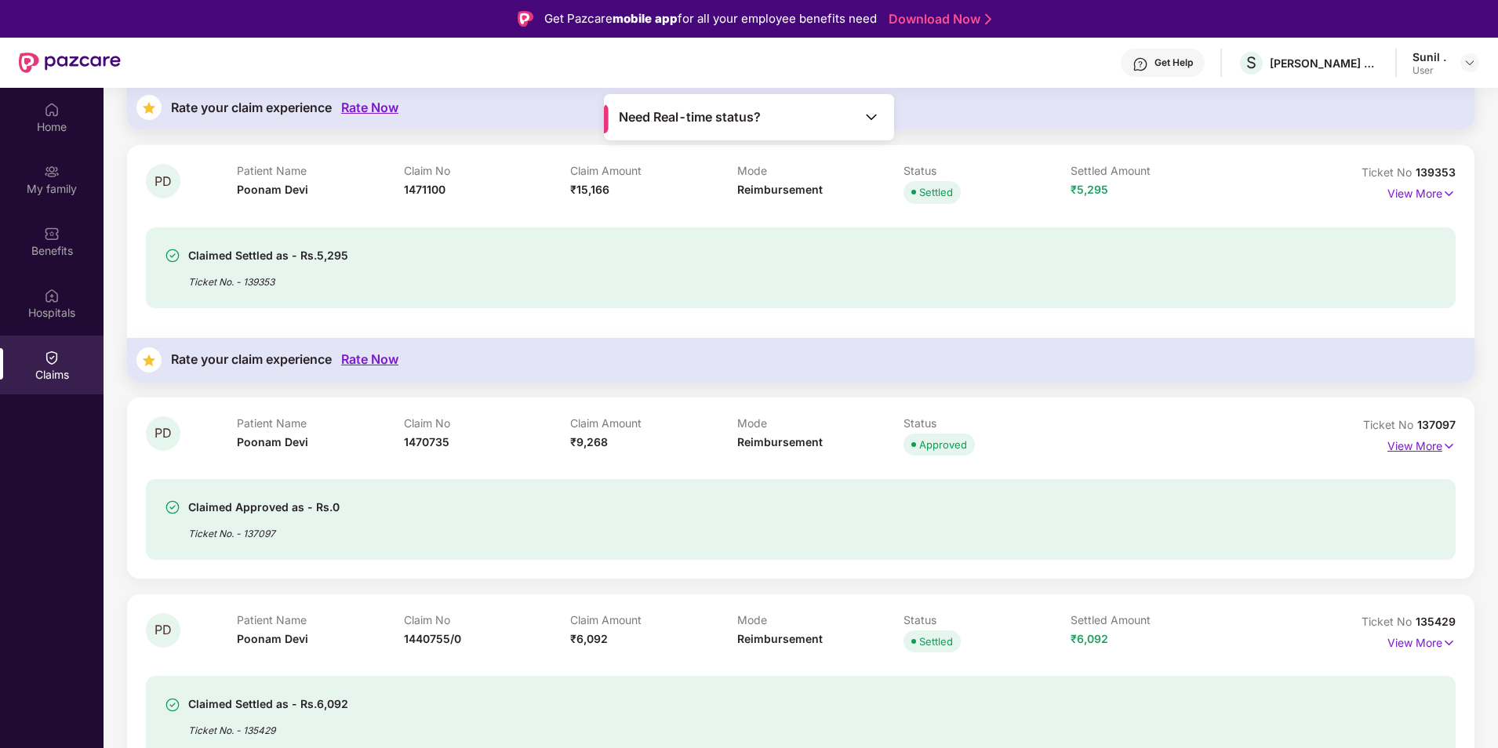
click at [1429, 449] on p "View More" at bounding box center [1422, 444] width 68 height 21
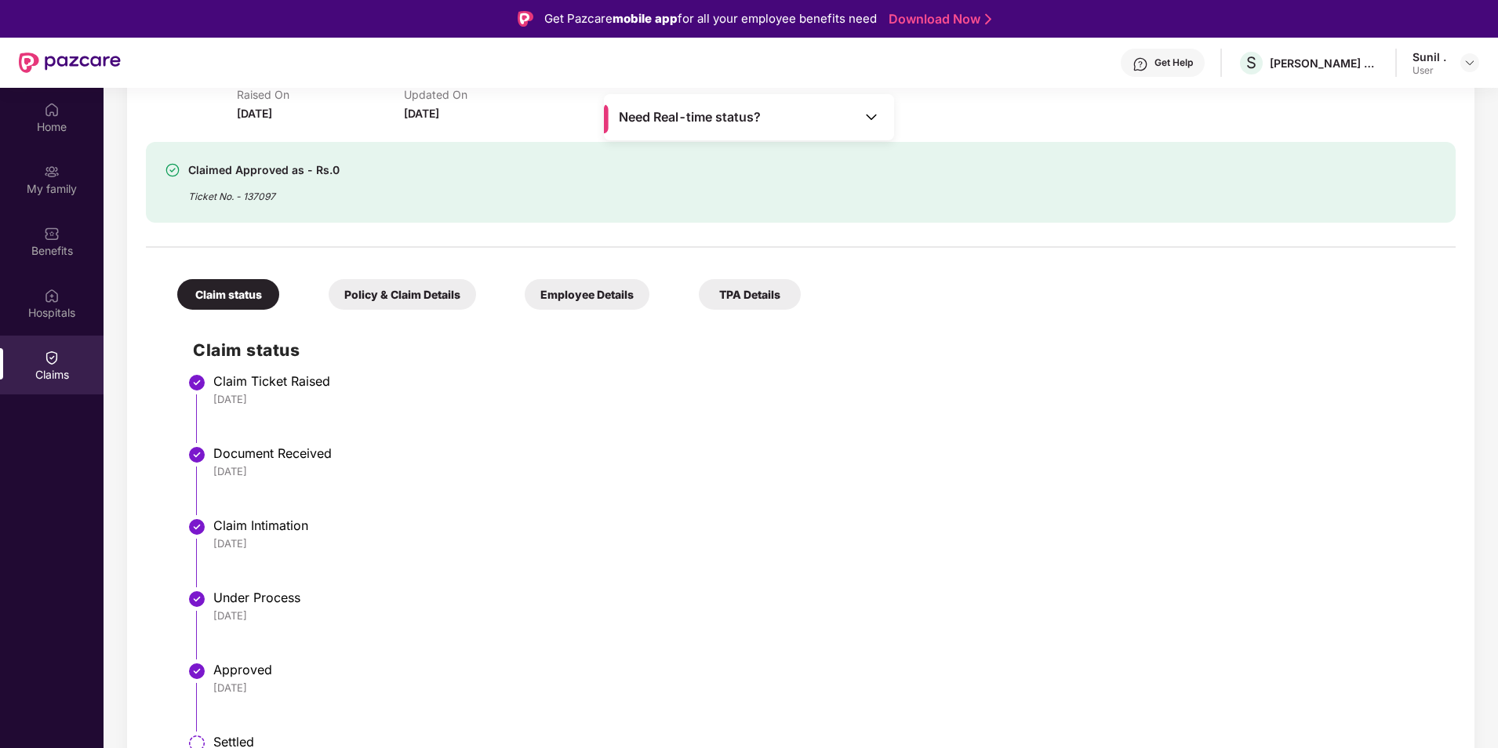
scroll to position [1883, 0]
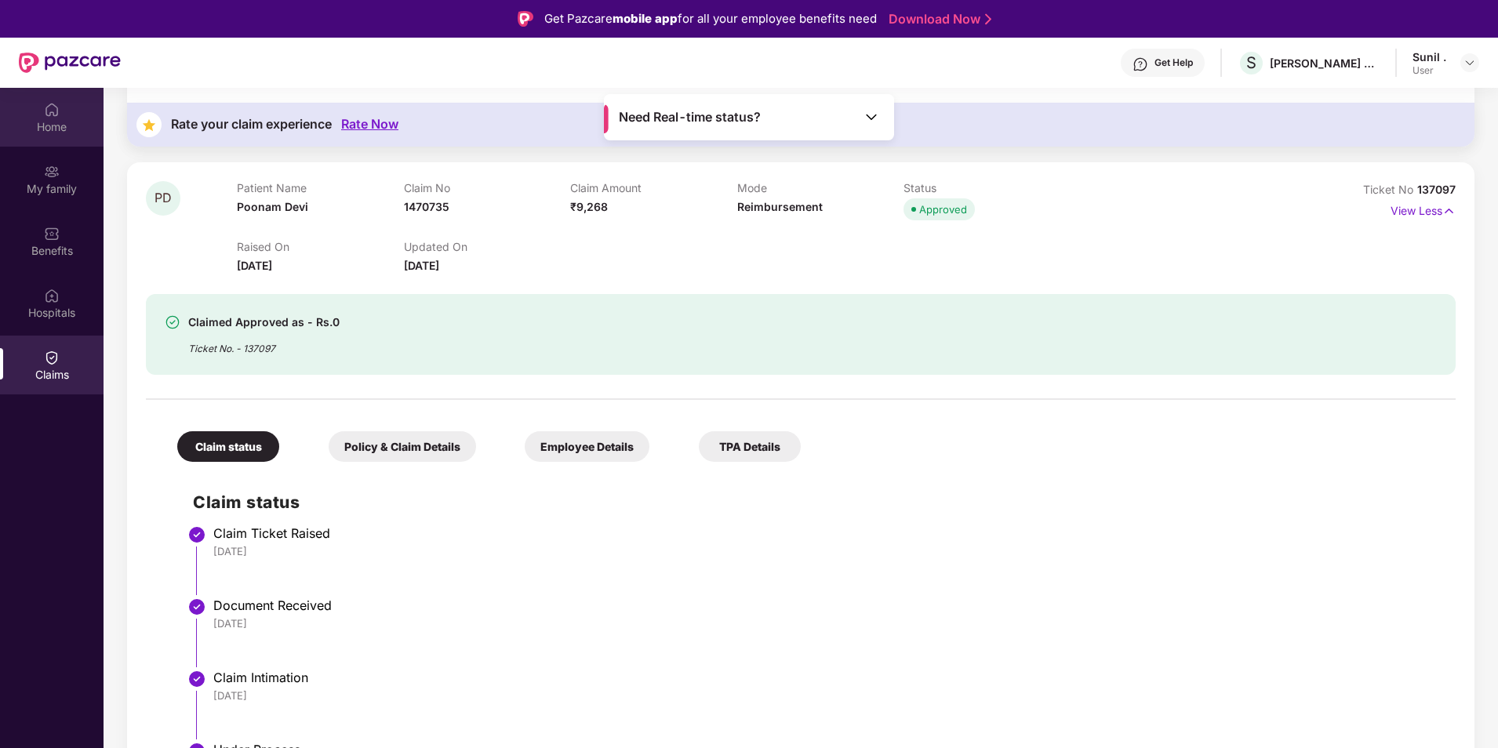
click at [46, 117] on img at bounding box center [52, 110] width 16 height 16
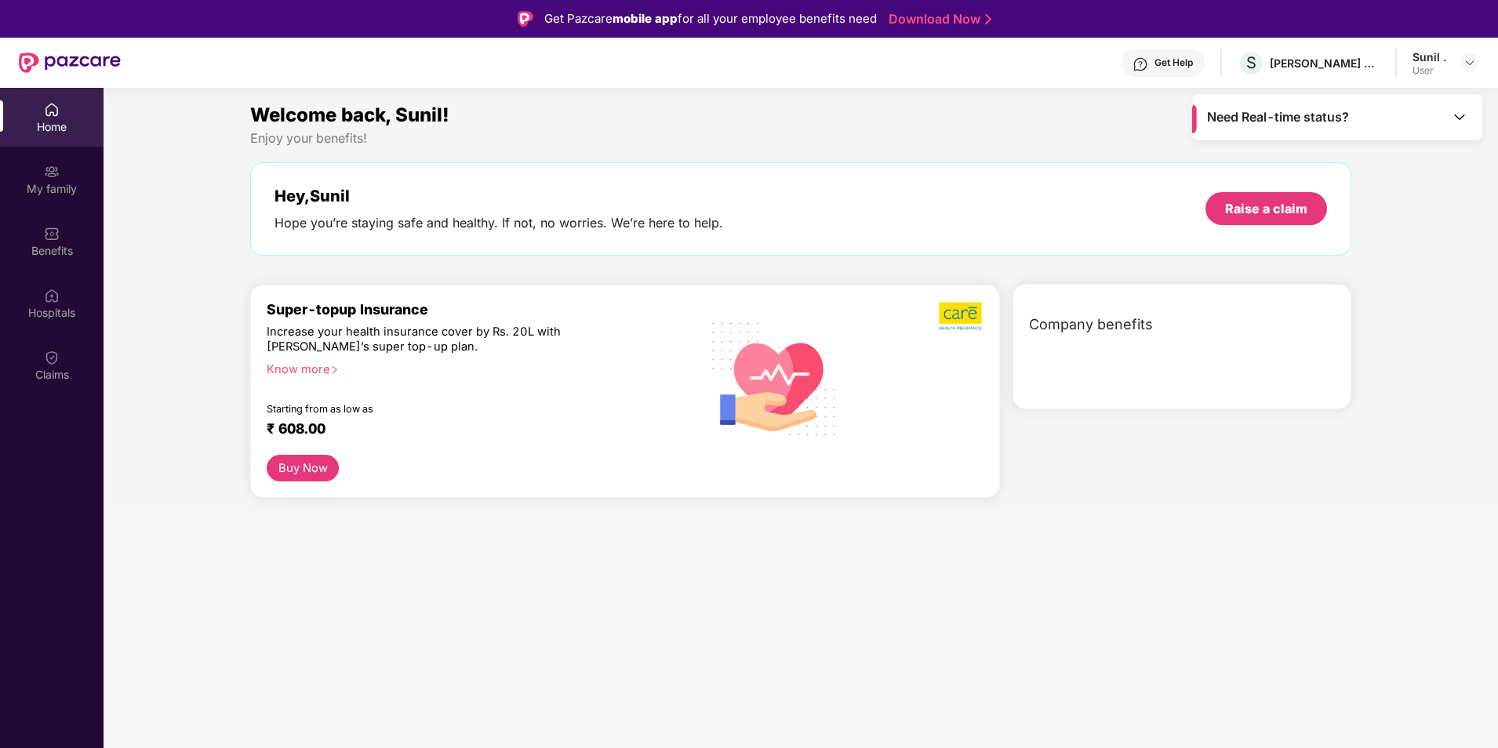
scroll to position [0, 0]
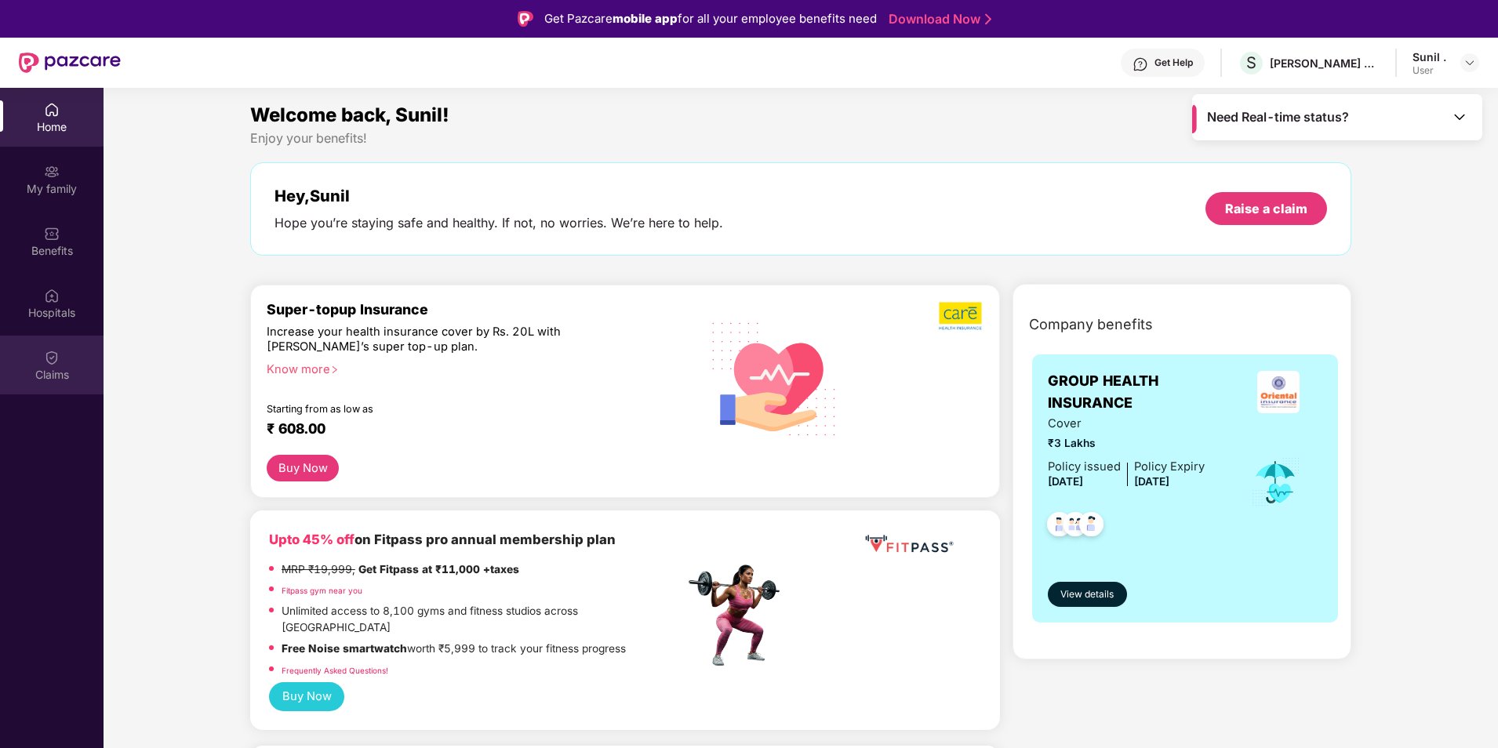
click at [37, 362] on div "Claims" at bounding box center [52, 365] width 104 height 59
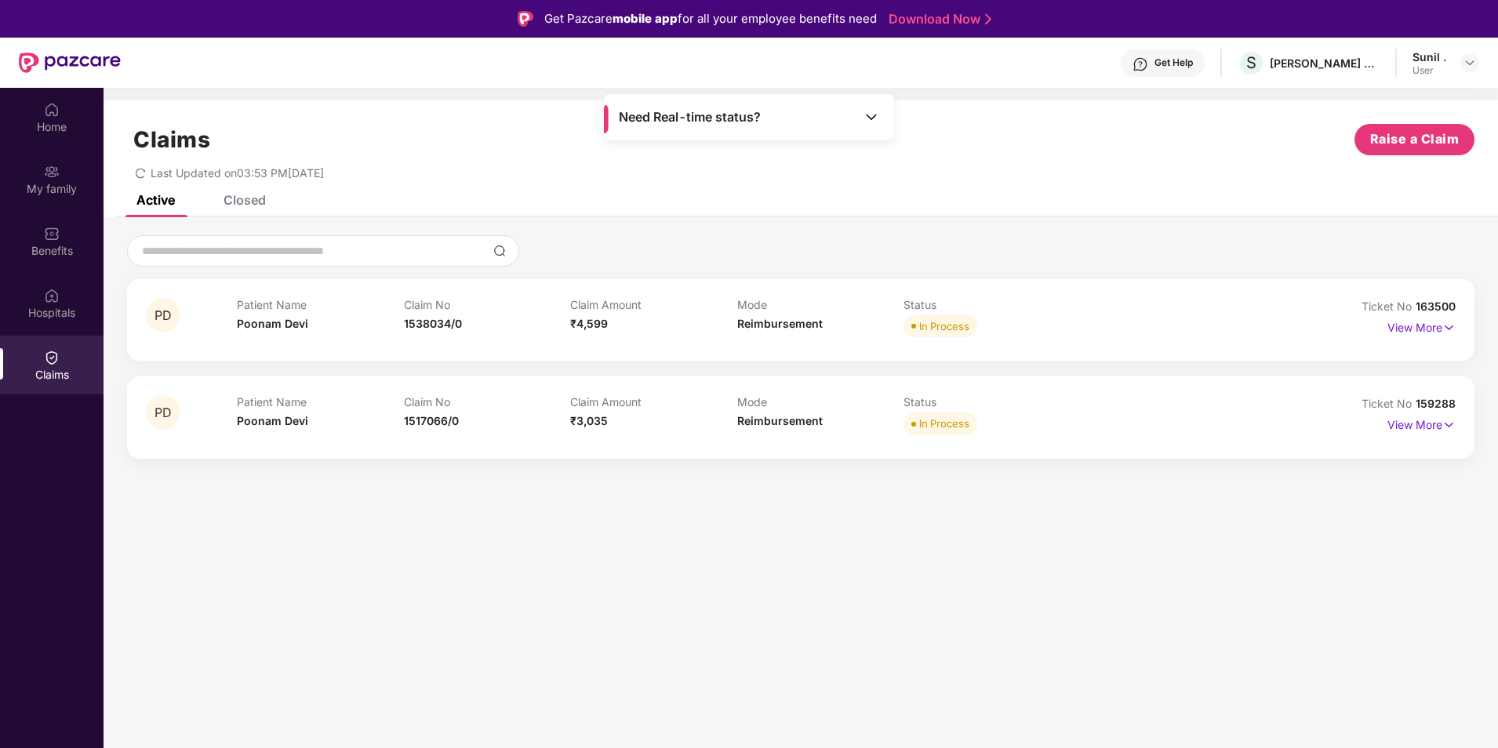
click at [255, 202] on div "Closed" at bounding box center [245, 200] width 42 height 16
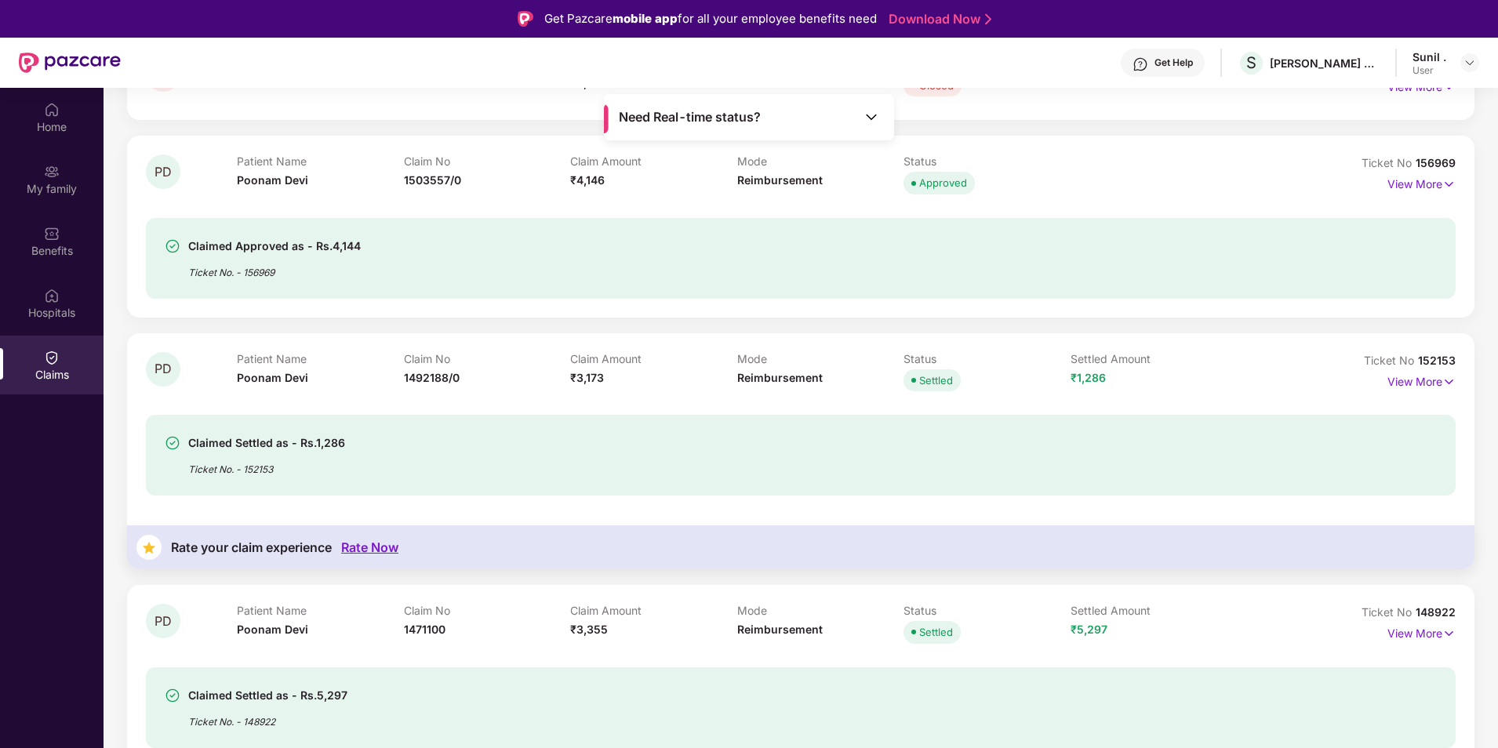
scroll to position [157, 0]
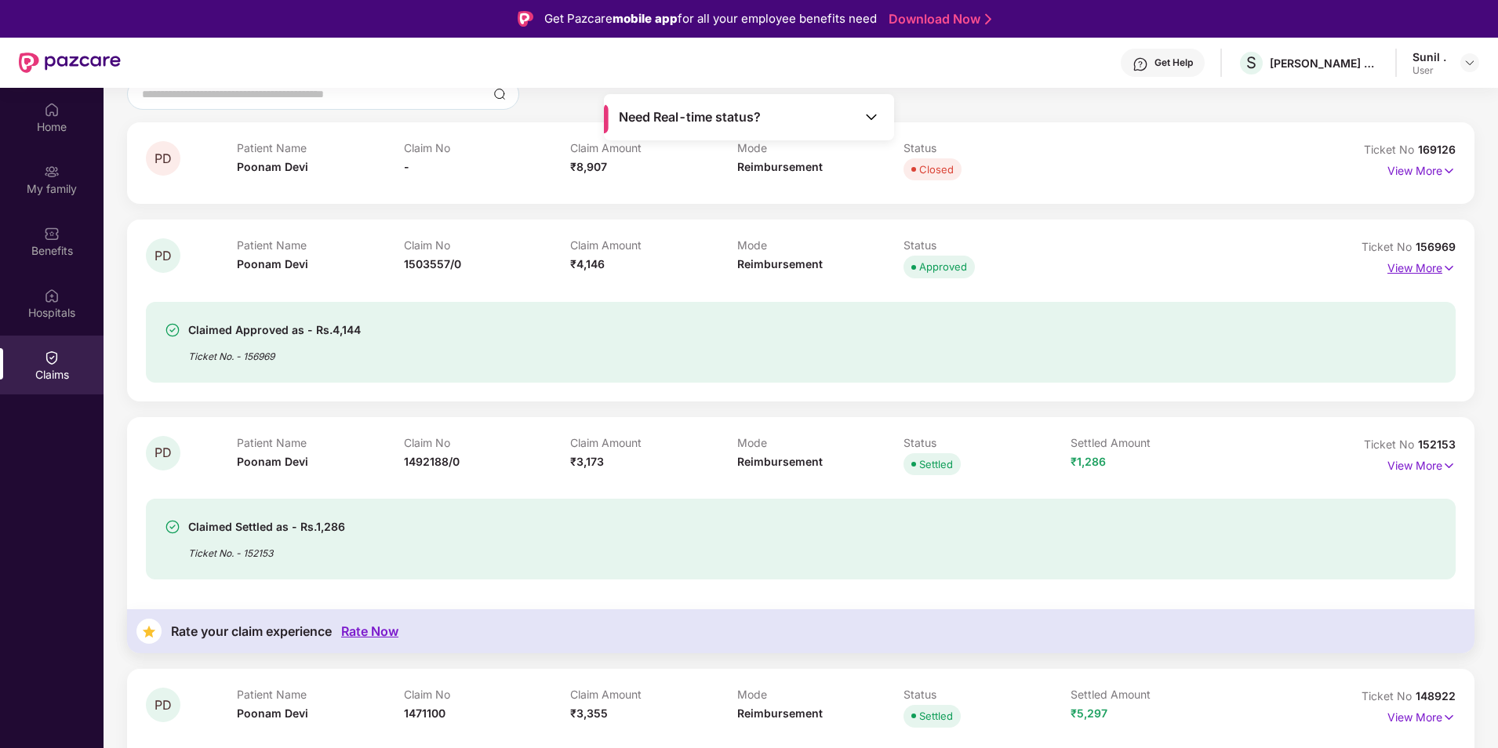
click at [1421, 264] on p "View More" at bounding box center [1422, 266] width 68 height 21
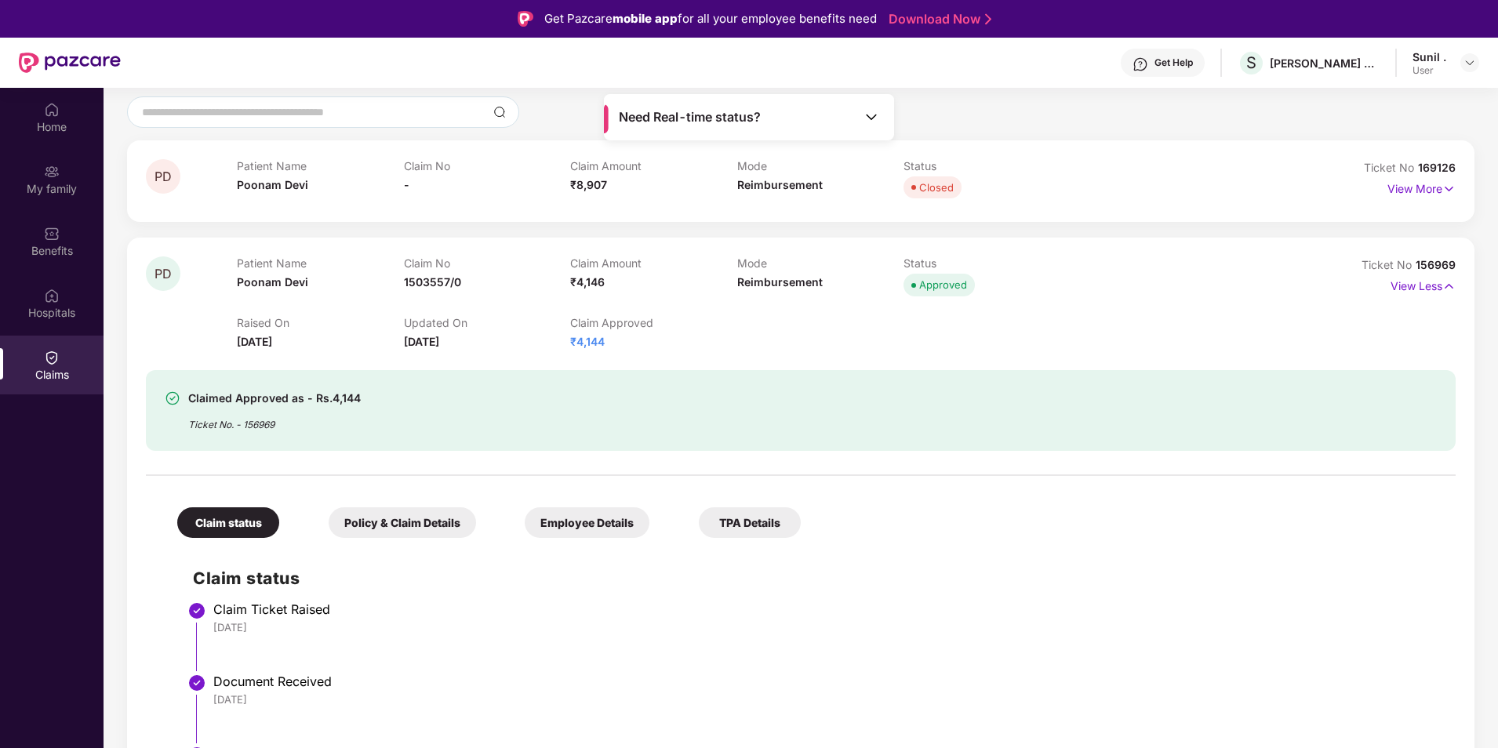
scroll to position [0, 0]
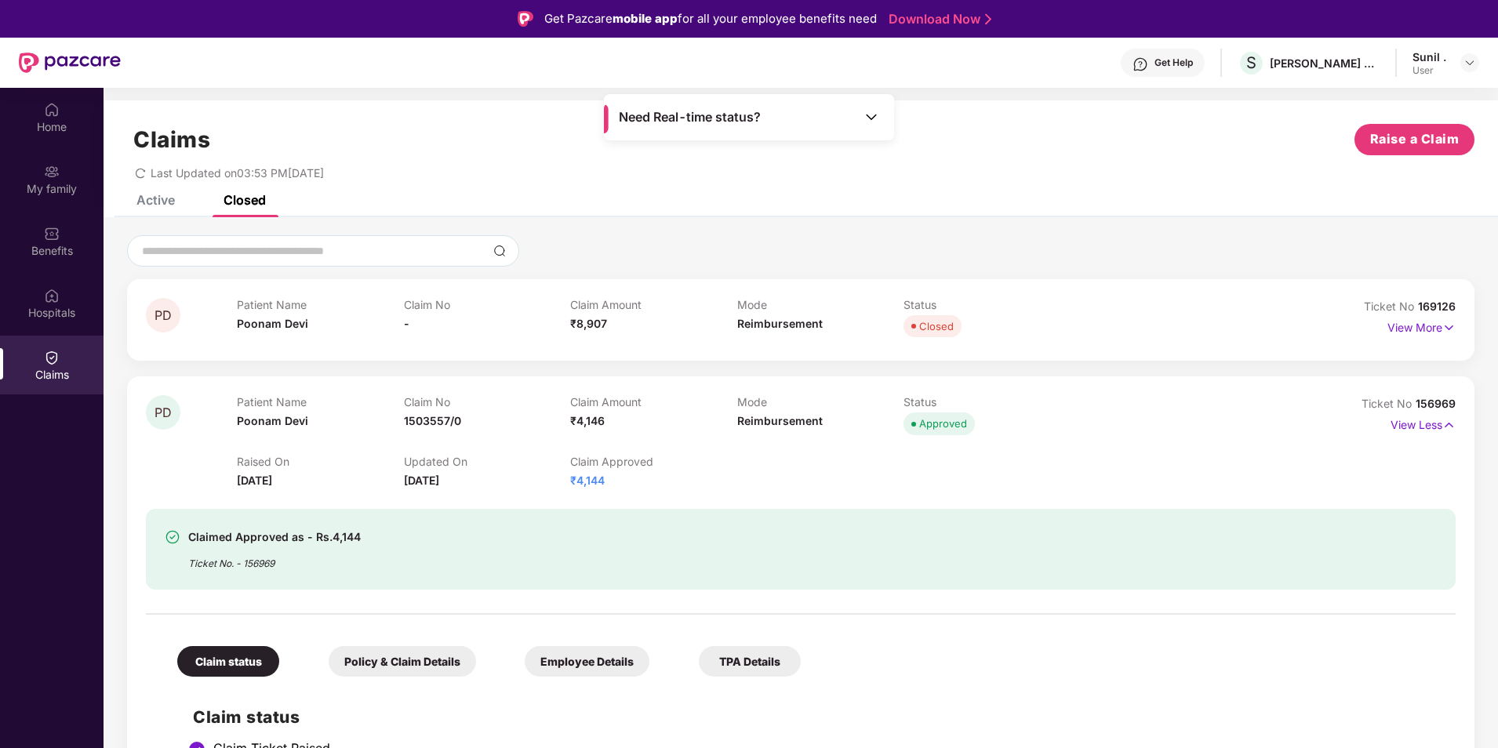
click at [147, 194] on div "Claims Raise a Claim Last Updated on 03:53 PM[DATE]" at bounding box center [801, 147] width 1395 height 95
click at [161, 198] on div "Active" at bounding box center [155, 200] width 38 height 16
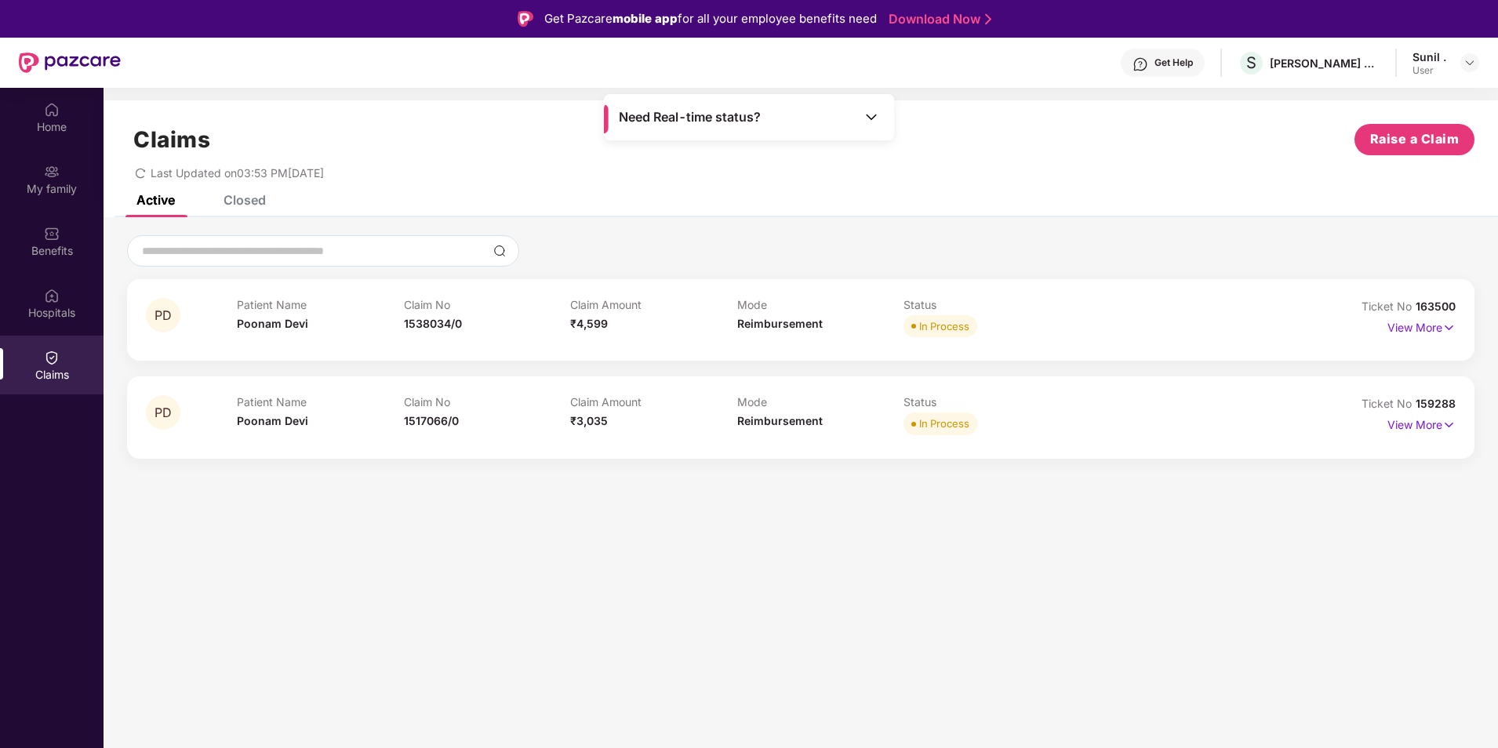
click at [248, 198] on div "Closed" at bounding box center [245, 200] width 42 height 16
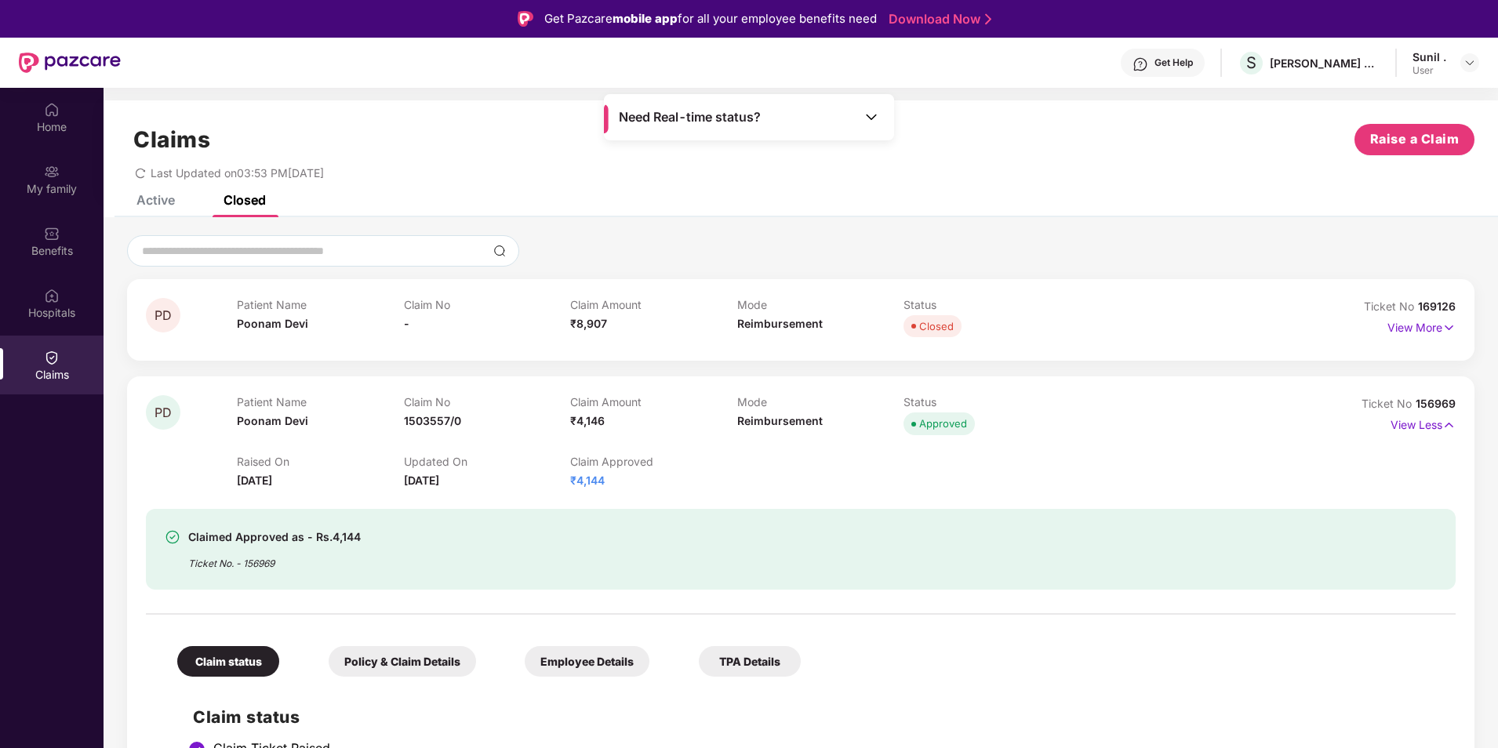
click at [150, 199] on div "Active" at bounding box center [155, 200] width 38 height 16
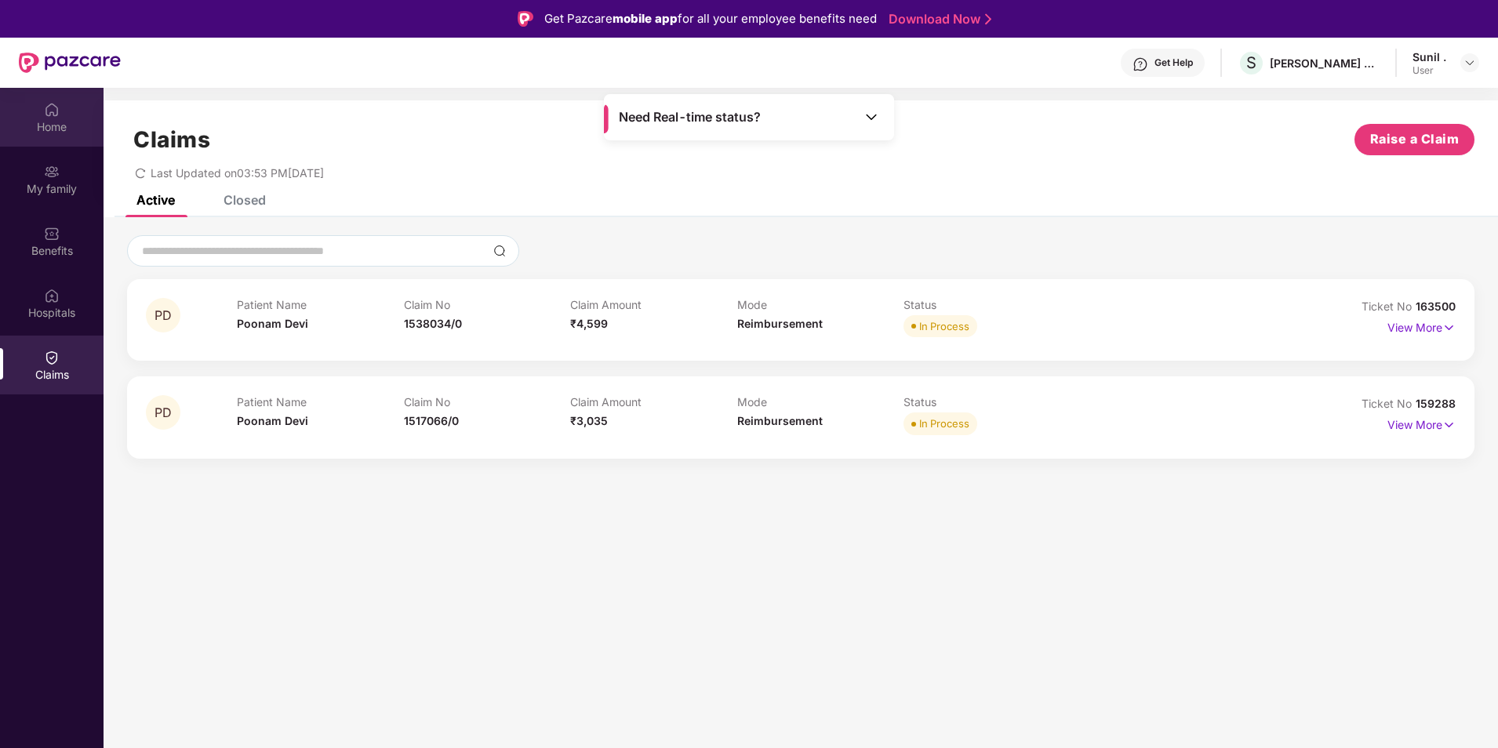
click at [58, 114] on img at bounding box center [52, 110] width 16 height 16
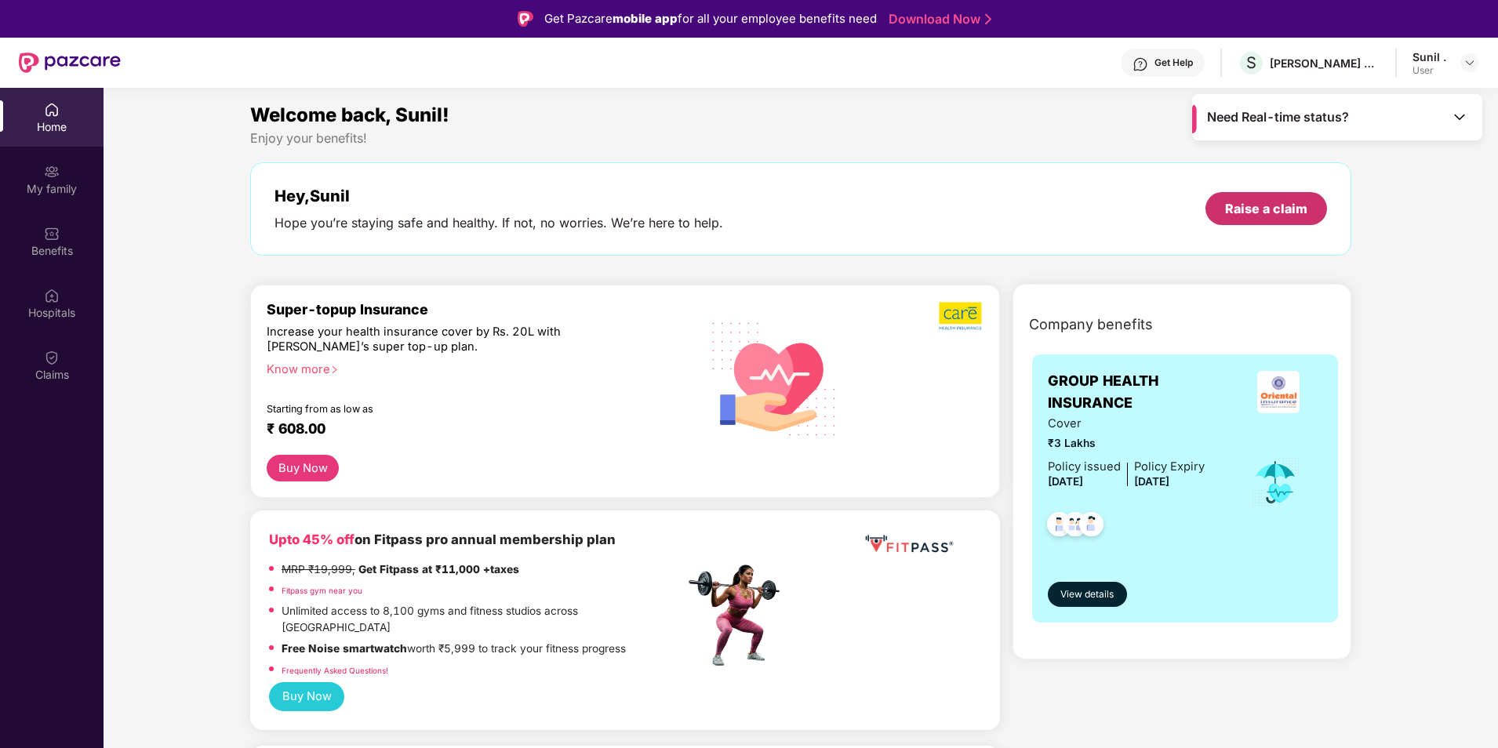
click at [1283, 213] on div "Raise a claim" at bounding box center [1266, 208] width 82 height 17
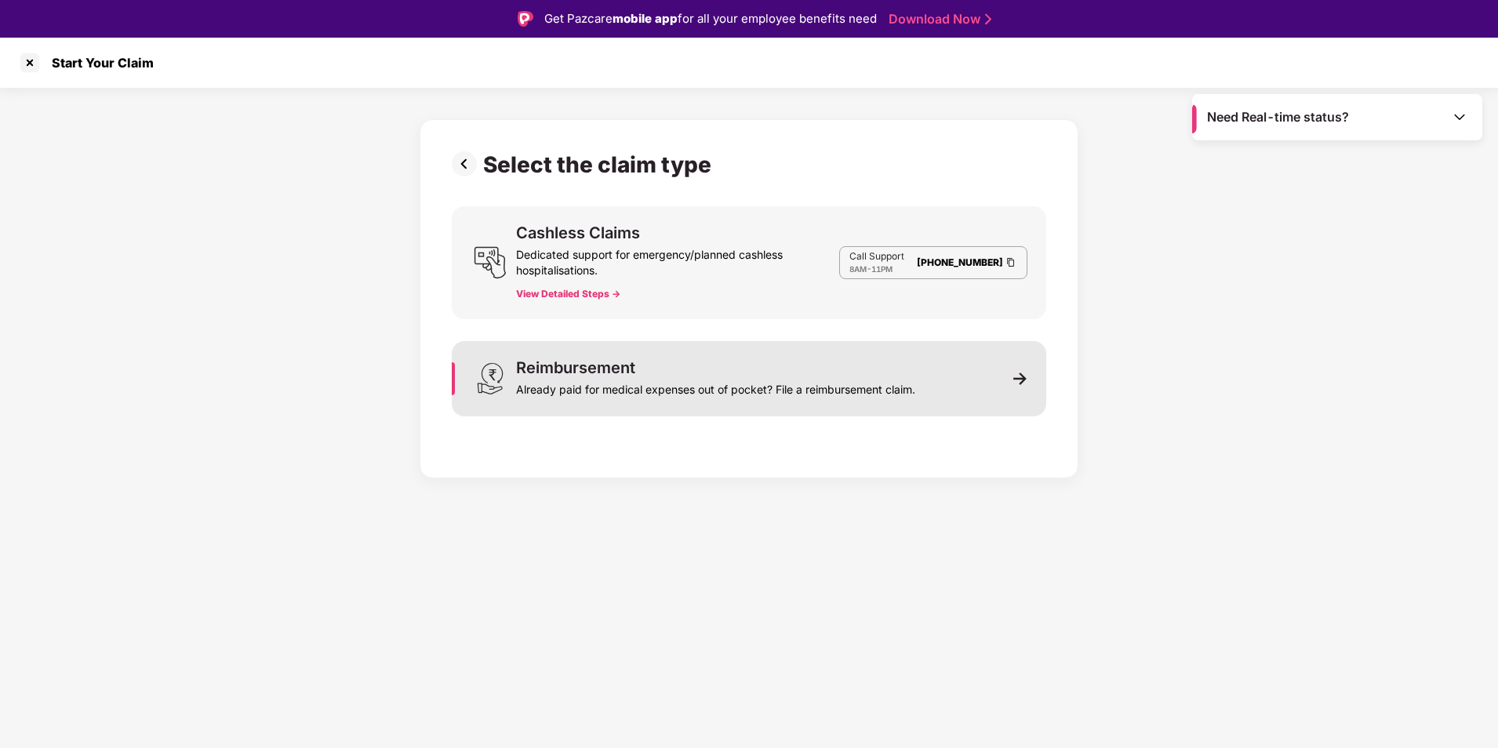
click at [557, 375] on div "Reimbursement" at bounding box center [575, 368] width 119 height 16
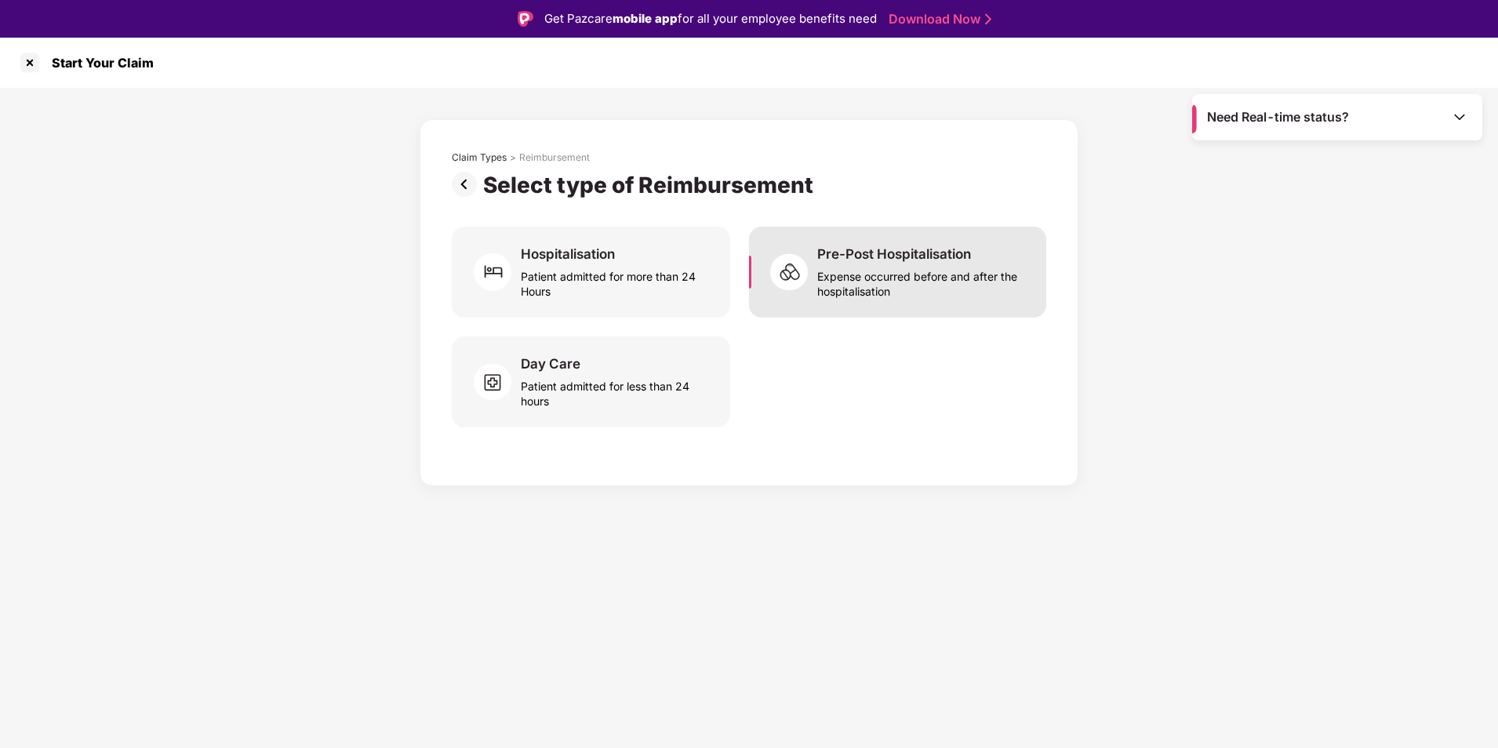
click at [920, 267] on div "Expense occurred before and after the hospitalisation" at bounding box center [922, 281] width 210 height 36
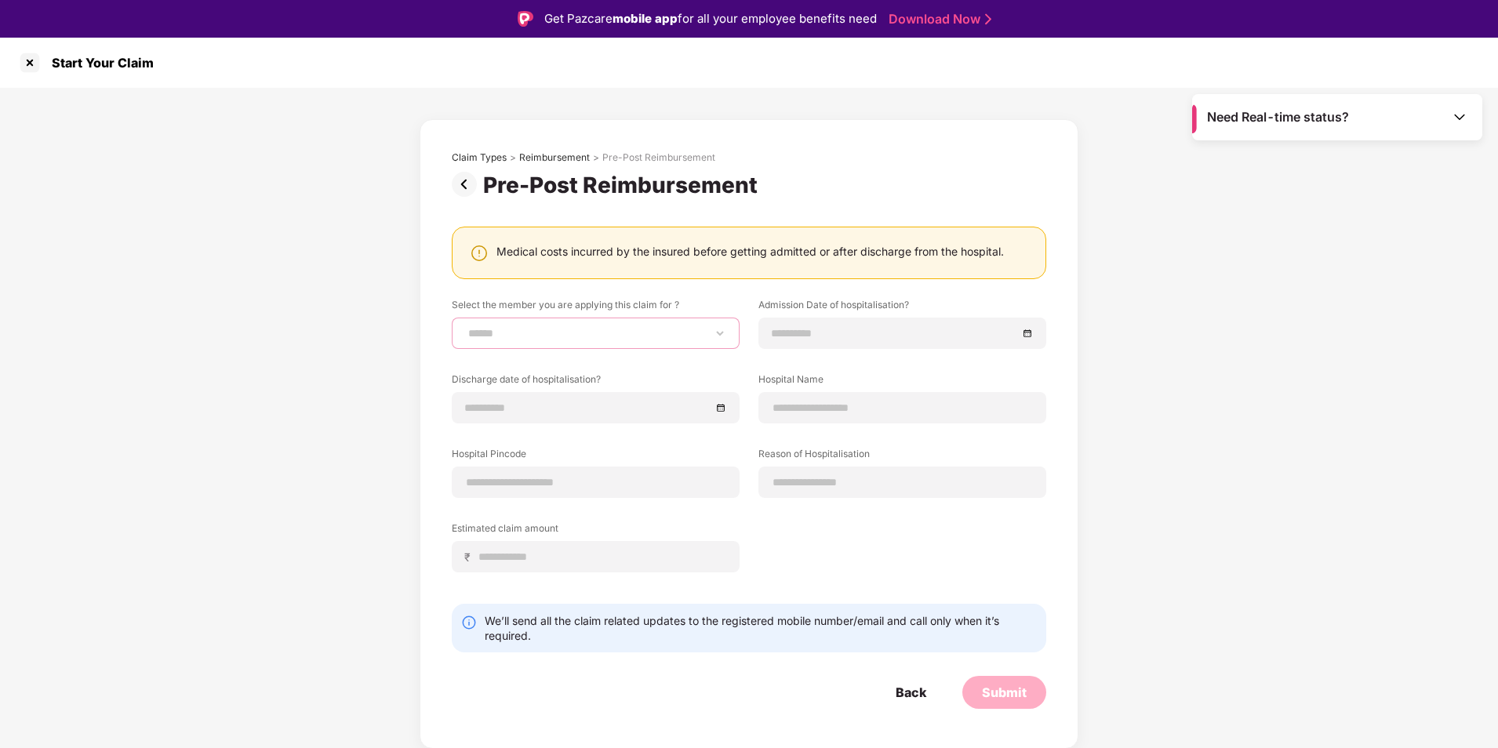
click at [639, 333] on select "**********" at bounding box center [595, 333] width 261 height 13
select select "**********"
click at [465, 327] on select "**********" at bounding box center [595, 333] width 261 height 13
click at [814, 334] on input at bounding box center [895, 333] width 246 height 17
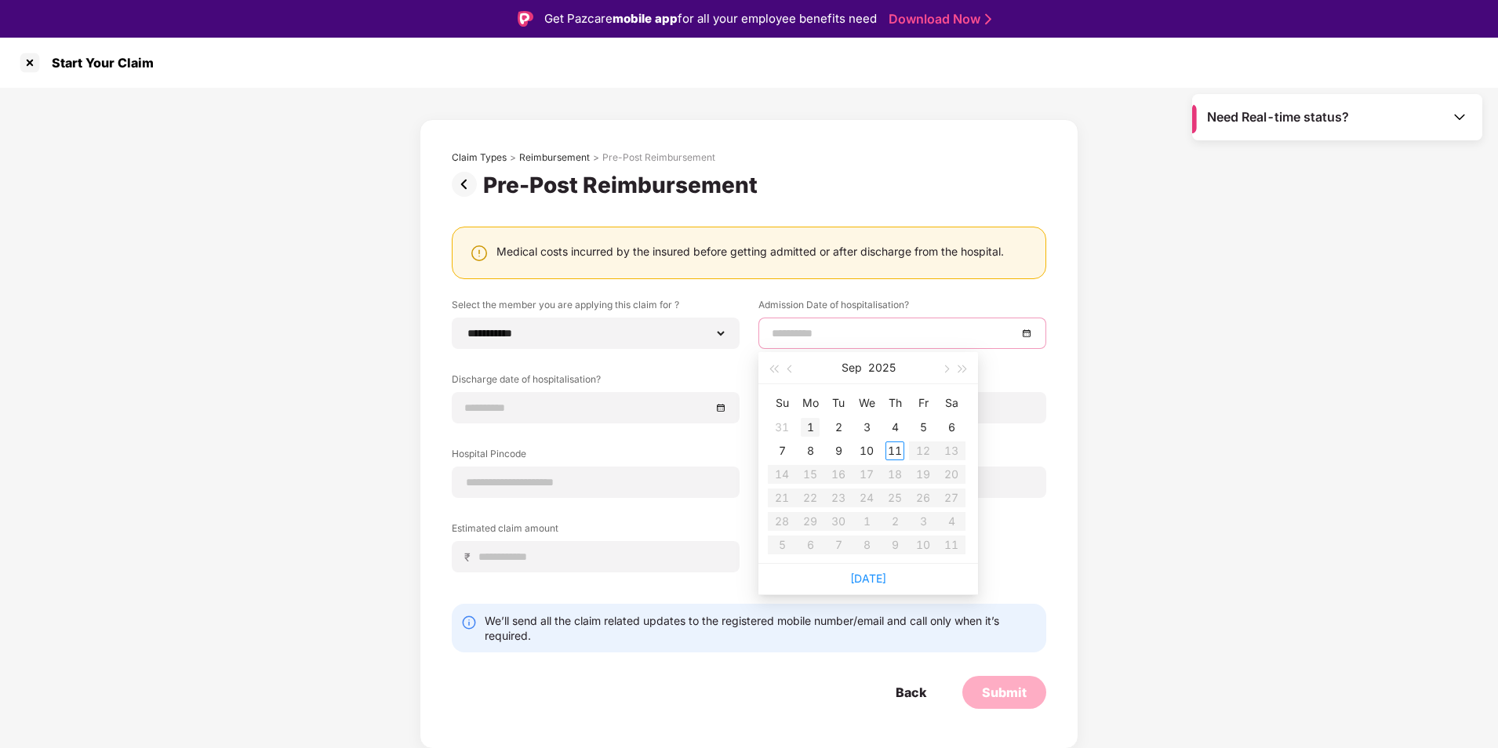
type input "**********"
click at [788, 369] on span "button" at bounding box center [792, 370] width 8 height 8
type input "**********"
click at [785, 523] on div "24" at bounding box center [782, 521] width 19 height 19
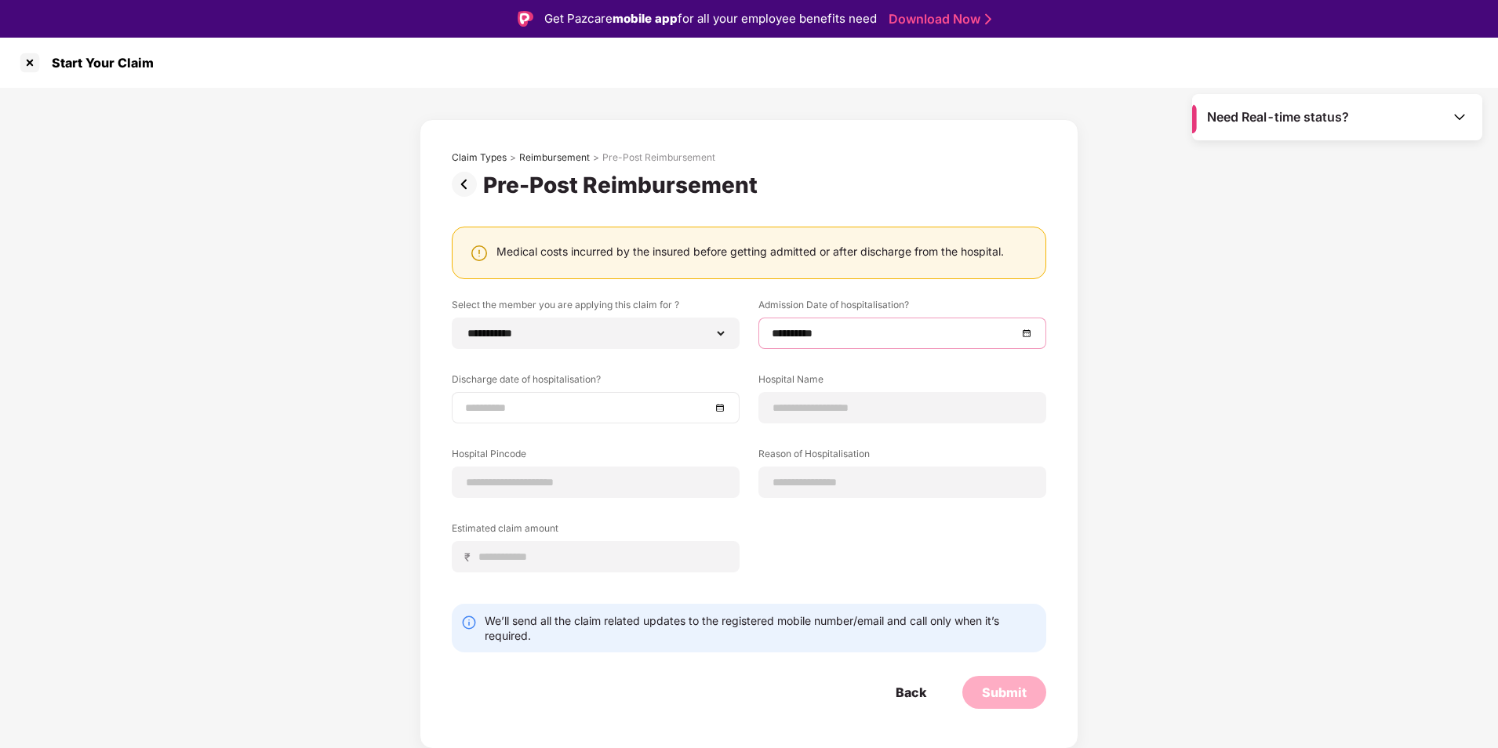
click at [513, 392] on div at bounding box center [596, 407] width 288 height 31
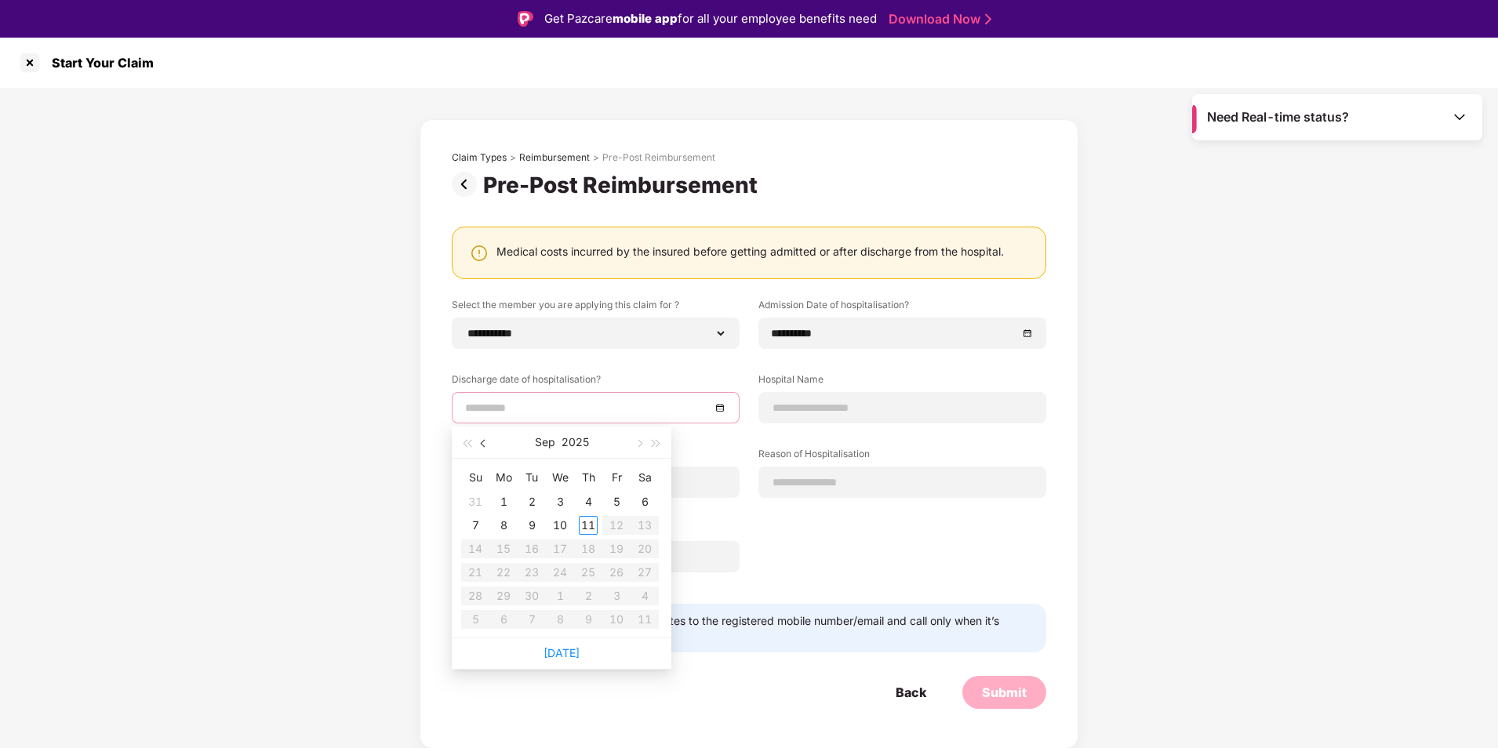
click at [485, 446] on span "button" at bounding box center [485, 444] width 8 height 8
type input "**********"
click at [475, 595] on div "24" at bounding box center [475, 596] width 19 height 19
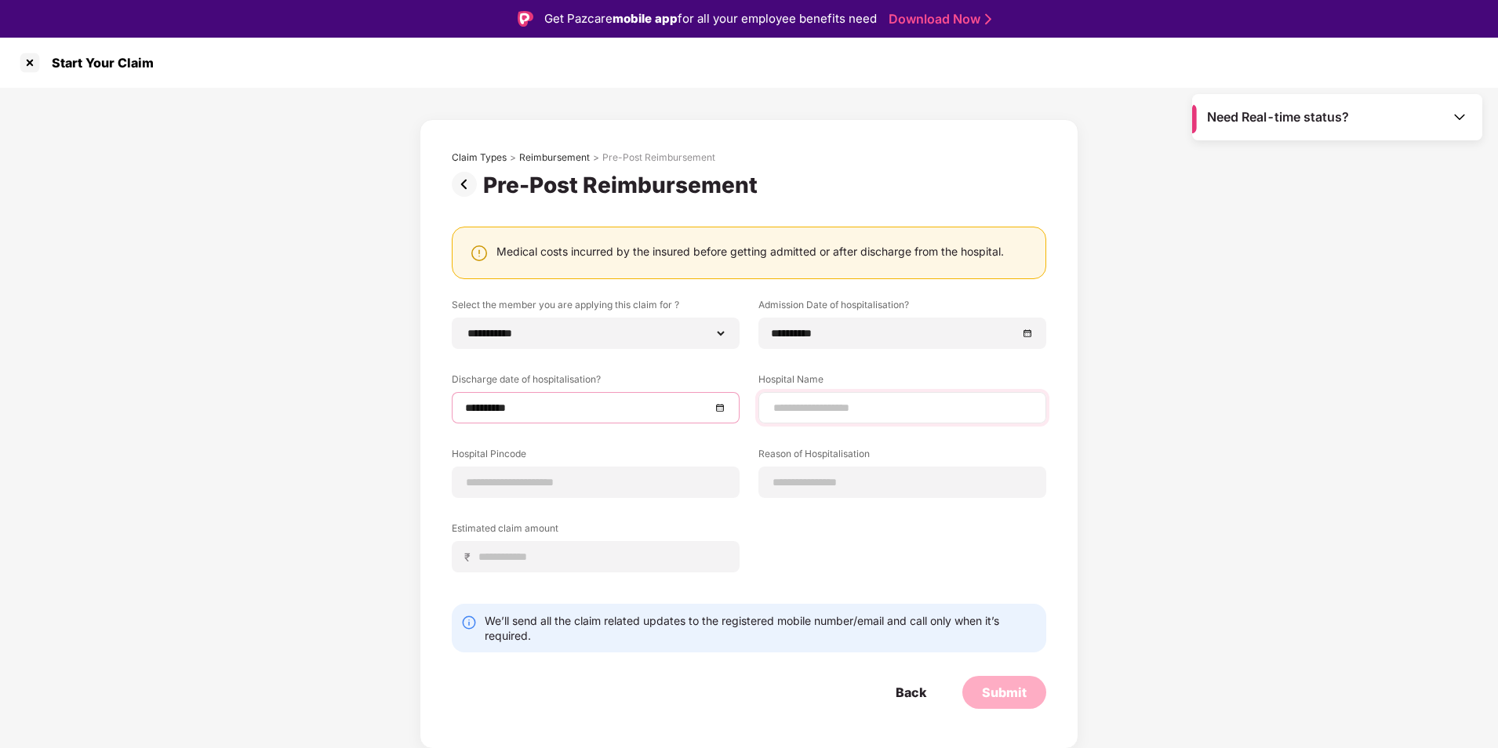
click at [791, 398] on div at bounding box center [903, 407] width 288 height 31
click at [794, 406] on input at bounding box center [902, 408] width 261 height 16
type input "***"
type input "******"
type input "***"
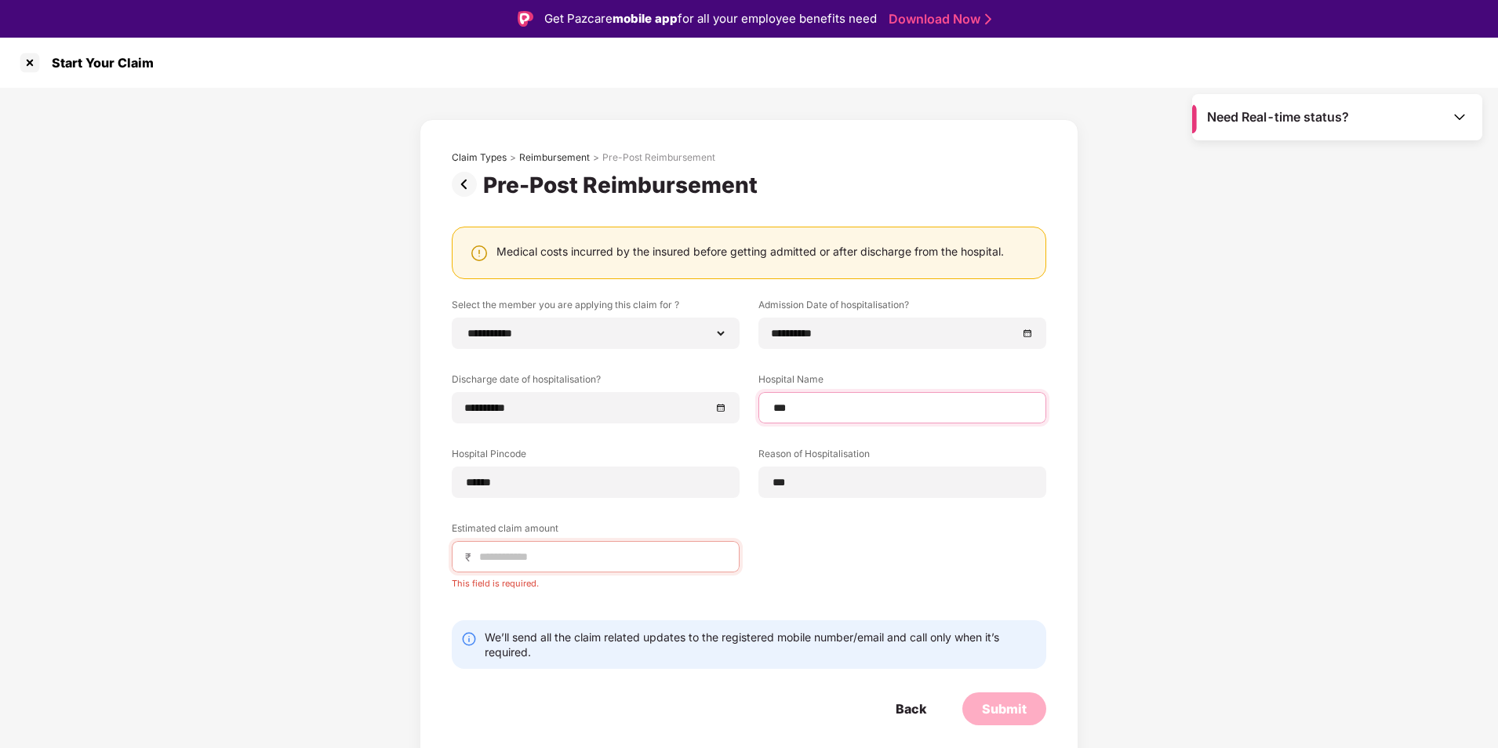
select select "**********"
select select "*****"
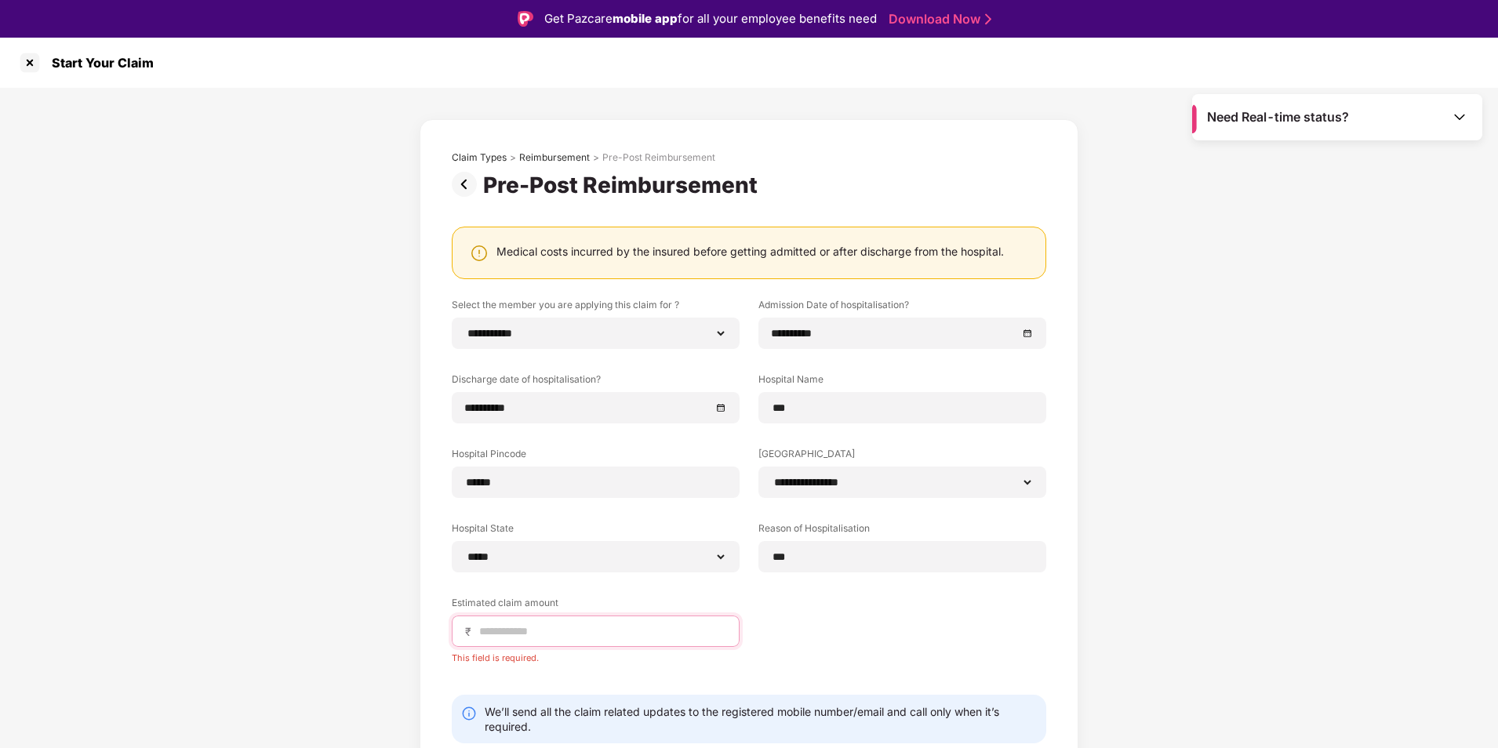
click at [651, 631] on input at bounding box center [602, 632] width 249 height 16
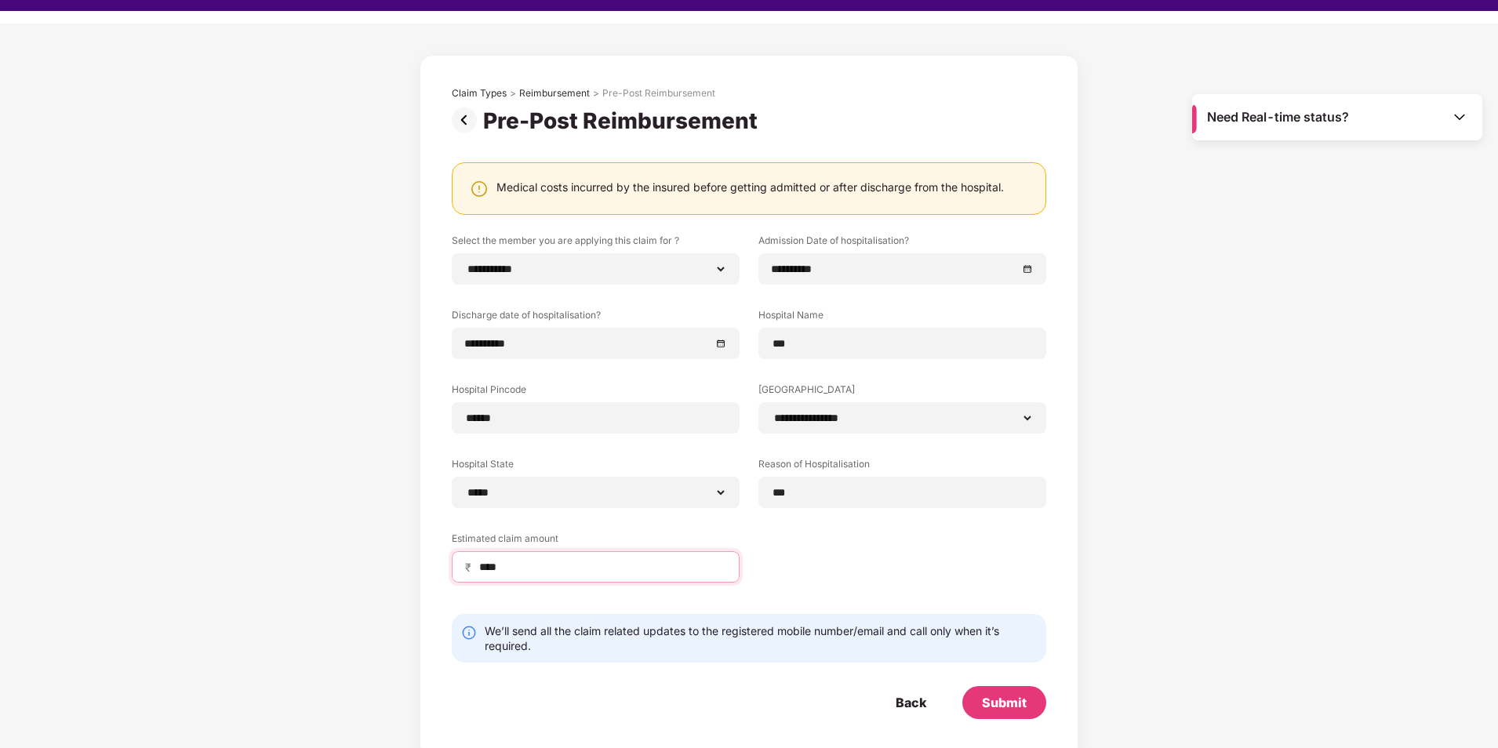
scroll to position [38, 0]
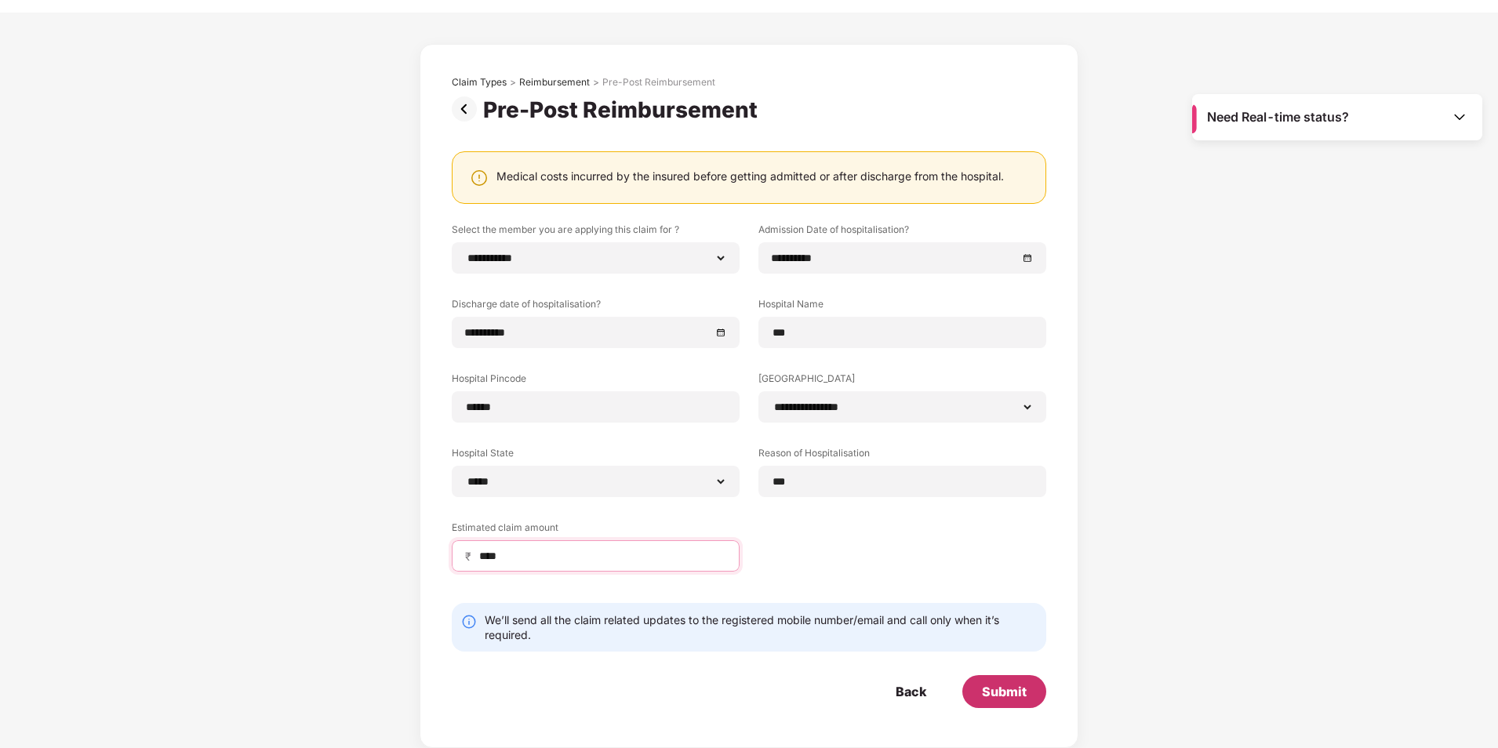
type input "****"
click at [991, 697] on div "Submit" at bounding box center [1004, 691] width 45 height 17
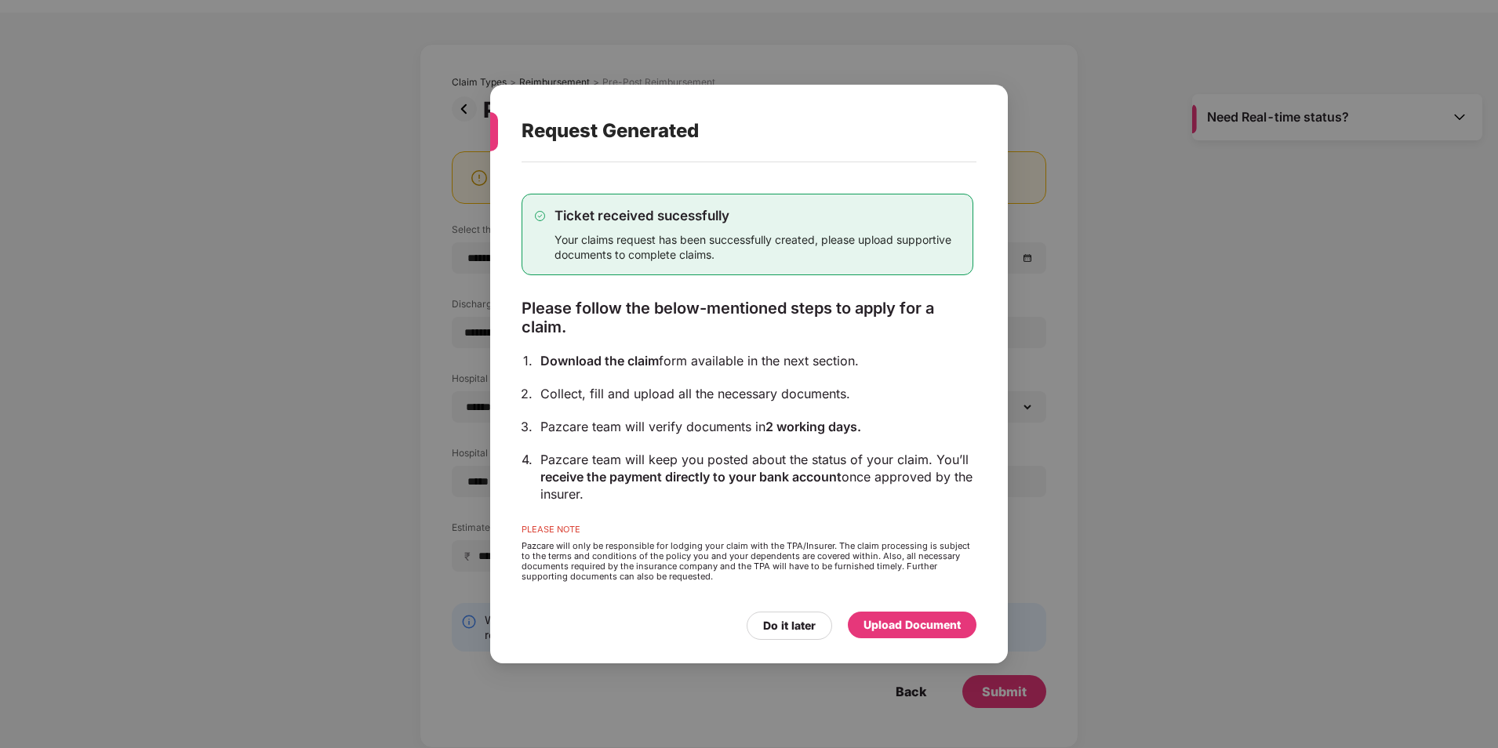
click at [902, 620] on div "Upload Document" at bounding box center [912, 625] width 97 height 17
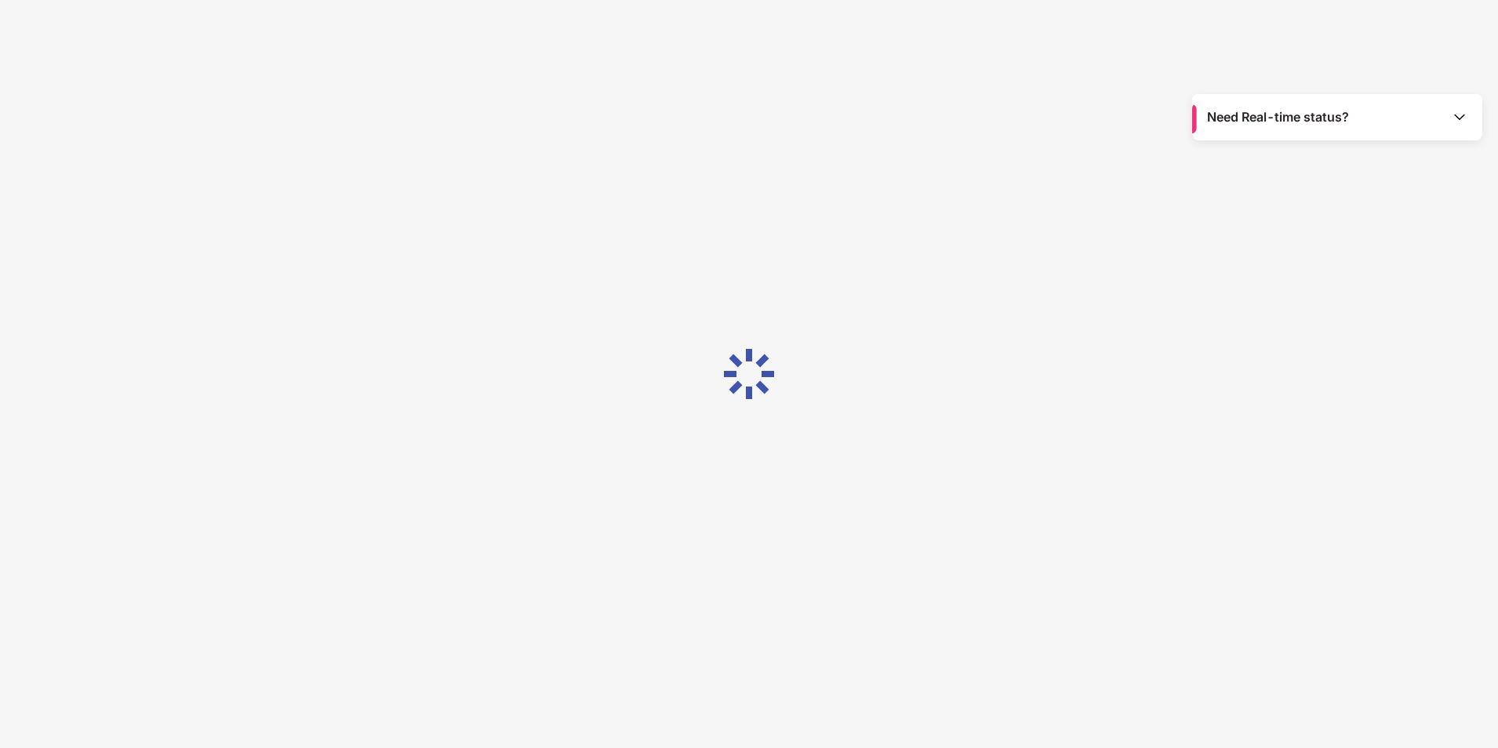
scroll to position [0, 0]
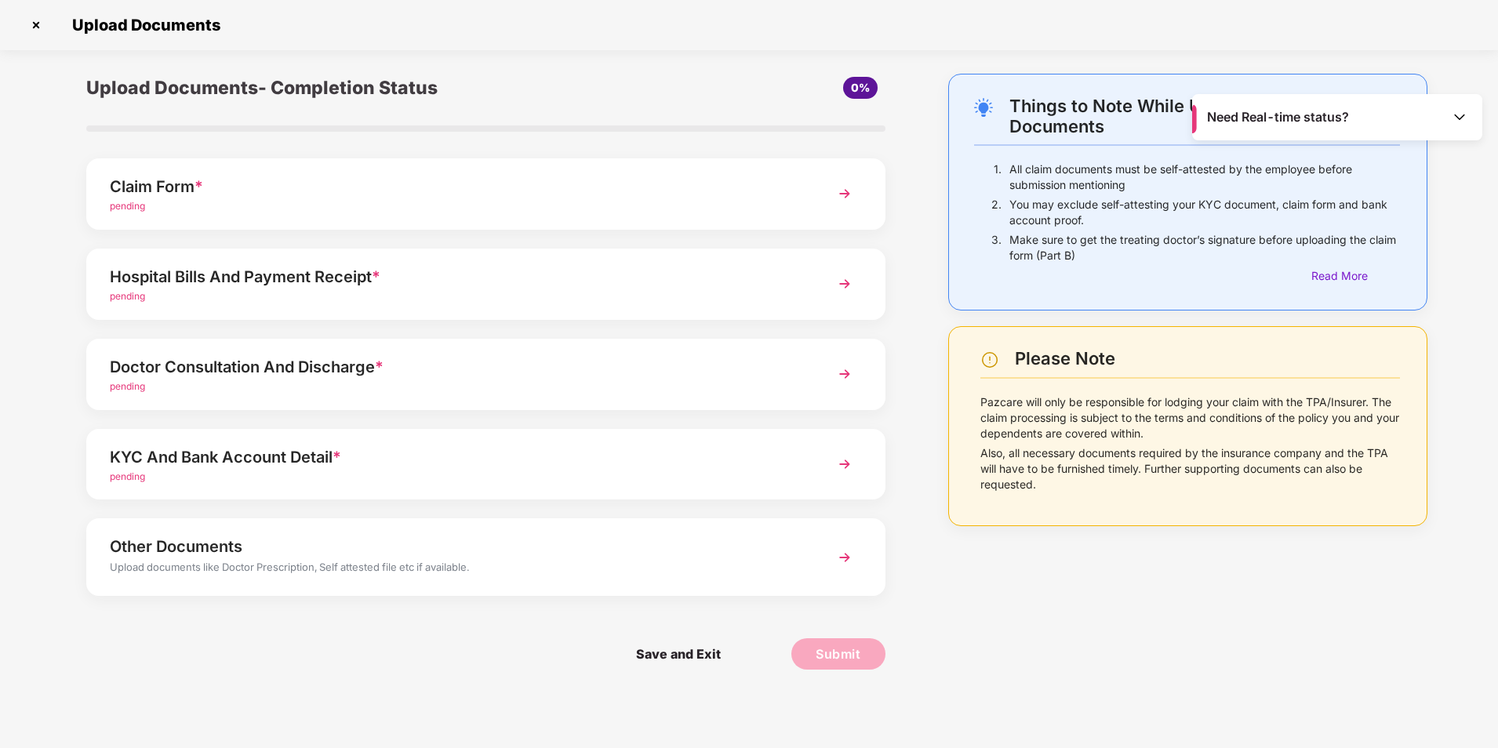
click at [140, 210] on span "pending" at bounding box center [127, 206] width 35 height 12
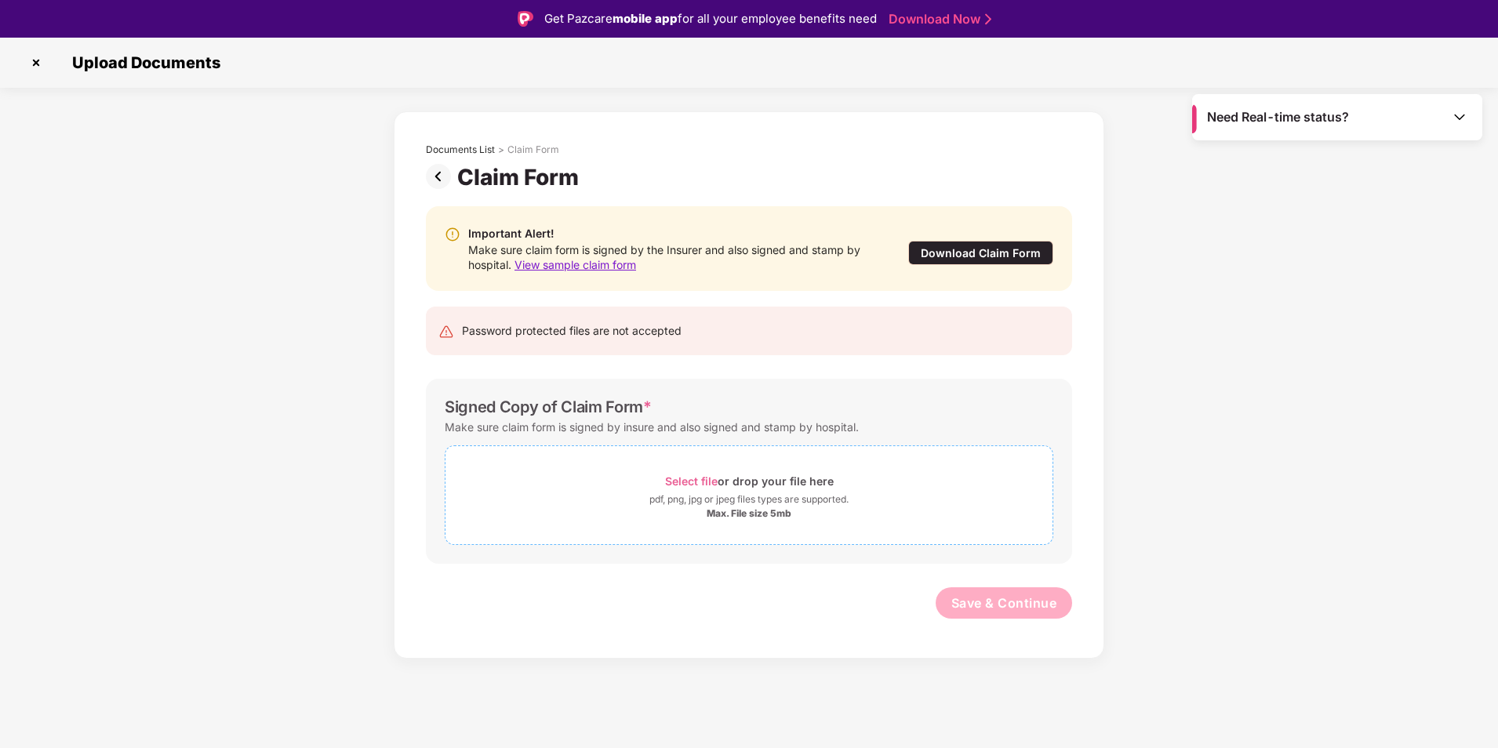
click at [708, 478] on span "Select file" at bounding box center [691, 481] width 53 height 13
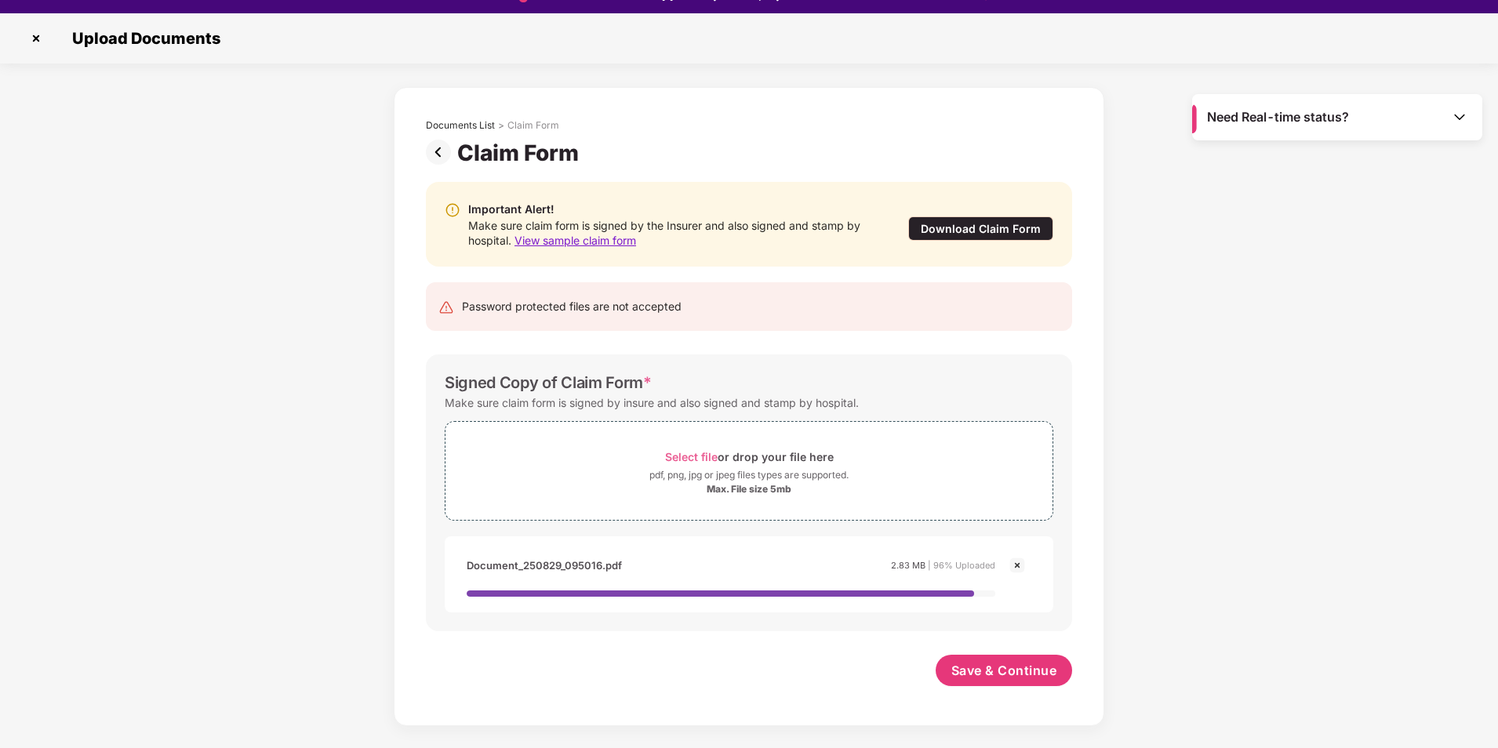
scroll to position [38, 0]
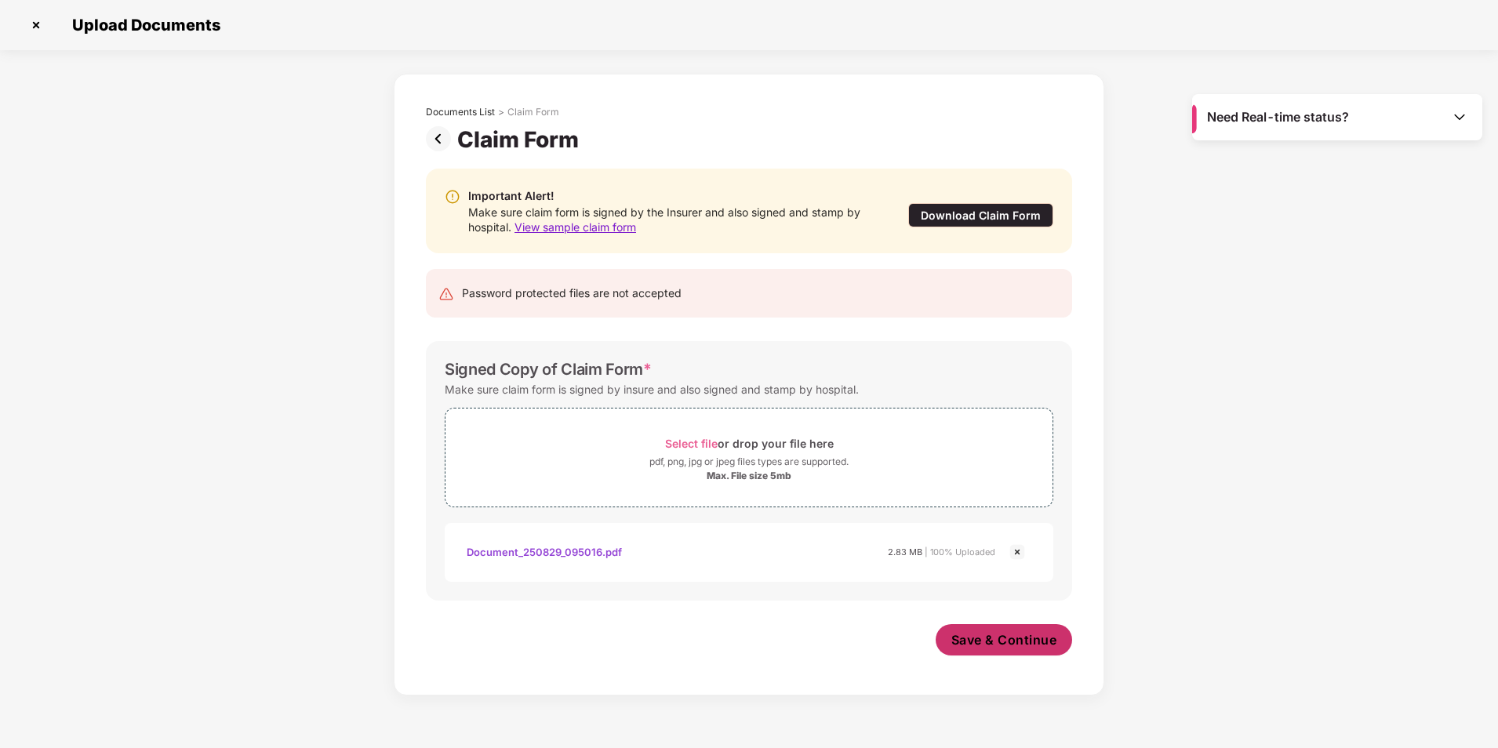
click at [970, 642] on span "Save & Continue" at bounding box center [1004, 639] width 106 height 17
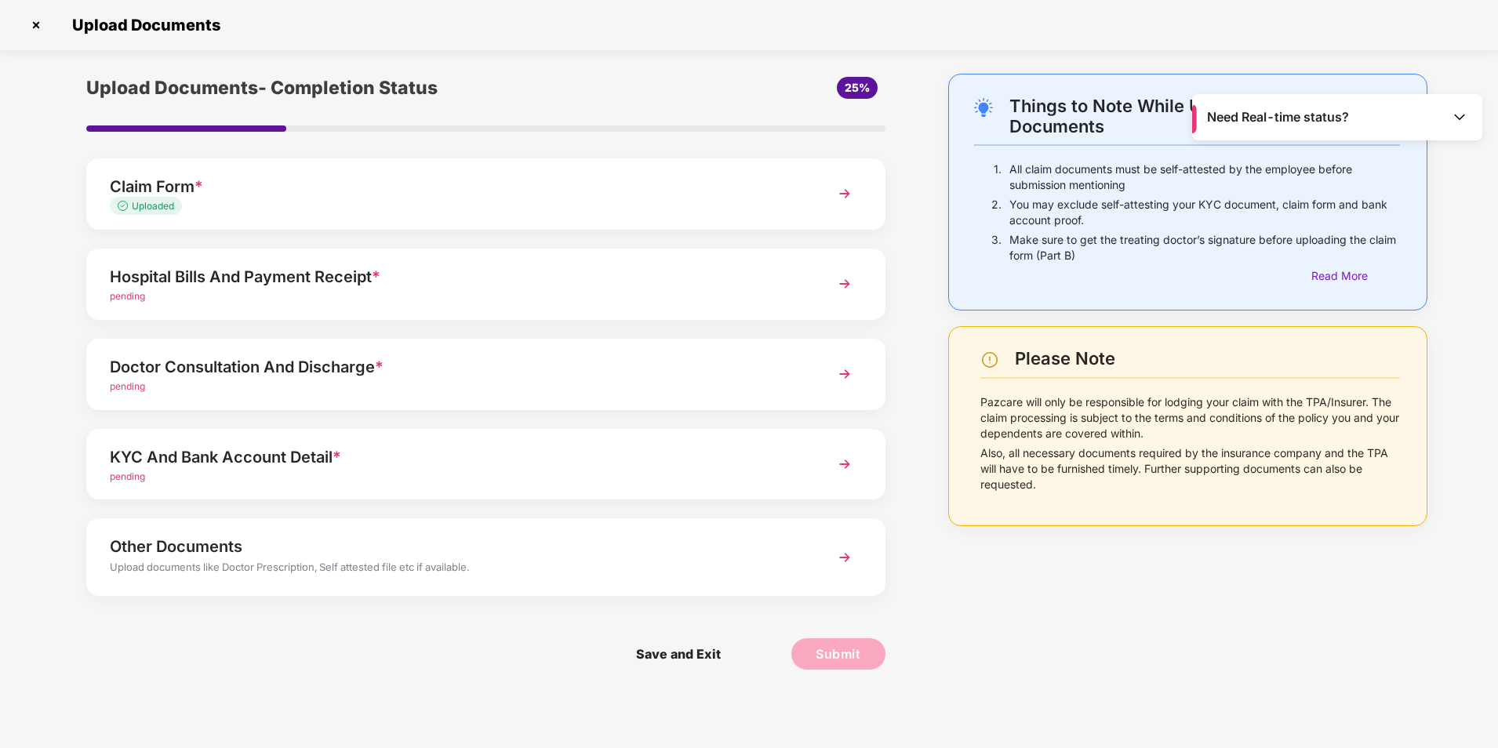
click at [117, 293] on span "pending" at bounding box center [127, 296] width 35 height 12
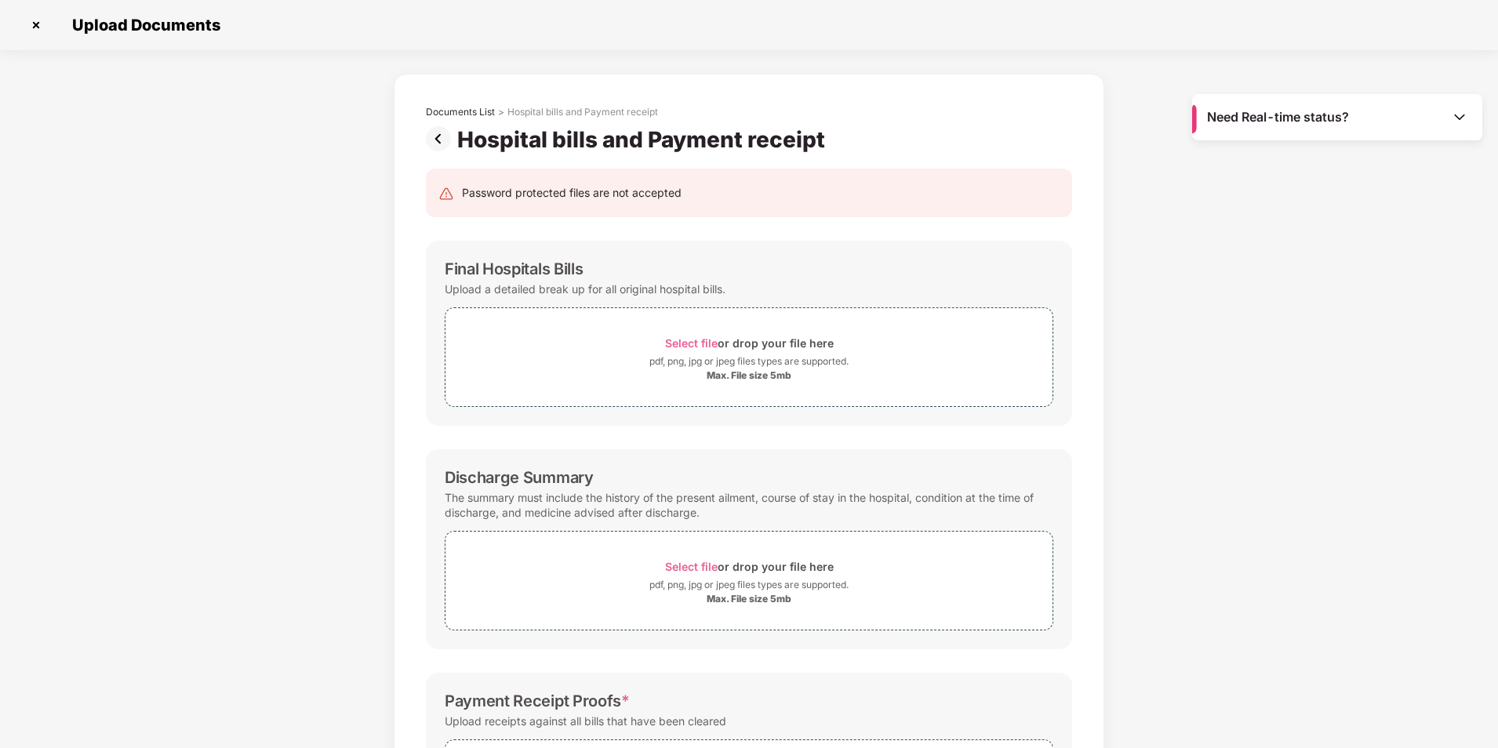
scroll to position [0, 0]
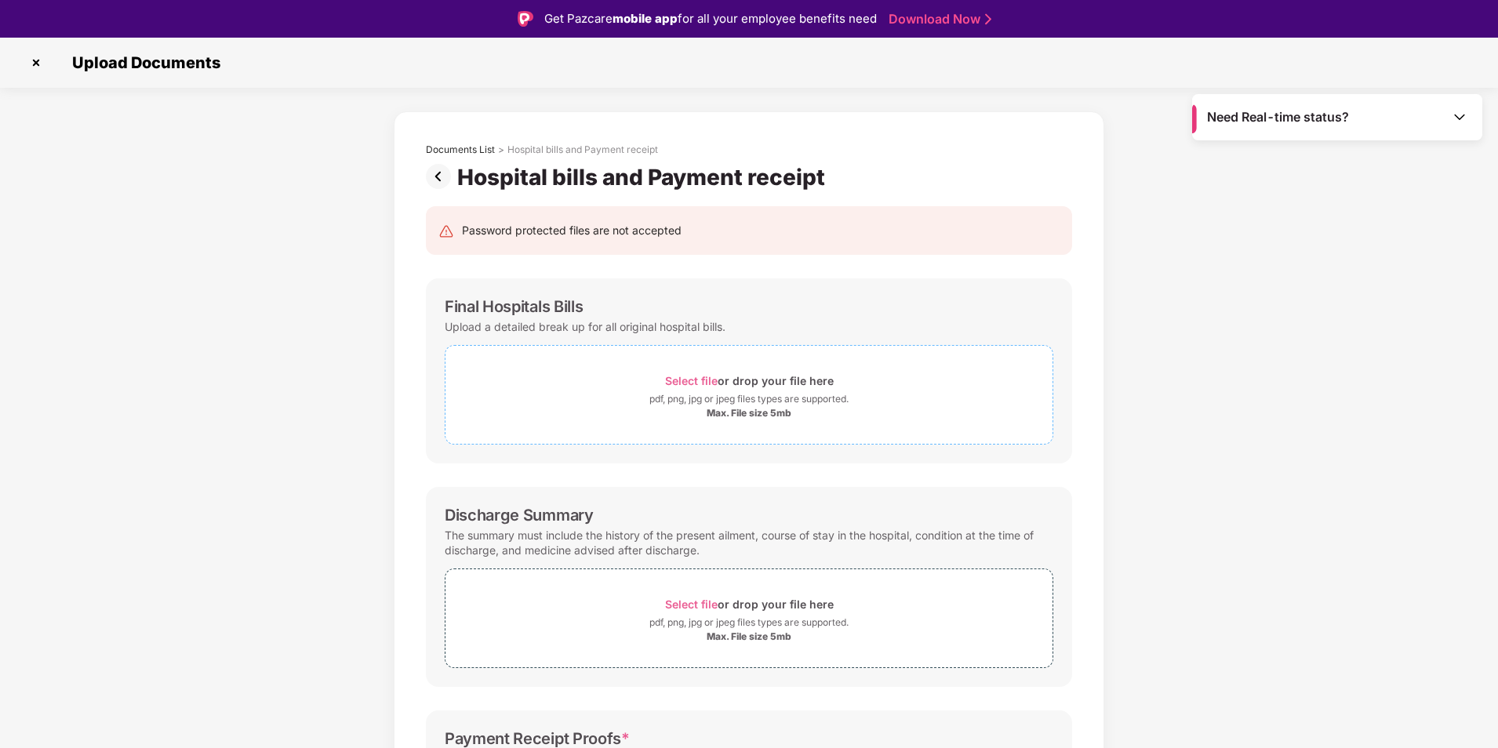
click at [685, 380] on span "Select file" at bounding box center [691, 380] width 53 height 13
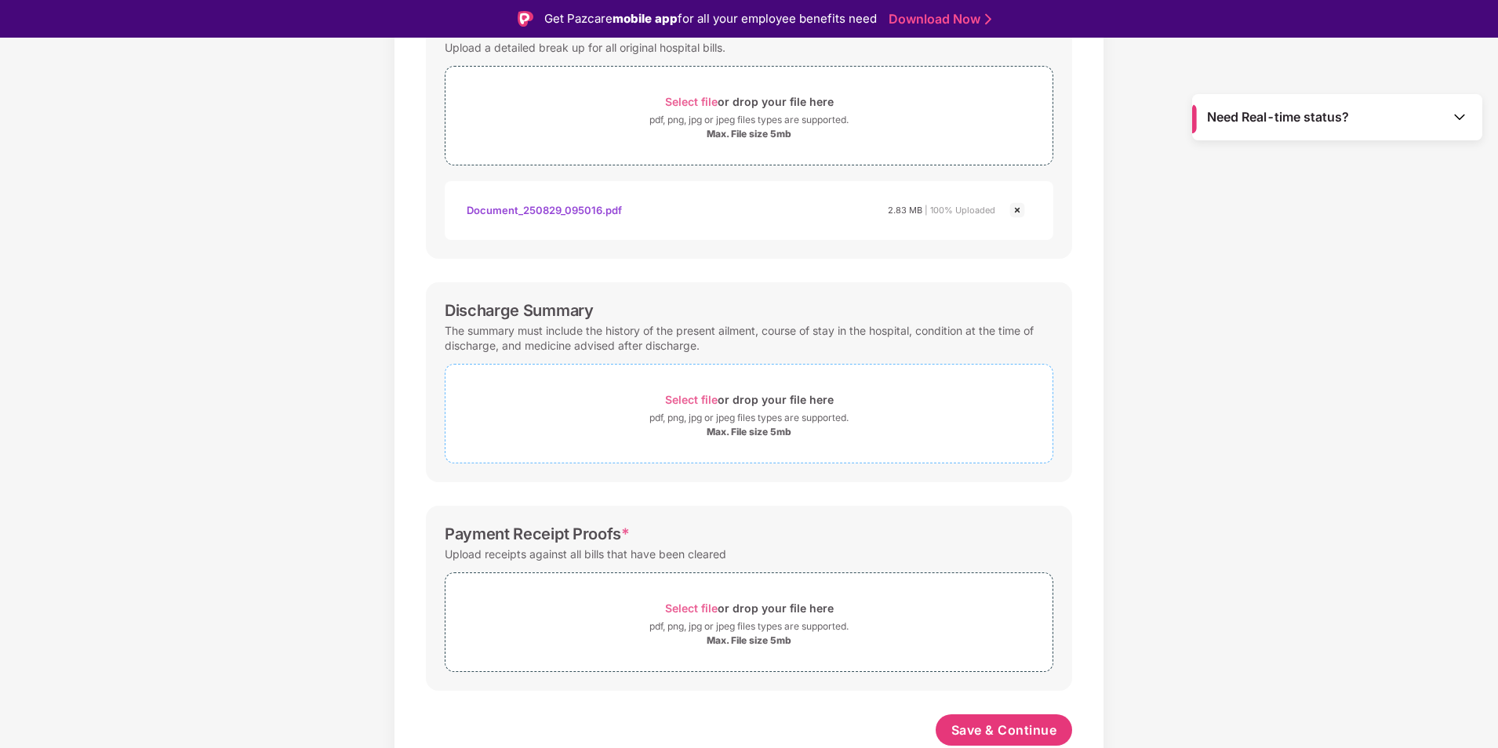
scroll to position [279, 0]
click at [685, 396] on span "Select file" at bounding box center [691, 399] width 53 height 13
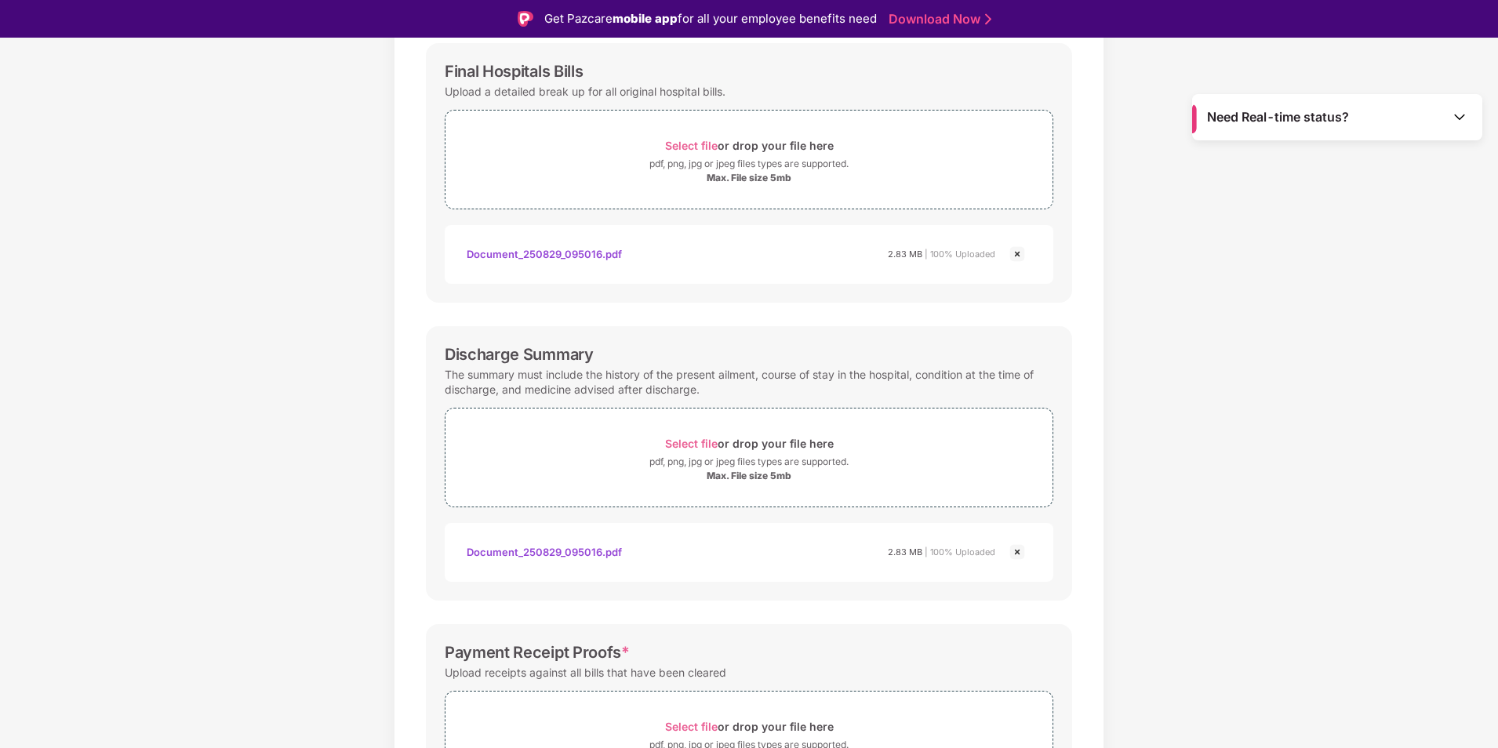
scroll to position [354, 0]
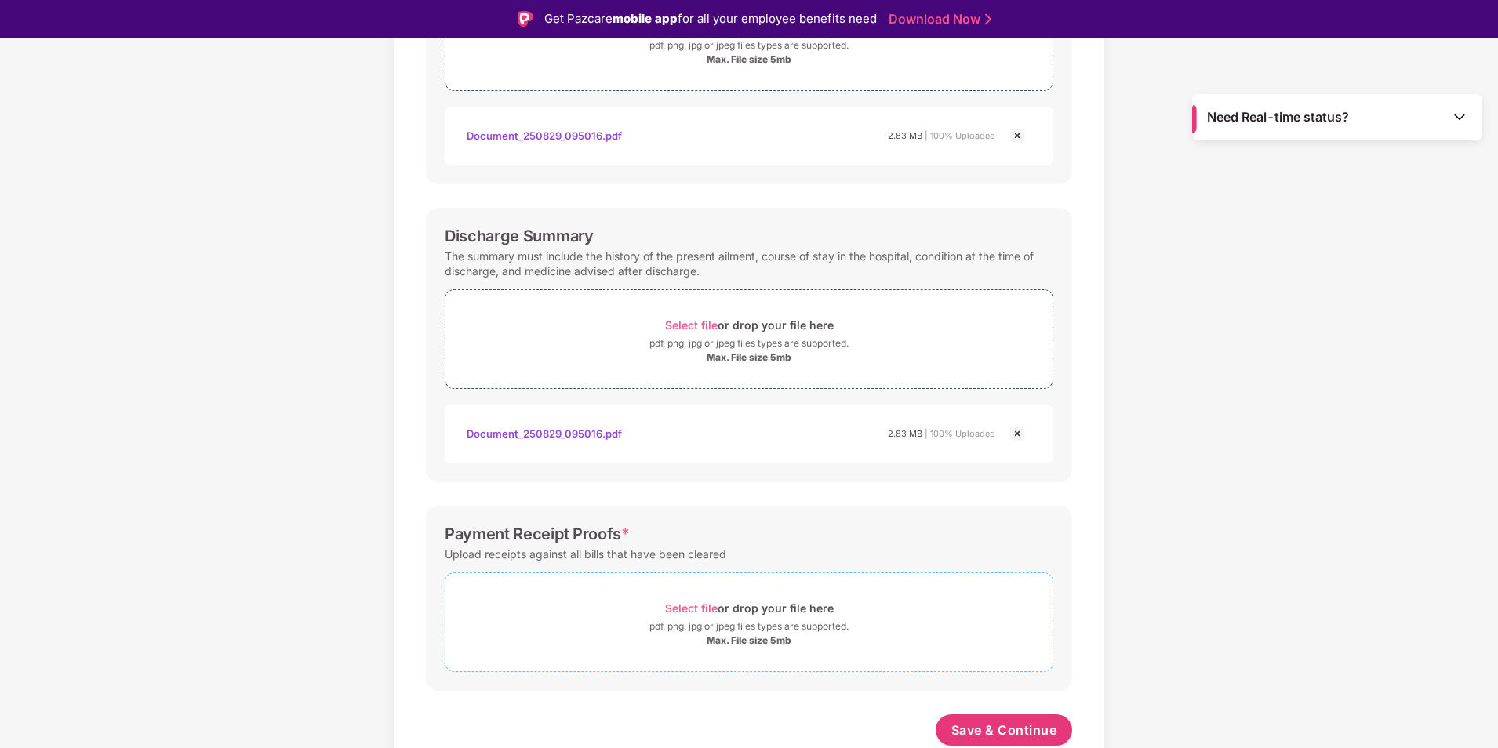
click at [700, 604] on span "Select file" at bounding box center [691, 608] width 53 height 13
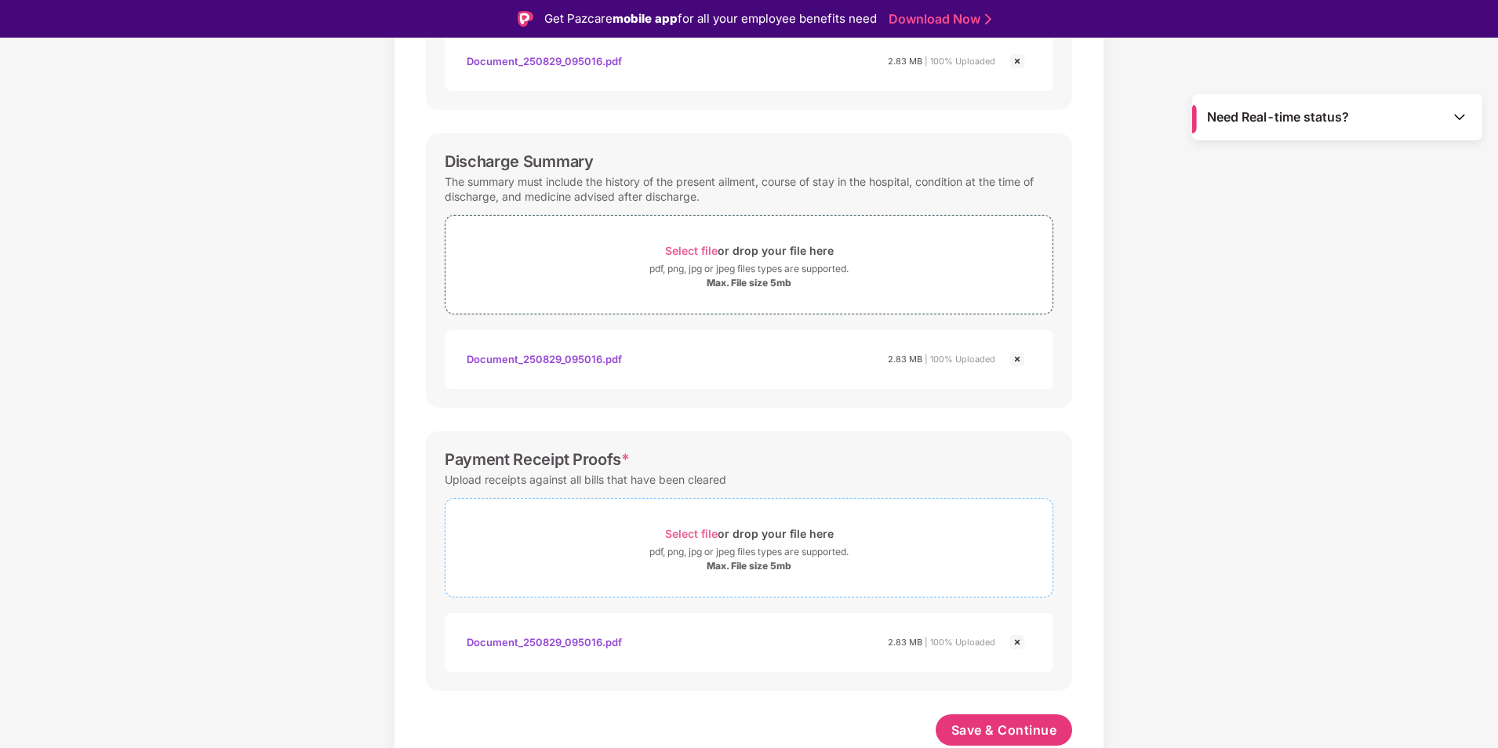
scroll to position [38, 0]
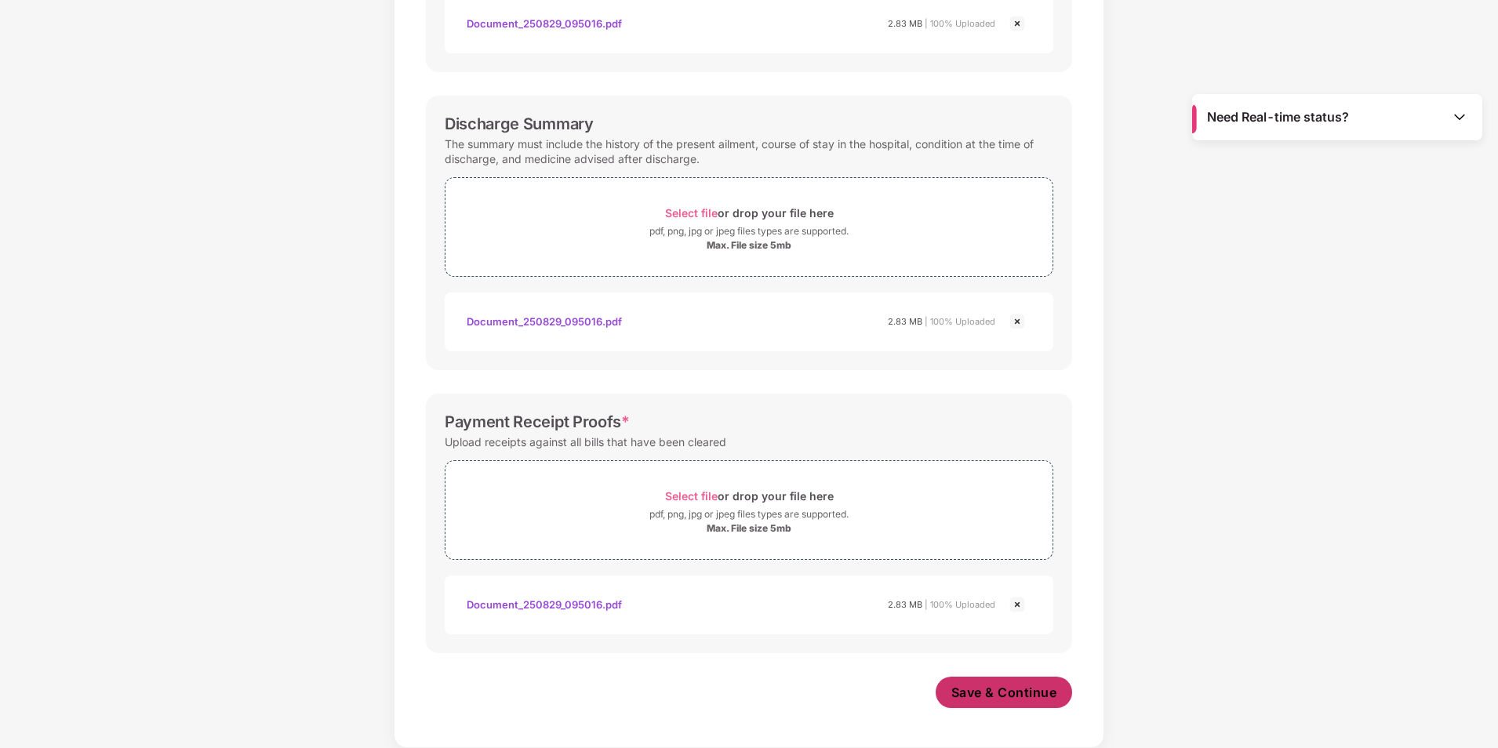
click at [999, 688] on span "Save & Continue" at bounding box center [1004, 692] width 106 height 17
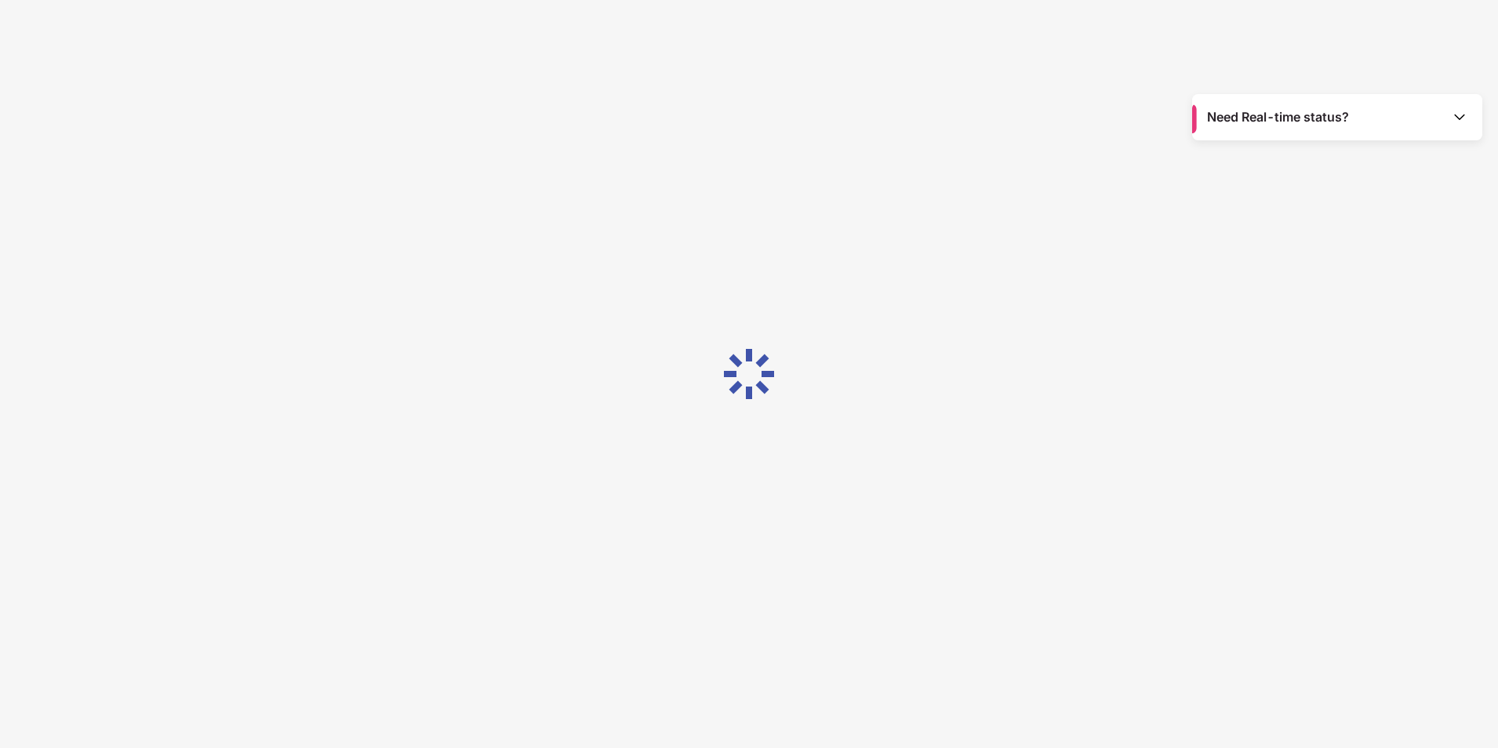
scroll to position [0, 0]
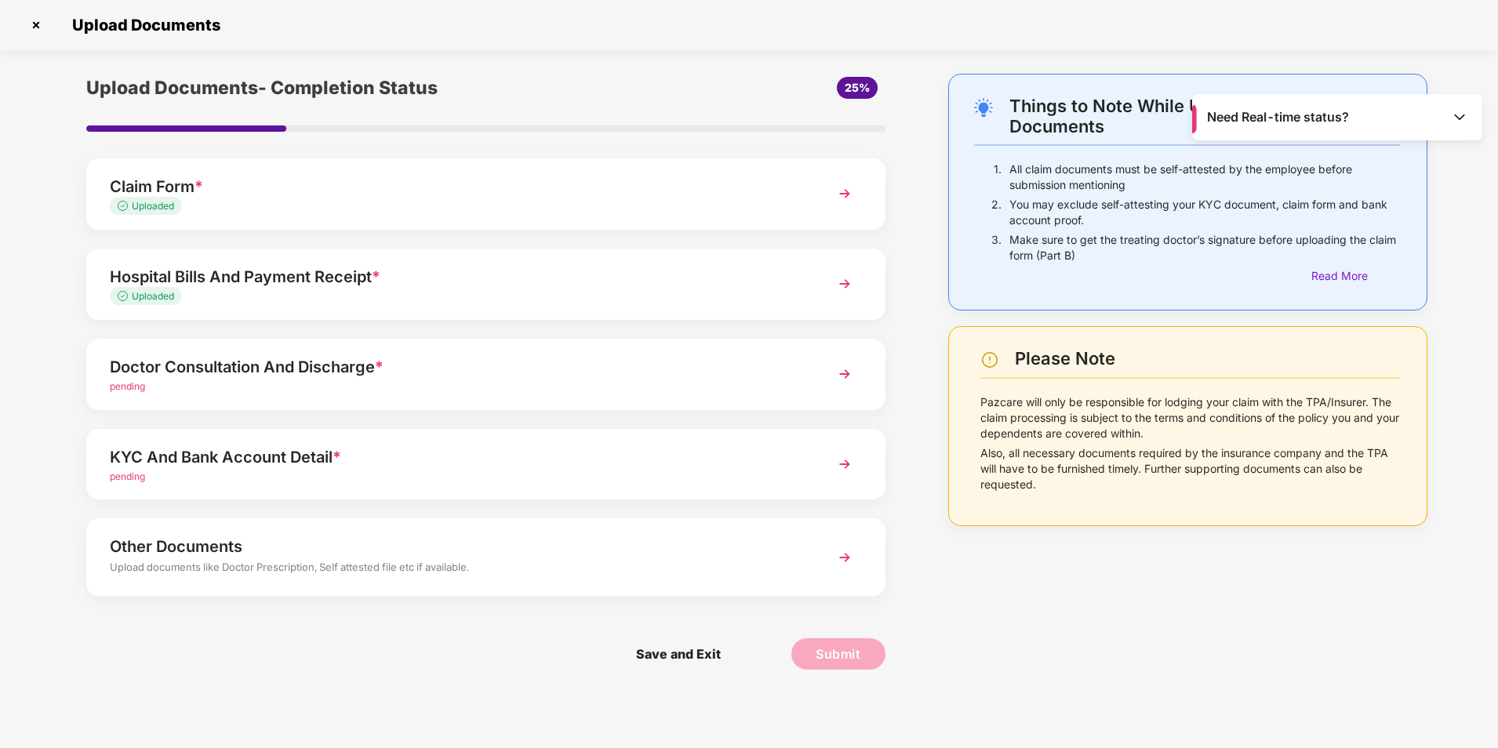
click at [136, 384] on span "pending" at bounding box center [127, 386] width 35 height 12
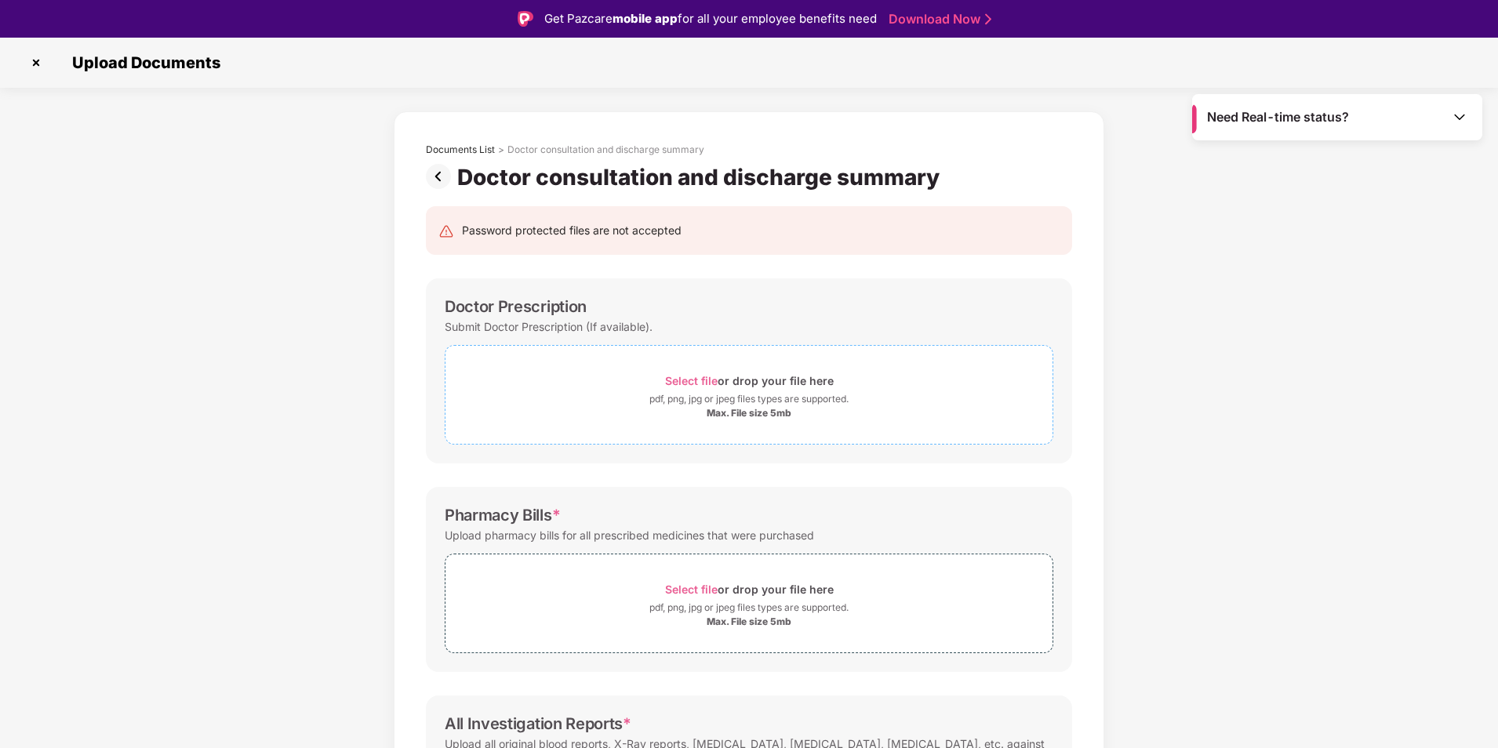
click at [680, 374] on span "Select file" at bounding box center [691, 380] width 53 height 13
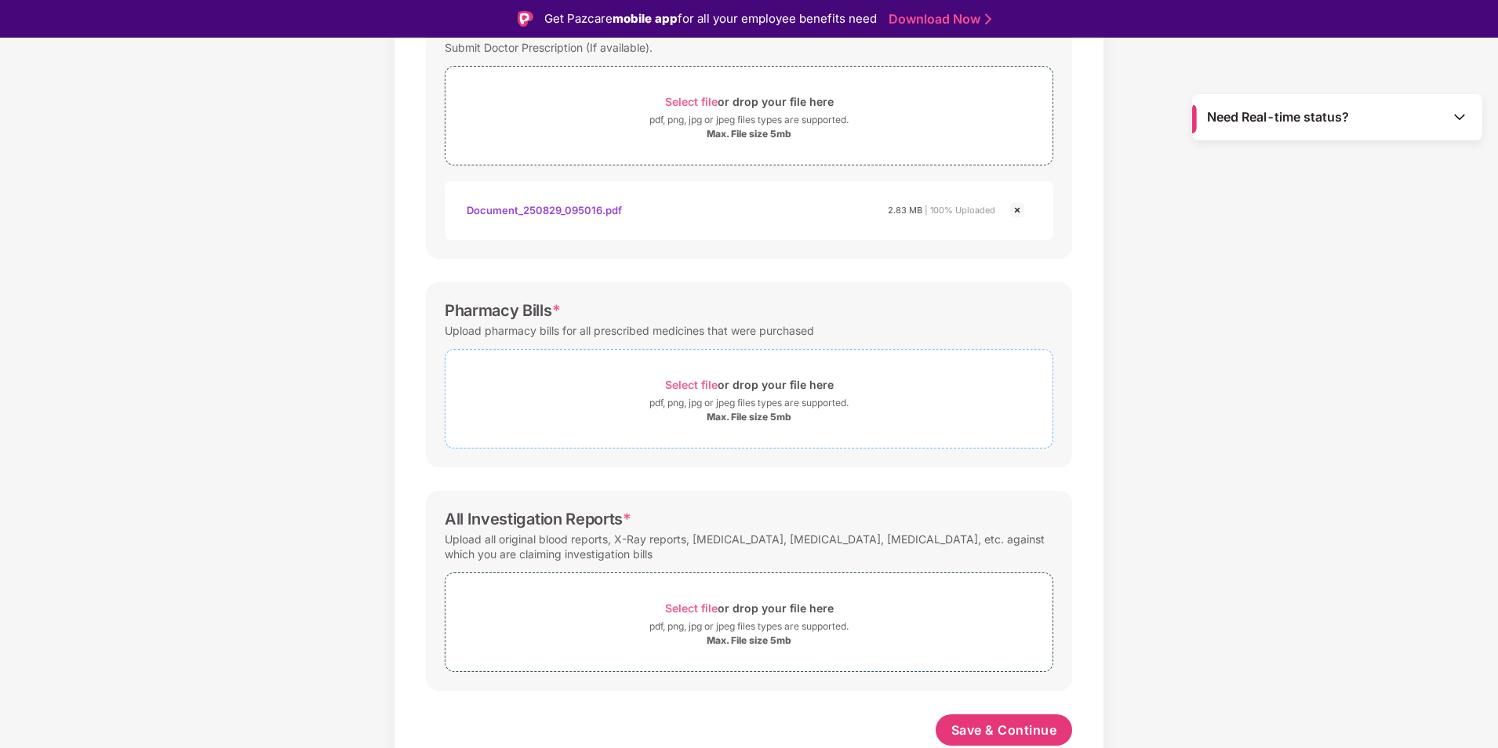
click at [686, 391] on span "Select file" at bounding box center [691, 384] width 53 height 13
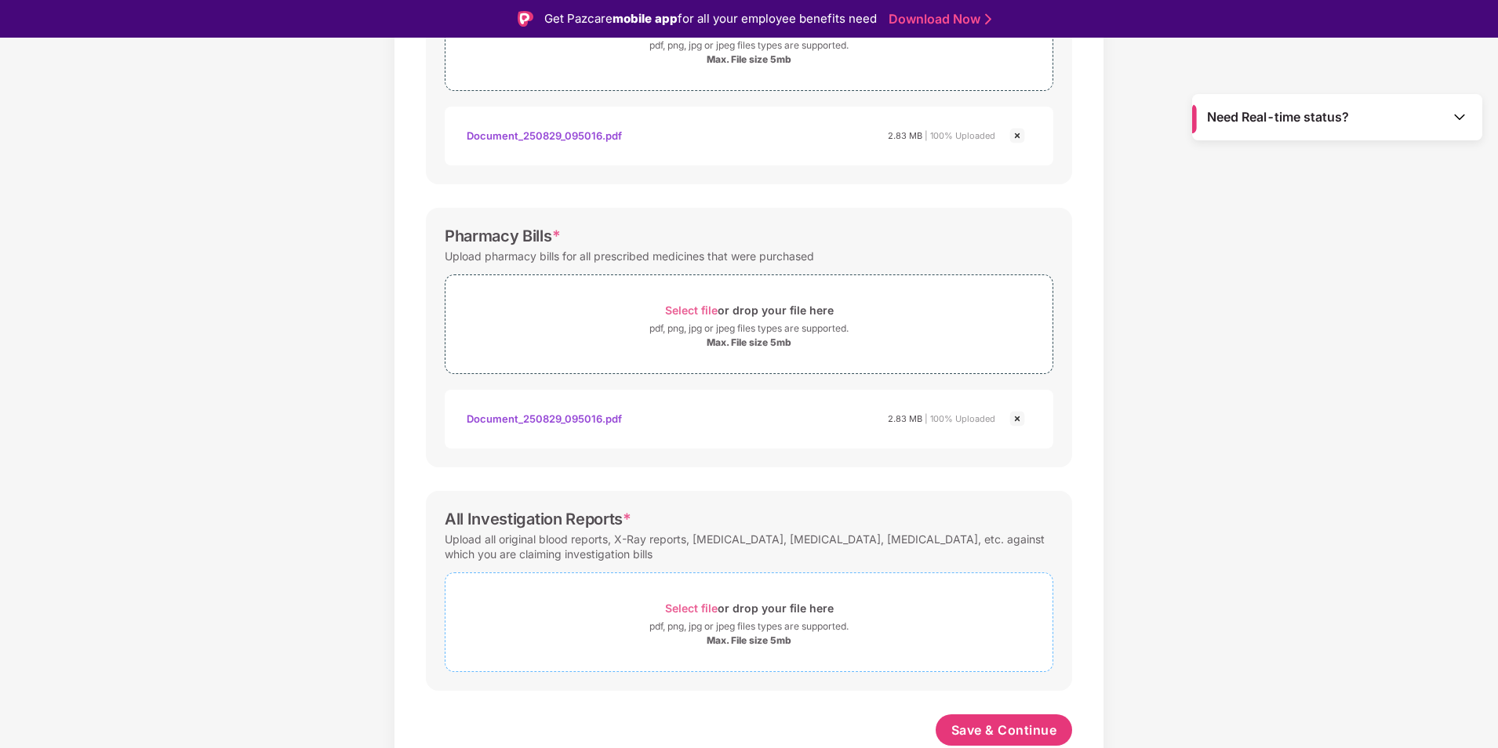
click at [690, 602] on span "Select file" at bounding box center [691, 608] width 53 height 13
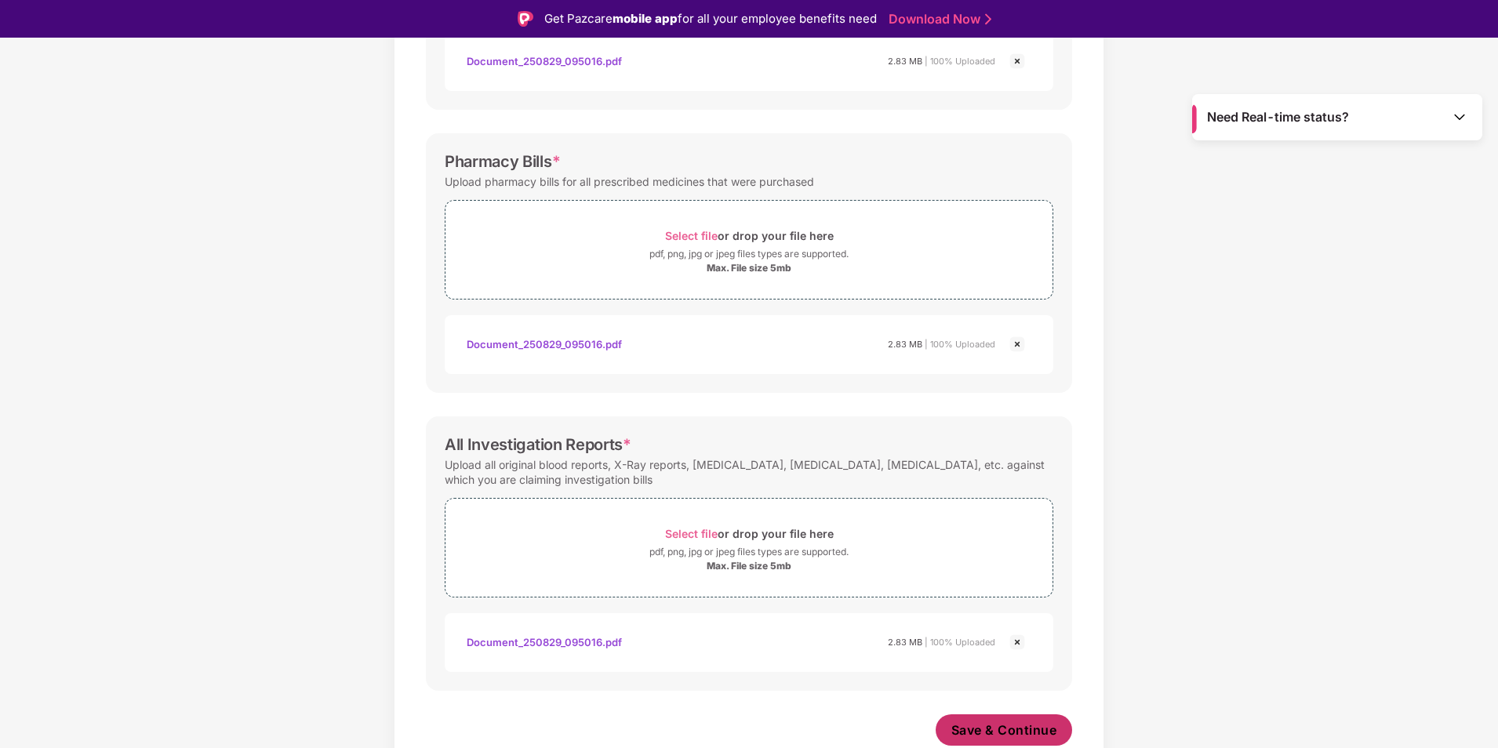
scroll to position [428, 0]
drag, startPoint x: 985, startPoint y: 733, endPoint x: 974, endPoint y: 703, distance: 31.8
click at [986, 731] on span "Save & Continue" at bounding box center [1004, 730] width 106 height 17
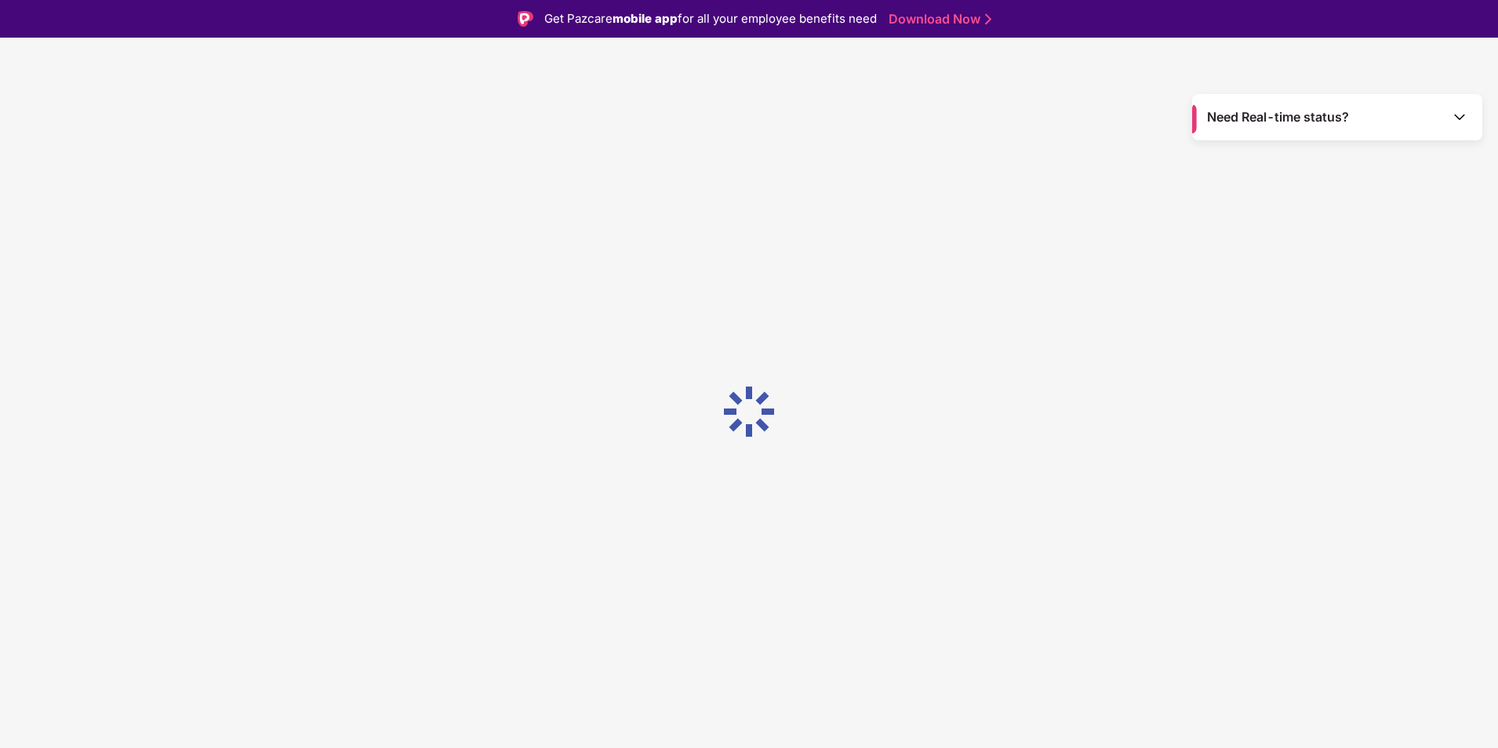
scroll to position [0, 0]
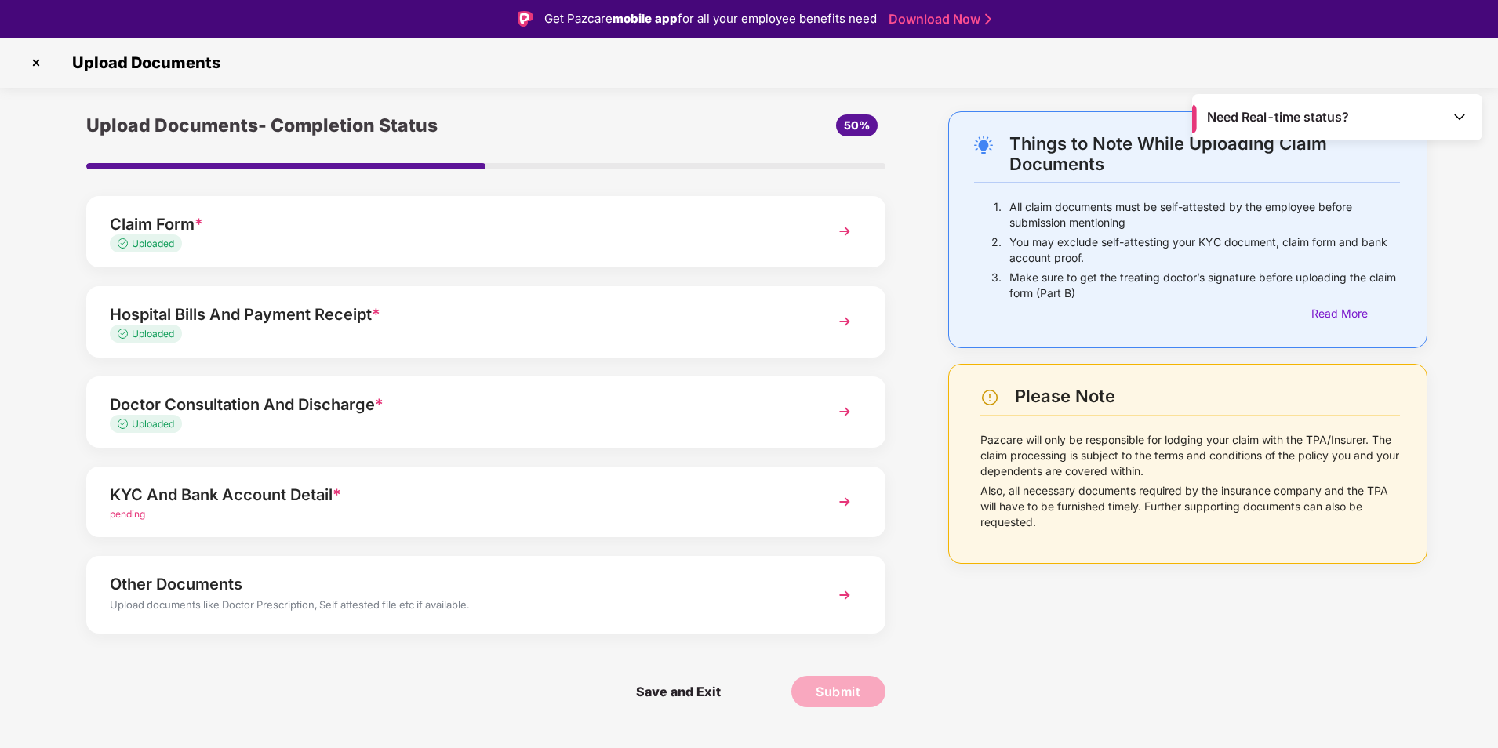
click at [116, 511] on span "pending" at bounding box center [127, 514] width 35 height 12
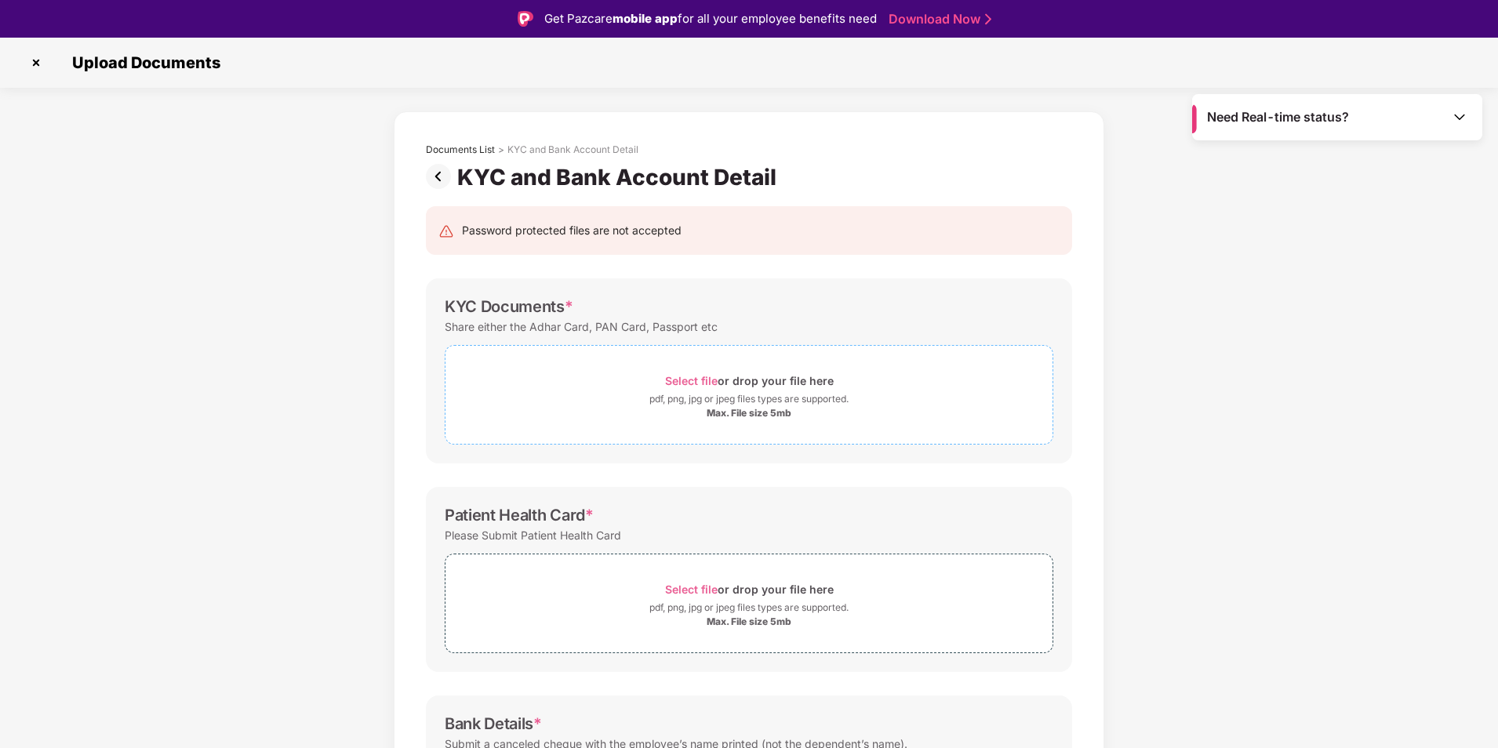
click at [692, 390] on div "Select file or drop your file here" at bounding box center [749, 380] width 169 height 21
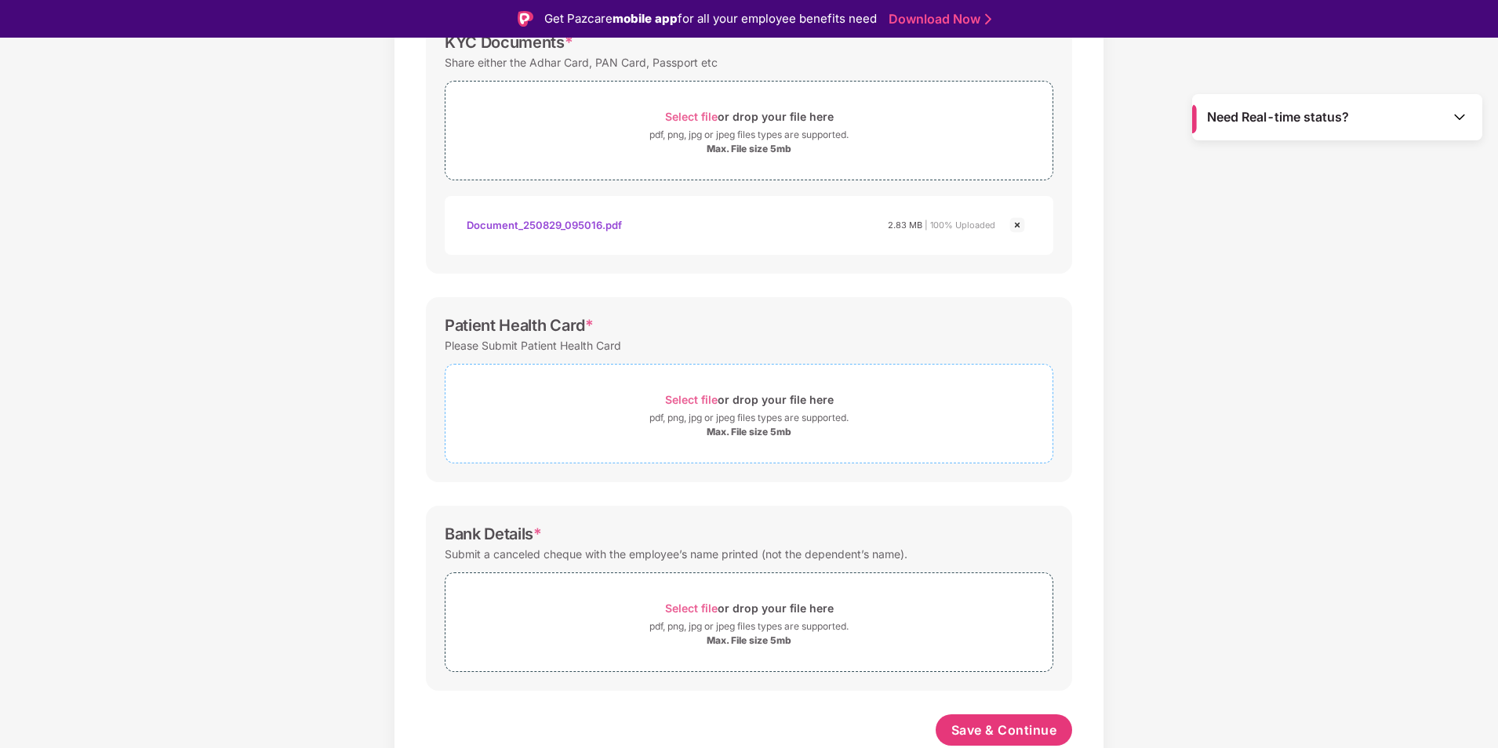
click at [684, 412] on div "pdf, png, jpg or jpeg files types are supported." at bounding box center [748, 418] width 199 height 16
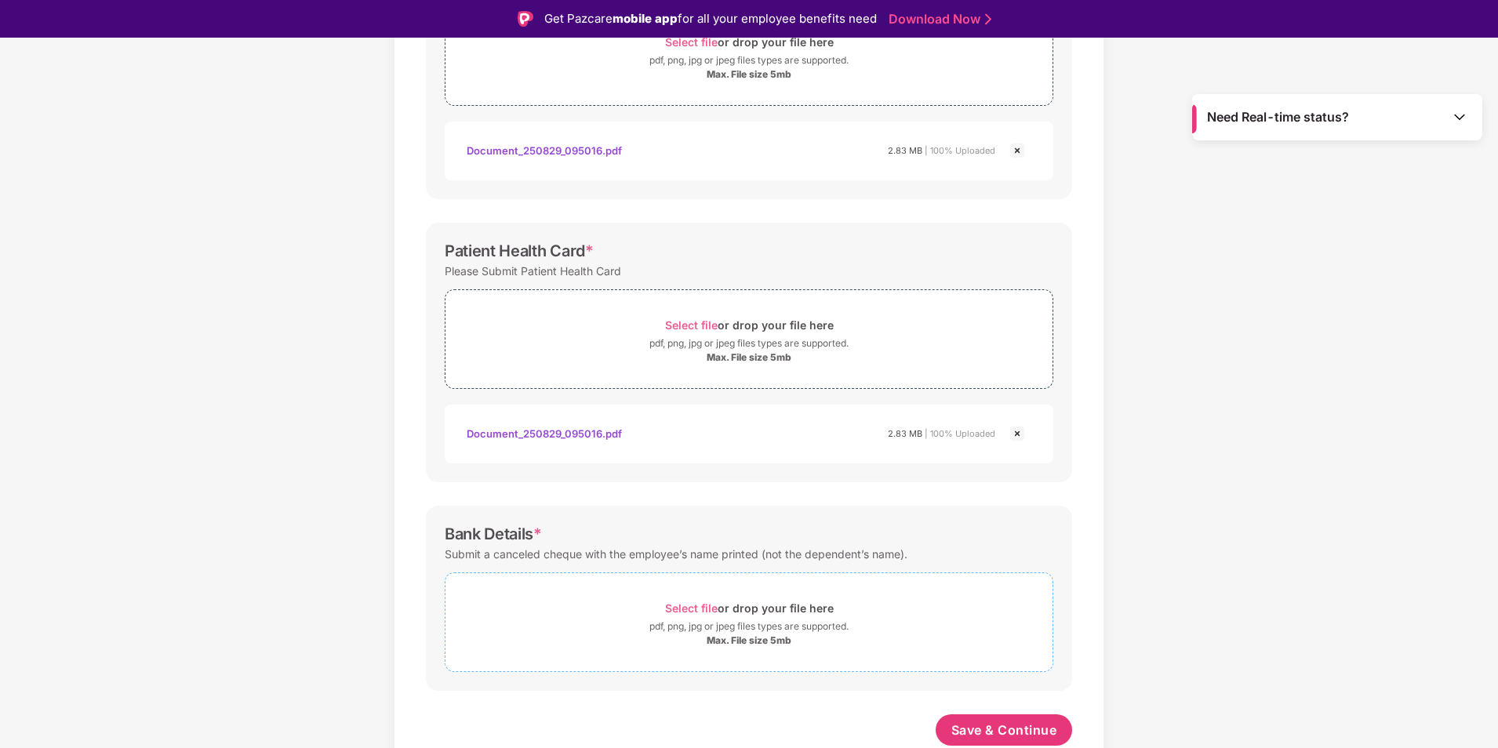
click at [680, 612] on span "Select file" at bounding box center [691, 608] width 53 height 13
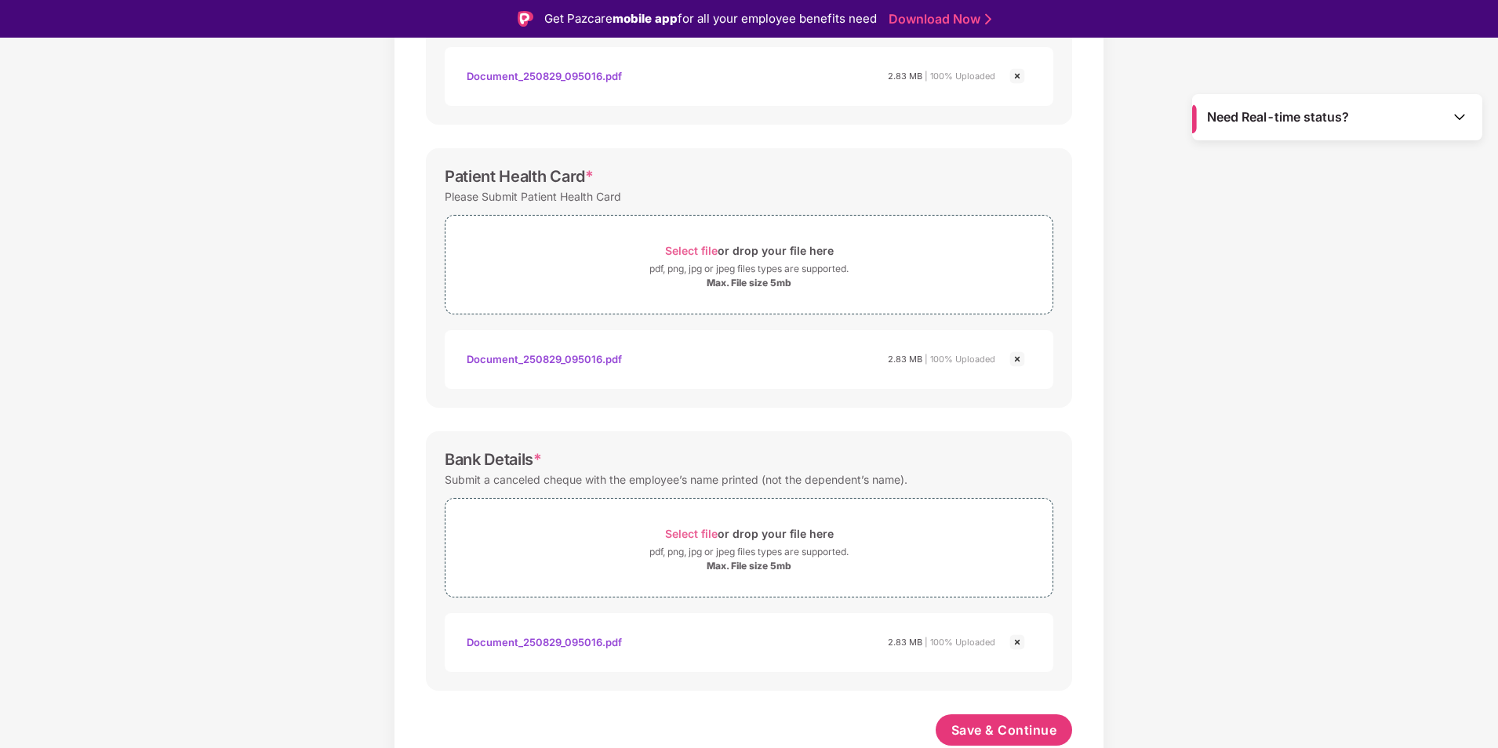
scroll to position [413, 0]
click at [981, 726] on span "Save & Continue" at bounding box center [1004, 730] width 106 height 17
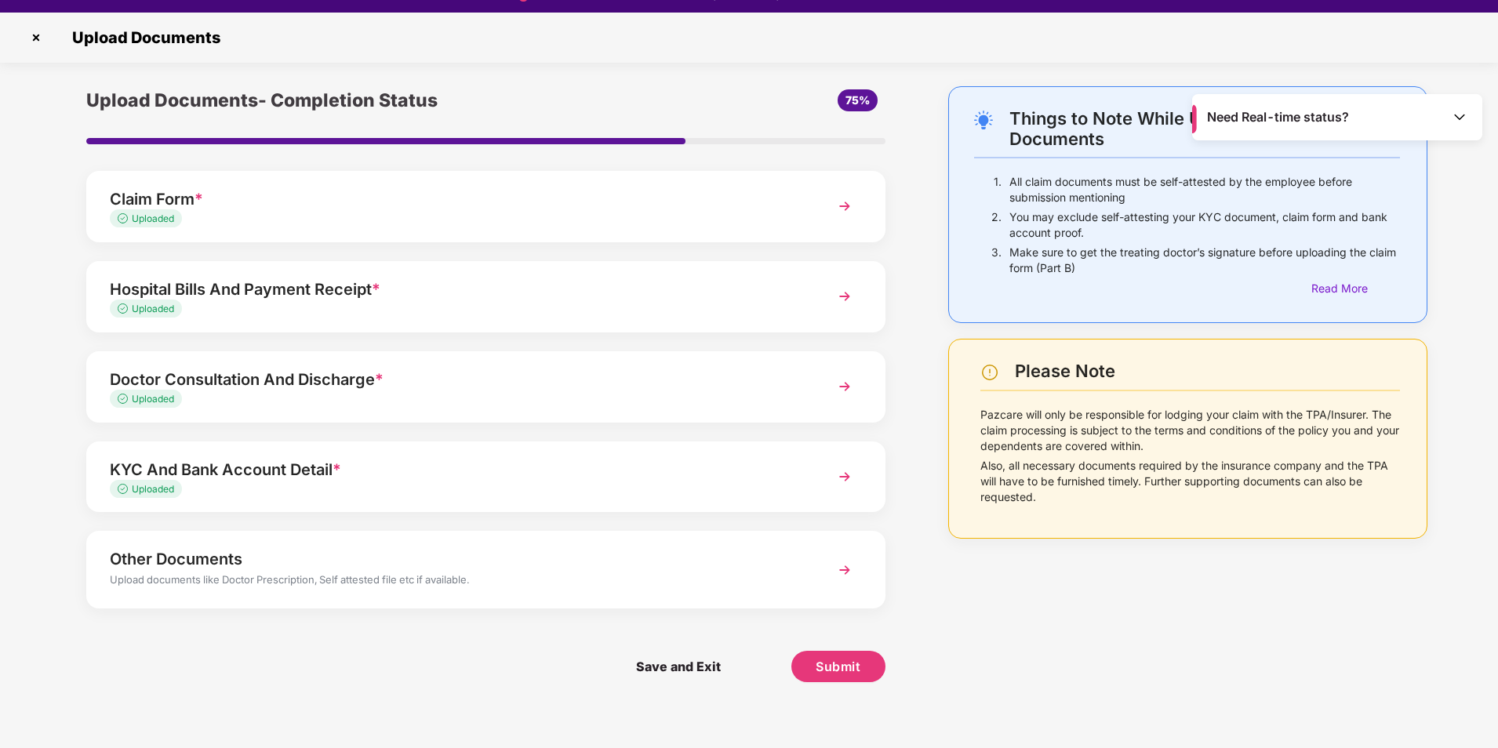
scroll to position [38, 0]
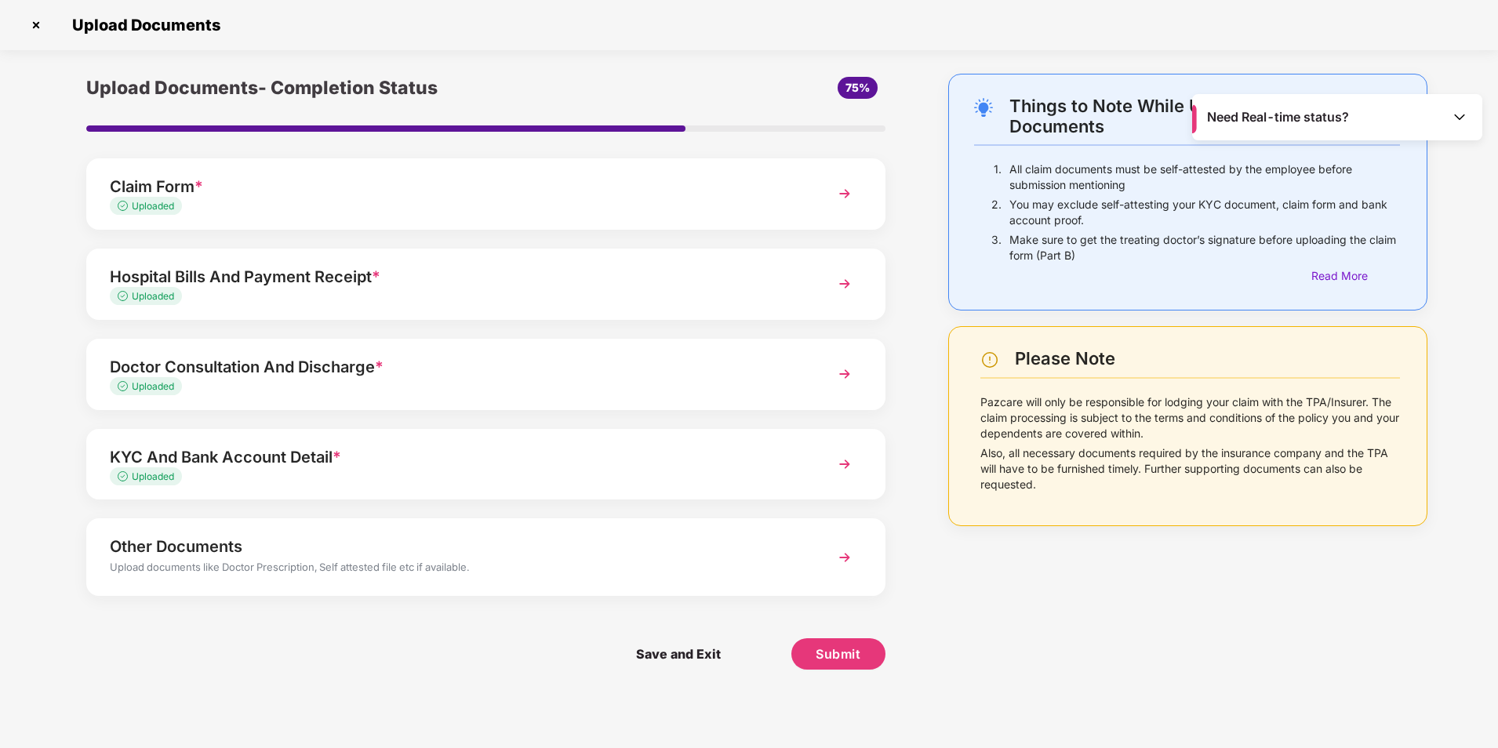
click at [286, 548] on div "Other Documents" at bounding box center [454, 546] width 689 height 25
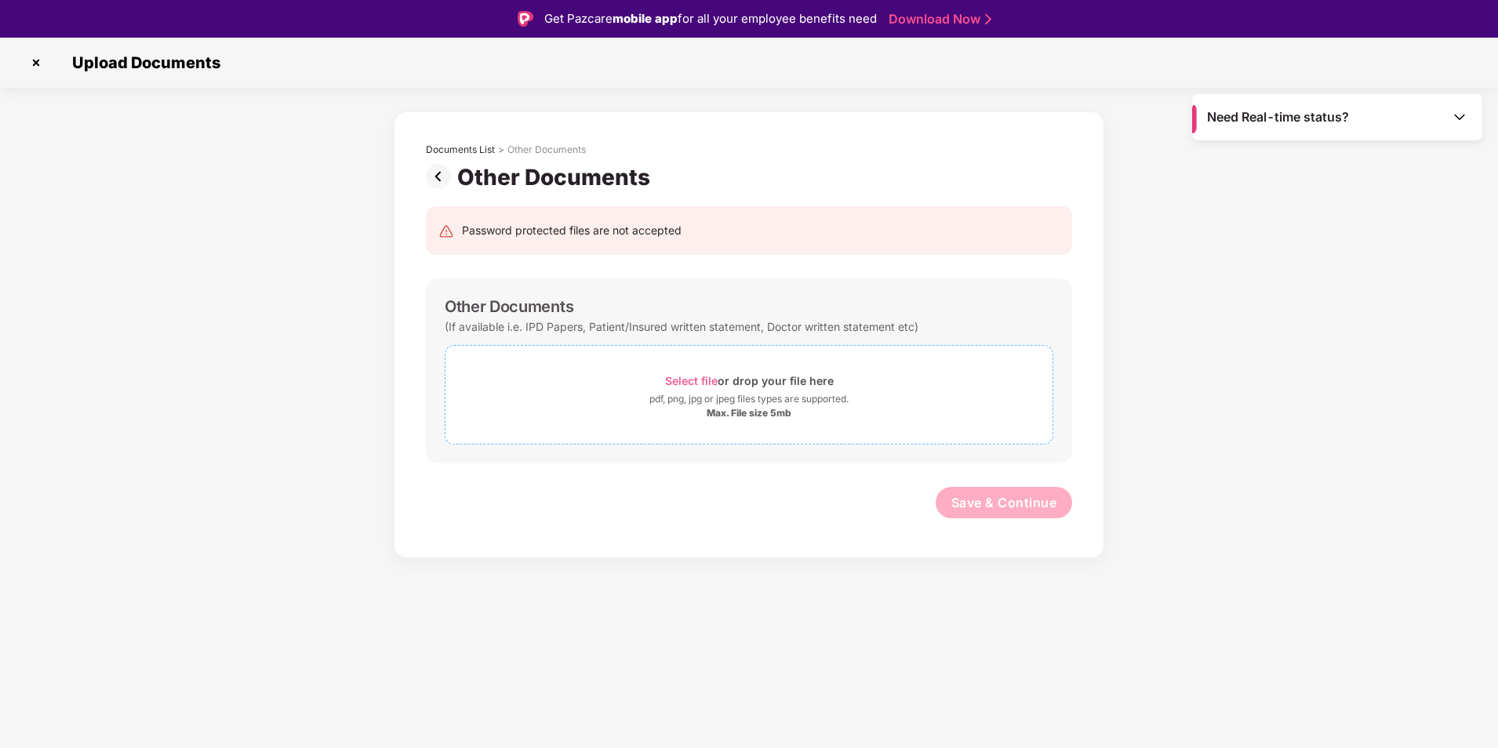
click at [689, 380] on span "Select file" at bounding box center [691, 380] width 53 height 13
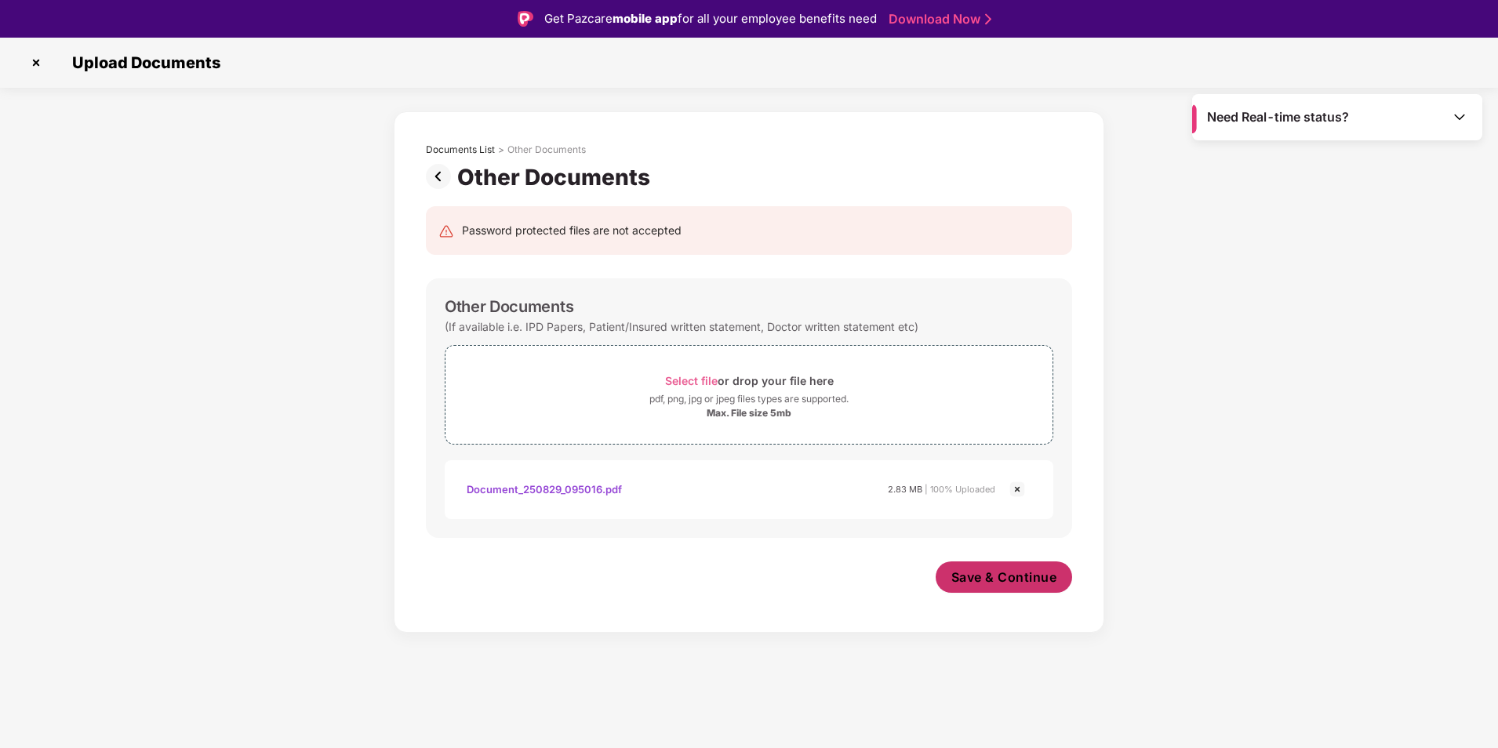
click at [990, 588] on button "Save & Continue" at bounding box center [1004, 577] width 137 height 31
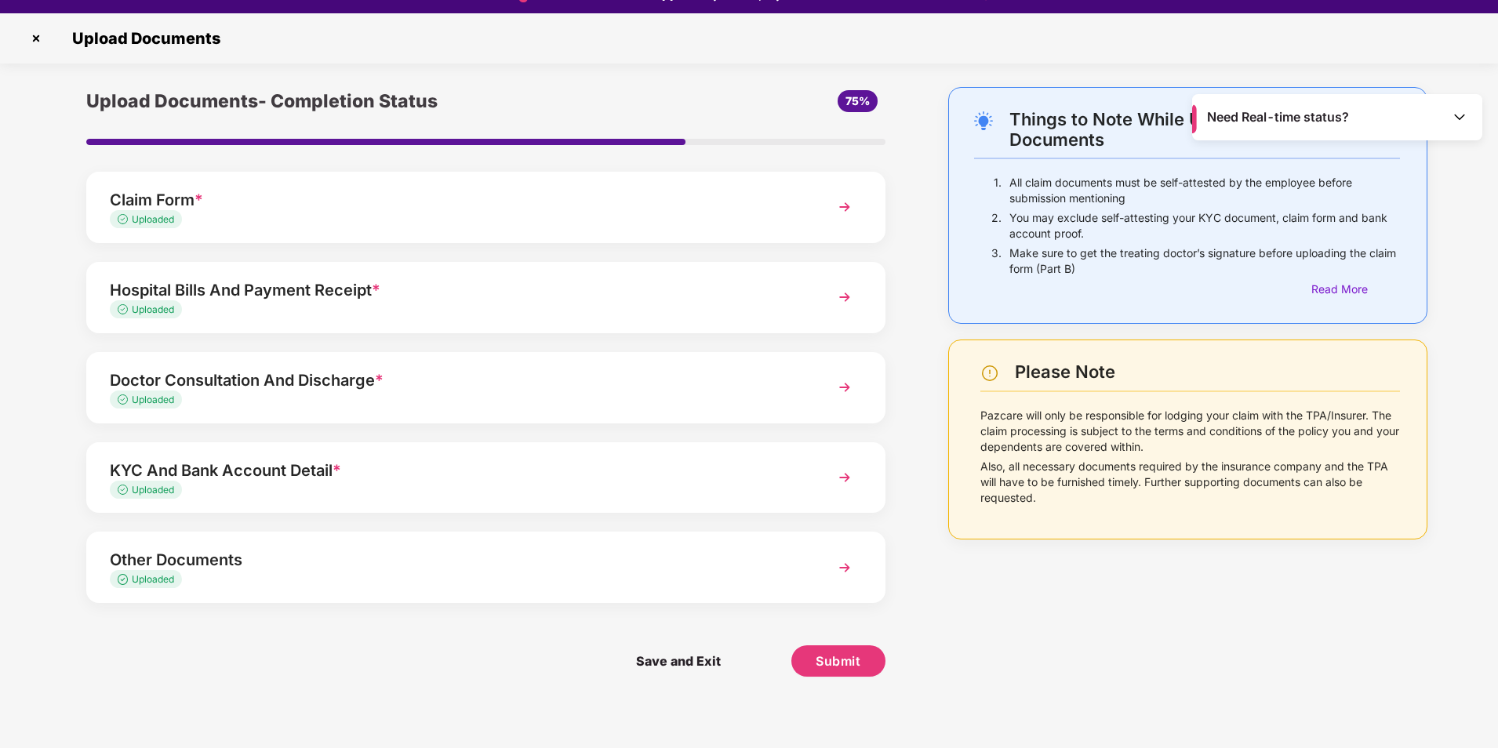
scroll to position [38, 0]
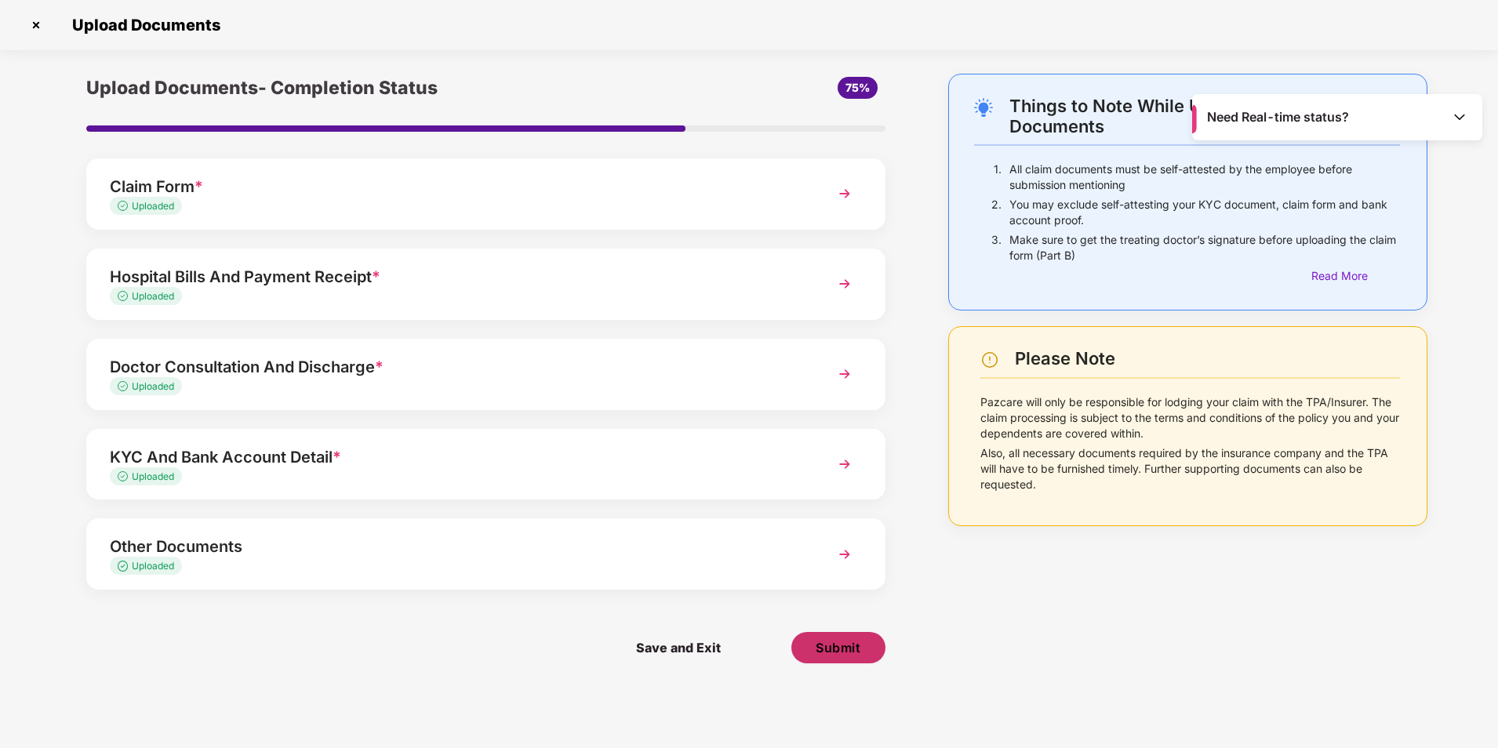
click at [831, 650] on span "Submit" at bounding box center [838, 647] width 45 height 17
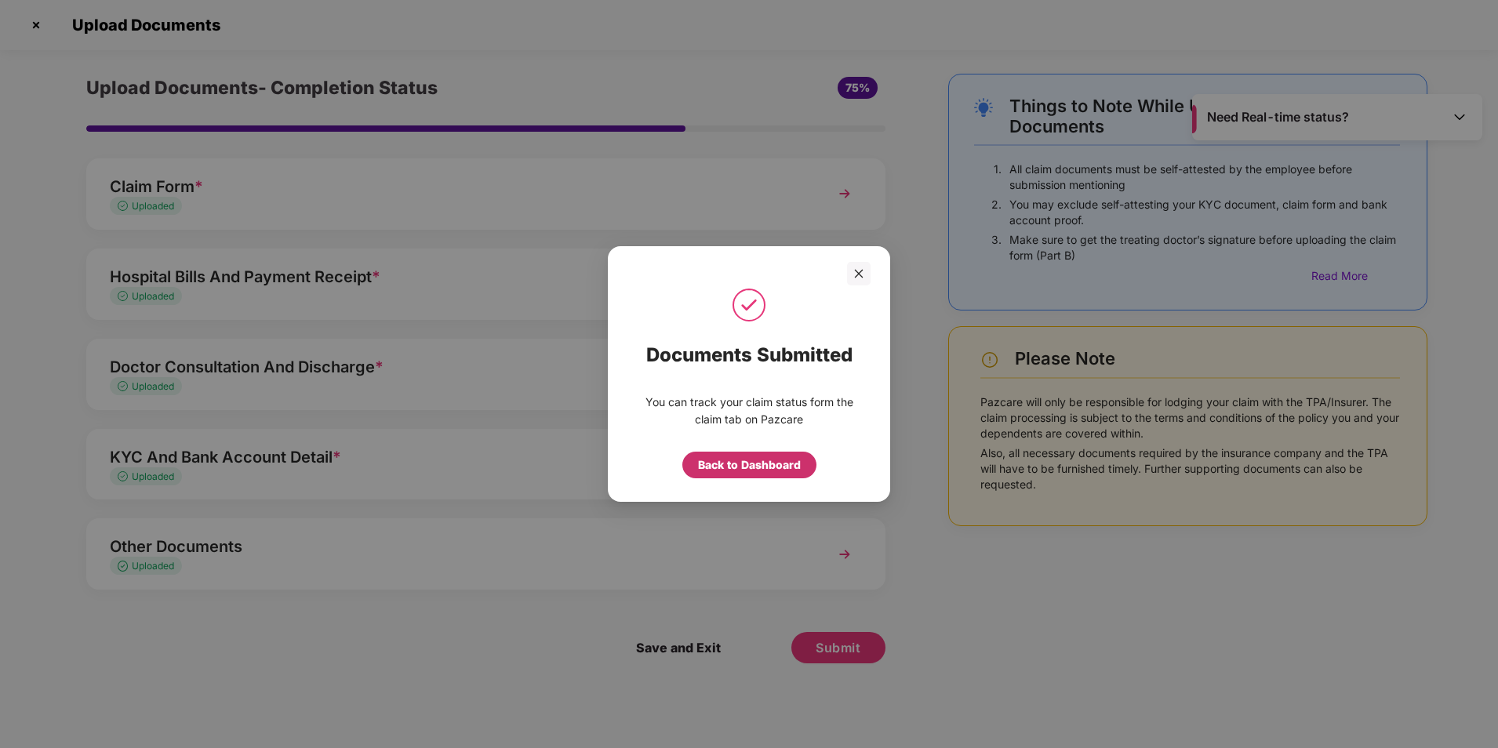
click at [768, 457] on div "Back to Dashboard" at bounding box center [749, 465] width 103 height 17
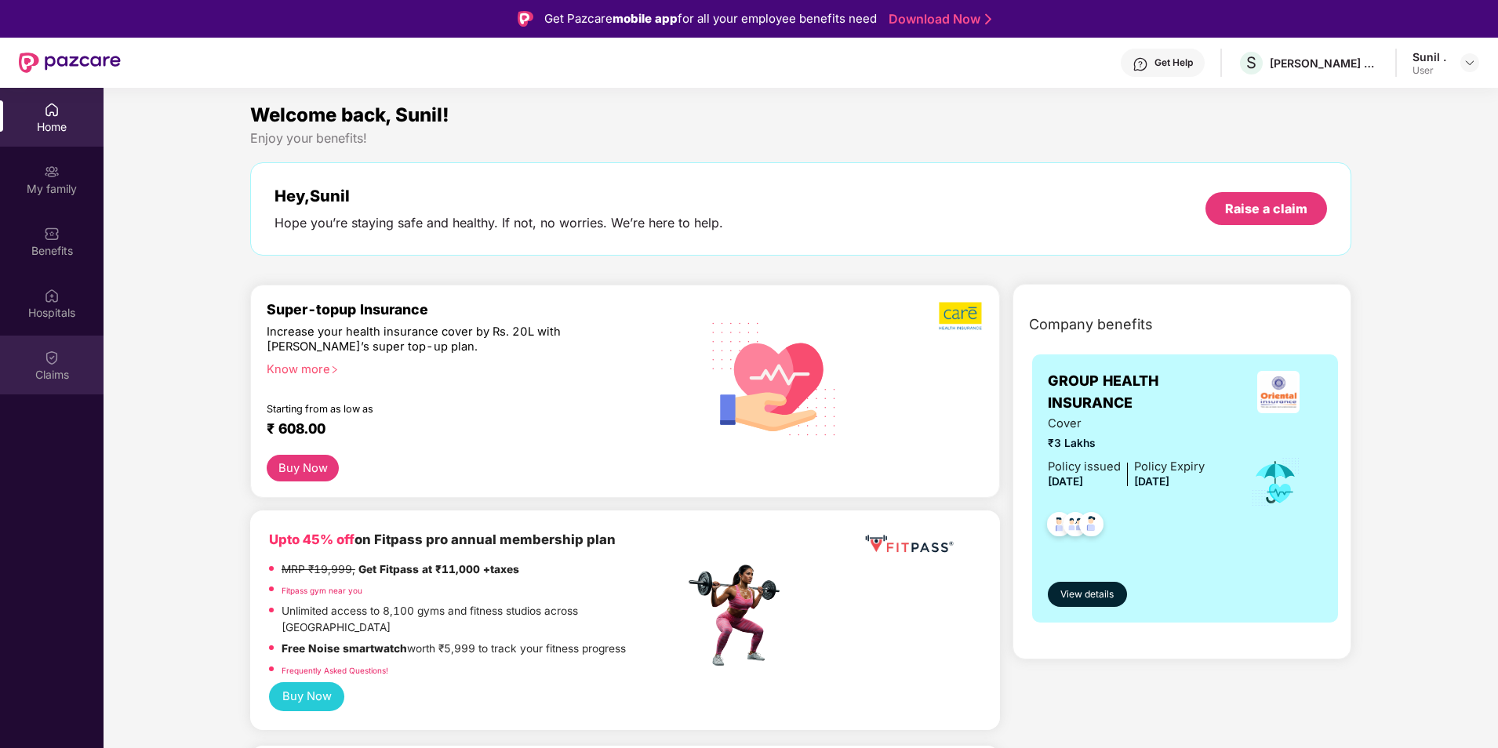
click at [52, 356] on img at bounding box center [52, 358] width 16 height 16
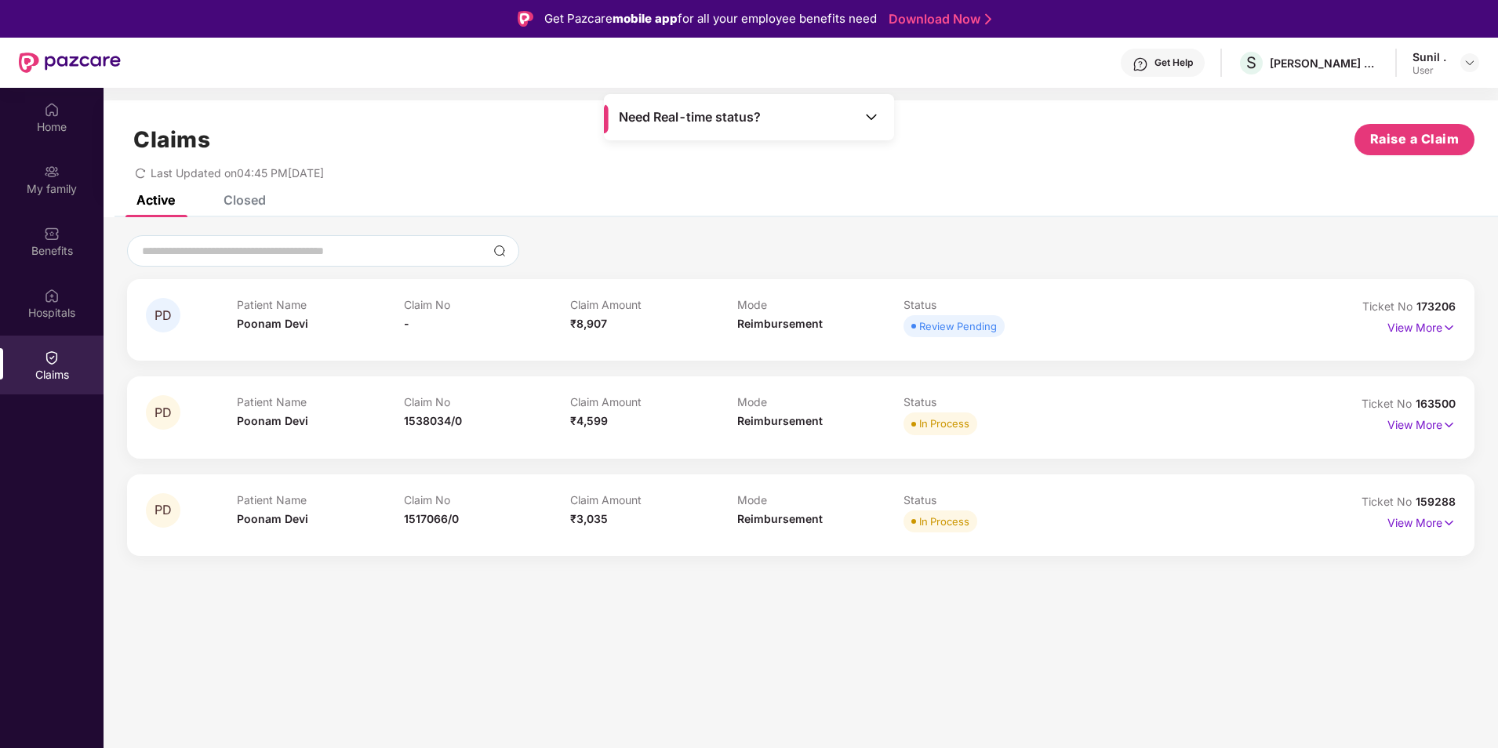
click at [235, 212] on div "Closed" at bounding box center [233, 200] width 66 height 35
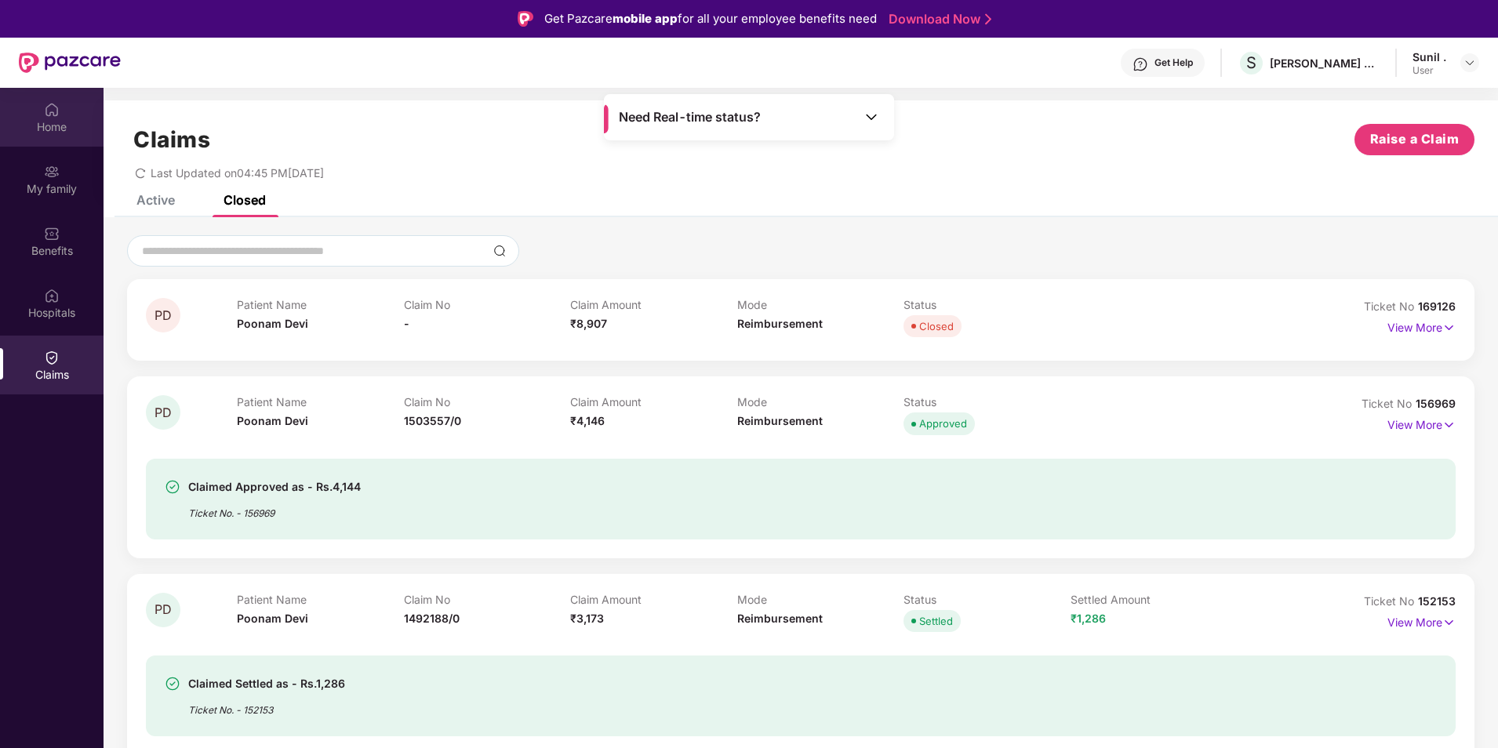
click at [51, 118] on div "Home" at bounding box center [52, 117] width 104 height 59
